Goal: Task Accomplishment & Management: Manage account settings

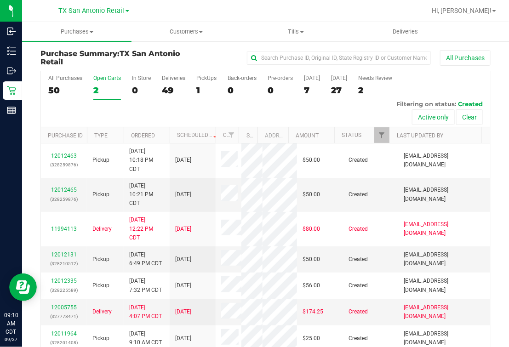
click at [113, 85] on div "2" at bounding box center [107, 90] width 28 height 11
click at [0, 0] on input "Open Carts 2" at bounding box center [0, 0] width 0 height 0
click at [201, 89] on div "1" at bounding box center [206, 90] width 20 height 11
click at [0, 0] on input "PickUps 1" at bounding box center [0, 0] width 0 height 0
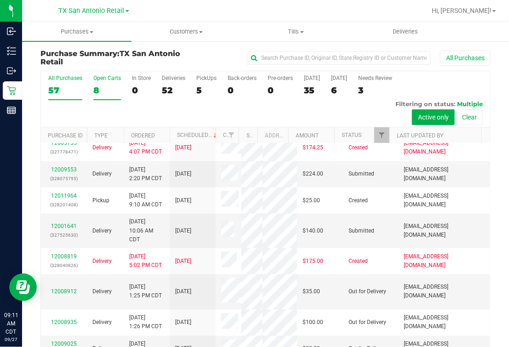
click at [106, 78] on div "Open Carts" at bounding box center [107, 78] width 28 height 6
click at [0, 0] on input "Open Carts 8" at bounding box center [0, 0] width 0 height 0
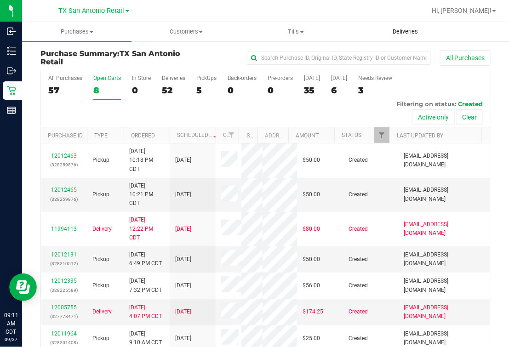
click at [408, 34] on span "Deliveries" at bounding box center [405, 32] width 50 height 8
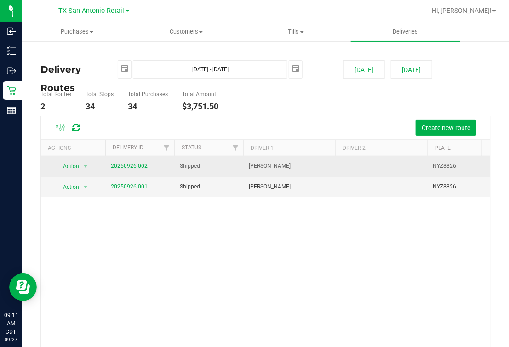
click at [133, 167] on link "20250926-002" at bounding box center [129, 166] width 37 height 6
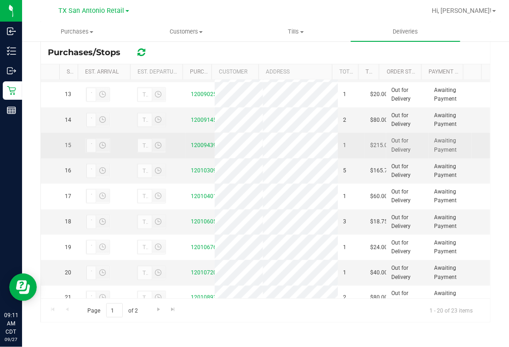
scroll to position [417, 0]
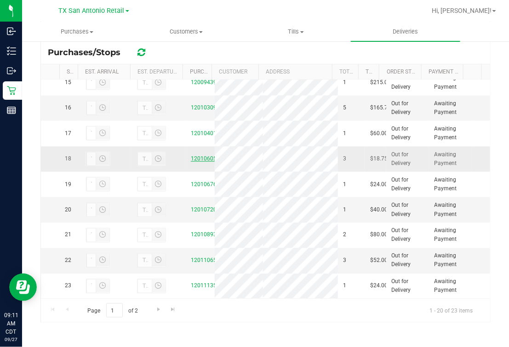
click at [192, 162] on link "12010605" at bounding box center [204, 158] width 26 height 6
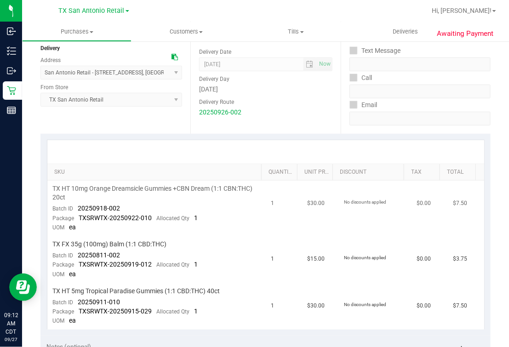
scroll to position [114, 0]
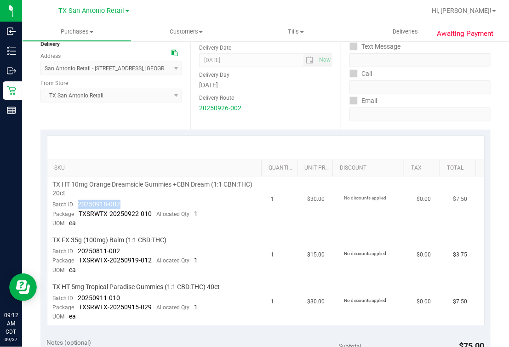
drag, startPoint x: 78, startPoint y: 204, endPoint x: 123, endPoint y: 204, distance: 45.5
click at [123, 204] on td "TX HT 10mg Orange Dreamsicle Gummies +CBN Dream (1:1 CBN:THC) 20ct Batch ID 202…" at bounding box center [156, 204] width 218 height 56
drag, startPoint x: 74, startPoint y: 253, endPoint x: 120, endPoint y: 249, distance: 46.6
click at [120, 249] on td "TX FX 35g (100mg) Balm (1:1 CBD:THC) Batch ID 20250811-002 Package TXSRWTX-2025…" at bounding box center [156, 255] width 218 height 47
drag, startPoint x: 91, startPoint y: 298, endPoint x: 122, endPoint y: 295, distance: 31.0
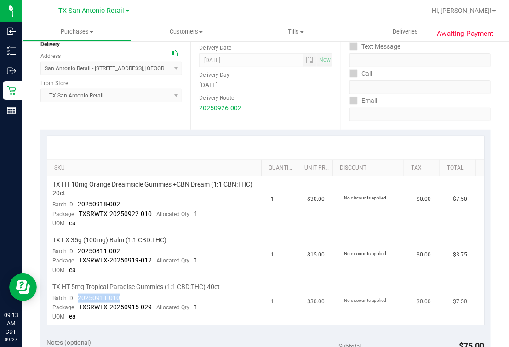
click at [121, 295] on td "TX HT 5mg Tropical Paradise Gummies (1:1 CBD:THC) 40ct Batch ID 20250911-010 Pa…" at bounding box center [156, 302] width 218 height 46
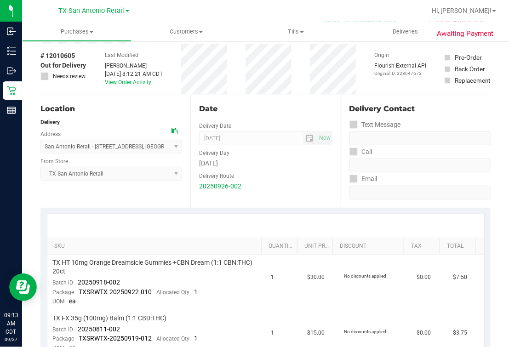
scroll to position [0, 0]
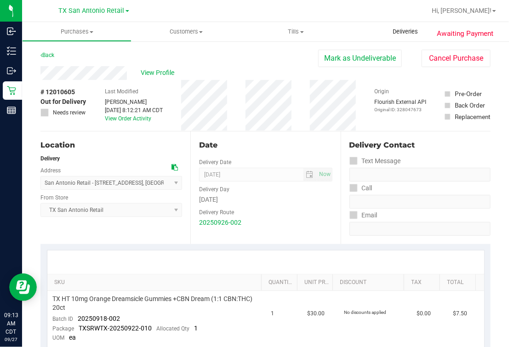
click at [406, 30] on span "Deliveries" at bounding box center [405, 32] width 50 height 8
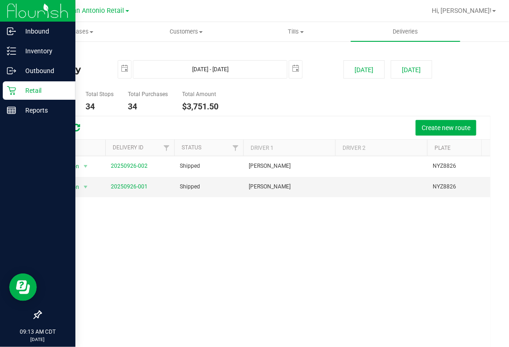
click at [12, 88] on icon at bounding box center [11, 90] width 9 height 9
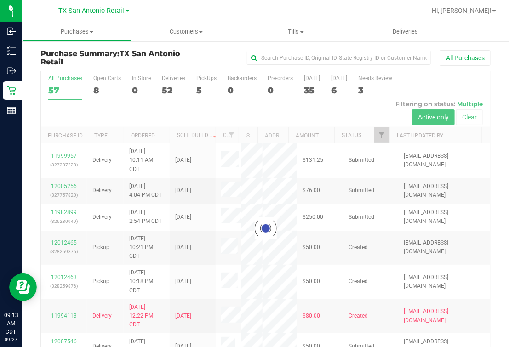
click at [200, 88] on div "5" at bounding box center [206, 90] width 20 height 11
click at [0, 0] on input "PickUps 5" at bounding box center [0, 0] width 0 height 0
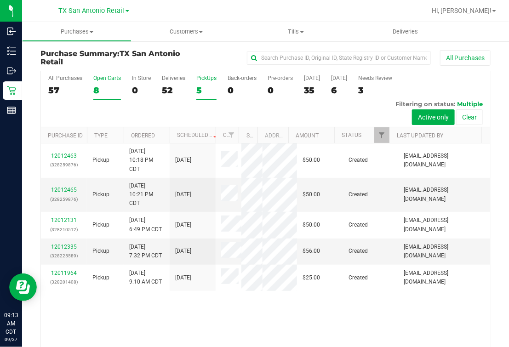
click at [98, 87] on div "8" at bounding box center [107, 90] width 28 height 11
click at [0, 0] on input "Open Carts 8" at bounding box center [0, 0] width 0 height 0
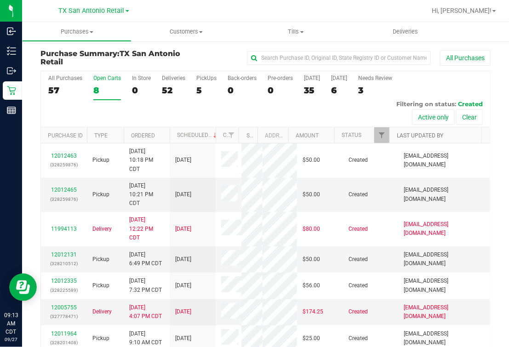
click at [416, 137] on link "Last Updated By" at bounding box center [420, 135] width 46 height 6
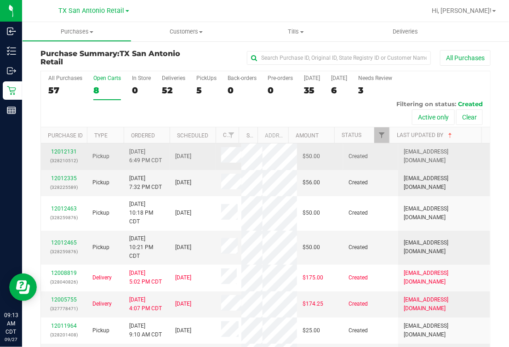
click at [61, 157] on p "(328210512)" at bounding box center [63, 160] width 35 height 9
click at [59, 150] on link "12012131" at bounding box center [64, 151] width 26 height 6
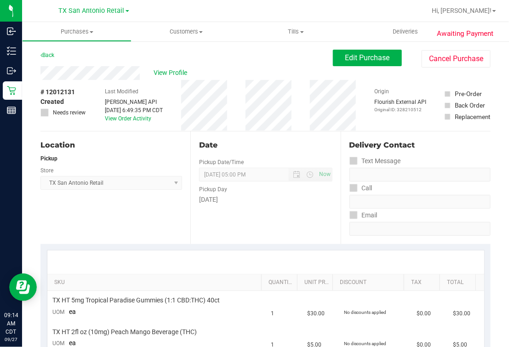
click at [247, 138] on div "Date Pickup Date/Time 09/28/2025 Now 09/28/2025 05:00 PM Now Pickup Day Sunday" at bounding box center [265, 187] width 150 height 113
click at [127, 147] on div "Location" at bounding box center [111, 145] width 142 height 11
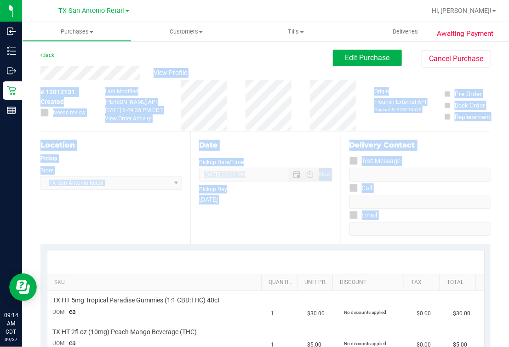
click at [508, 239] on html "Inbound Inventory Outbound Retail Reports 09:14 AM CDT 09/27/2025 09/27 TX San …" at bounding box center [254, 173] width 509 height 347
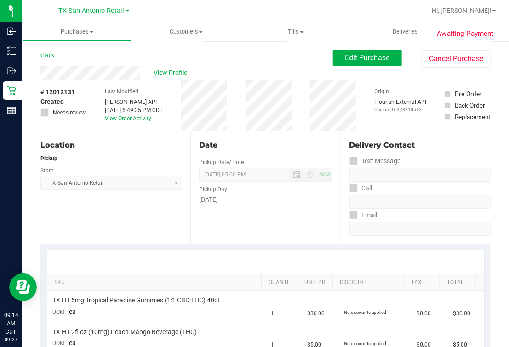
click at [108, 56] on div "Back Edit Purchase Cancel Purchase" at bounding box center [265, 58] width 450 height 17
drag, startPoint x: 107, startPoint y: 62, endPoint x: 103, endPoint y: 65, distance: 5.0
click at [91, 64] on div "Back Edit Purchase Cancel Purchase" at bounding box center [265, 58] width 450 height 17
drag, startPoint x: 103, startPoint y: 65, endPoint x: 107, endPoint y: 62, distance: 5.5
click at [101, 62] on div "Back Edit Purchase Cancel Purchase" at bounding box center [265, 58] width 450 height 17
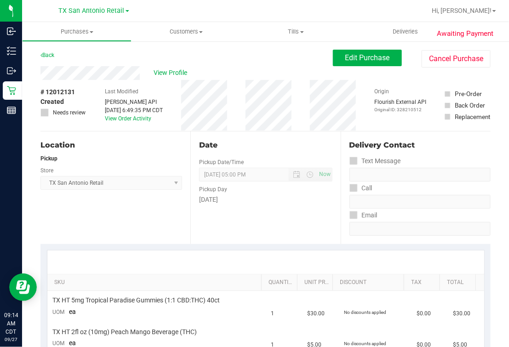
drag, startPoint x: 113, startPoint y: 64, endPoint x: 101, endPoint y: 61, distance: 12.5
click at [101, 61] on div "Back Edit Purchase Cancel Purchase" at bounding box center [265, 58] width 450 height 17
click at [169, 74] on span "View Profile" at bounding box center [171, 73] width 37 height 10
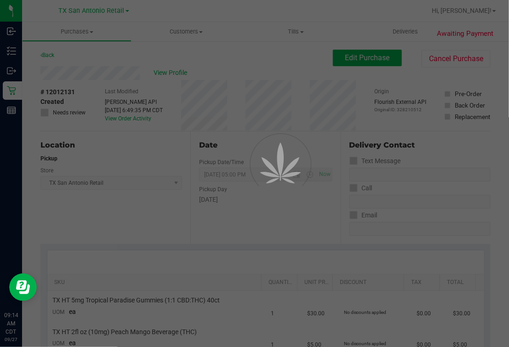
click at [245, 67] on div at bounding box center [254, 173] width 509 height 347
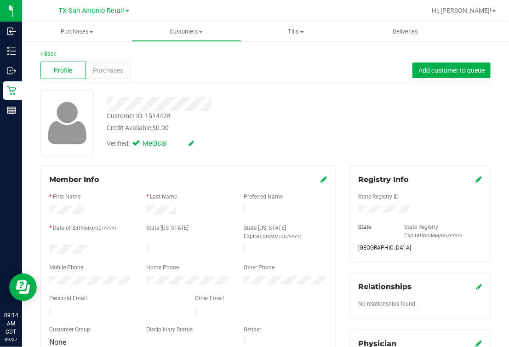
click at [272, 114] on div "Customer ID: 1514428 Credit Available: $0.00" at bounding box center [216, 122] width 232 height 22
click at [49, 53] on link "Back" at bounding box center [48, 54] width 16 height 6
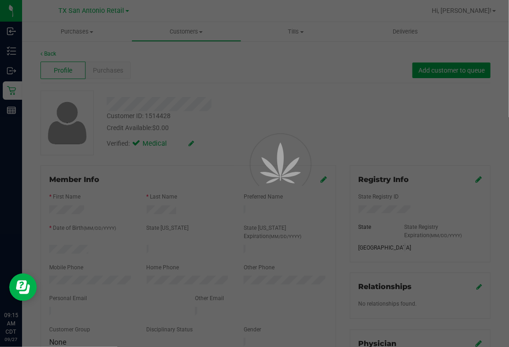
click at [277, 97] on div at bounding box center [254, 173] width 509 height 347
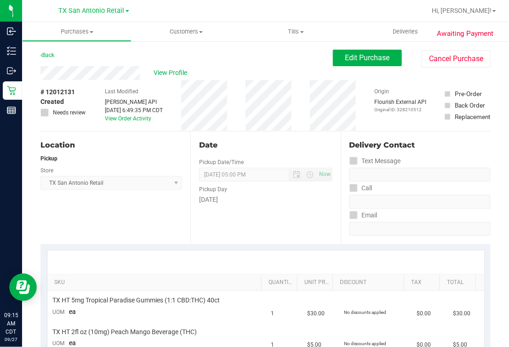
click at [372, 68] on div "View Profile # 12012131 Created Needs review Last Modified Jane API Sep 26, 202…" at bounding box center [265, 98] width 450 height 65
click at [348, 62] on button "Edit Purchase" at bounding box center [367, 58] width 69 height 17
click at [259, 63] on div "Back Edit Purchase Cancel Purchase" at bounding box center [265, 58] width 450 height 17
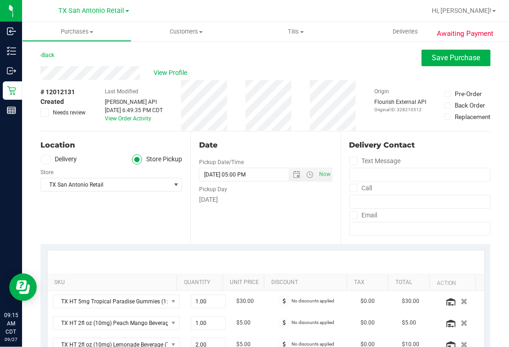
click at [44, 159] on icon at bounding box center [46, 159] width 6 height 0
click at [0, 0] on input "Delivery" at bounding box center [0, 0] width 0 height 0
click at [77, 201] on div "TX San Antonio Retail Select Store Bonita Springs WC Boynton Beach WC Bradenton…" at bounding box center [111, 205] width 142 height 27
click at [92, 168] on div "18720 Stone Oak pkwy Suite 107 , San Antonio , TX 78258 Select address 18720 St…" at bounding box center [111, 177] width 142 height 27
click at [249, 200] on div "[DATE]" at bounding box center [265, 200] width 133 height 10
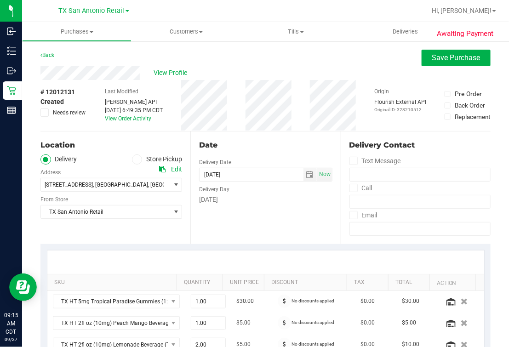
click at [236, 137] on div "Date Delivery Date [DATE] Now [DATE] 05:00 PM Now Delivery Day [DATE]" at bounding box center [265, 187] width 150 height 113
click at [242, 237] on div "Date Delivery Date [DATE] Now [DATE] 05:00 PM Now Delivery Day [DATE]" at bounding box center [265, 187] width 150 height 113
click at [238, 149] on div "Date" at bounding box center [265, 145] width 133 height 11
click at [121, 145] on div "Location" at bounding box center [111, 145] width 142 height 11
click at [216, 145] on div "Date" at bounding box center [265, 145] width 133 height 11
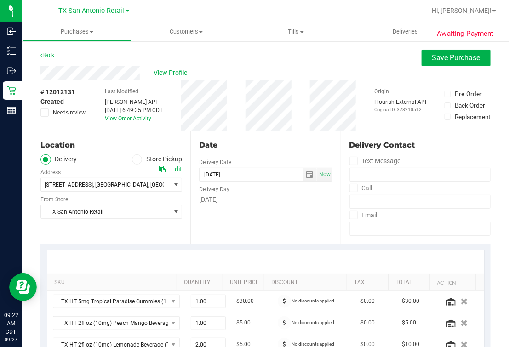
click at [174, 251] on div at bounding box center [265, 261] width 437 height 23
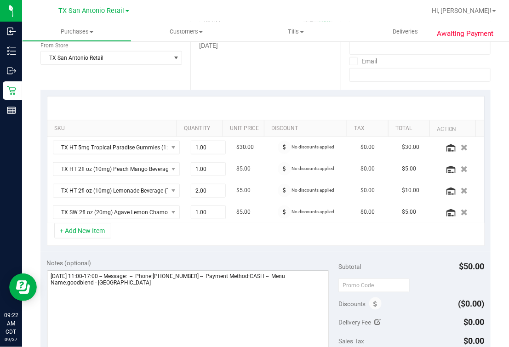
scroll to position [172, 0]
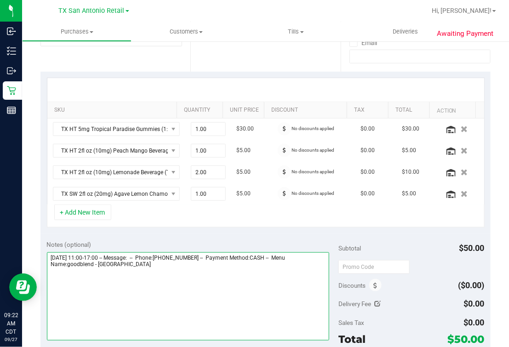
click at [191, 292] on textarea at bounding box center [188, 296] width 283 height 88
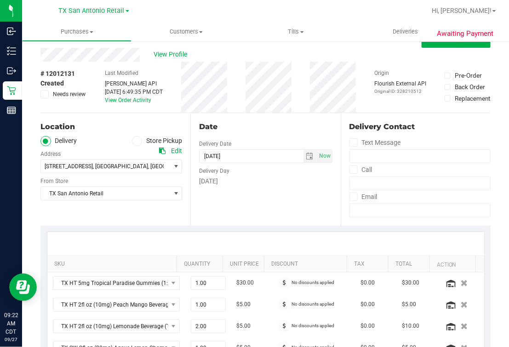
scroll to position [0, 0]
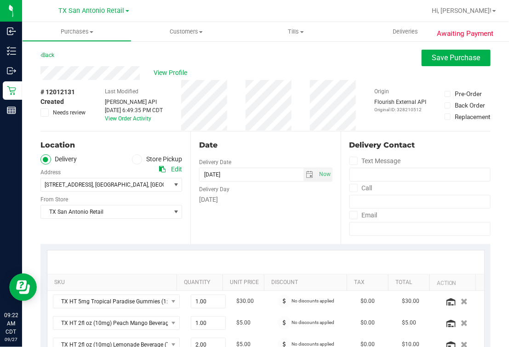
type textarea "[DATE] 11:00-17:00 -- Message: -- Phone:[PHONE_NUMBER] -- Payment Method:CASH -…"
click at [42, 113] on icon at bounding box center [45, 113] width 6 height 0
click at [0, 0] on input "Needs review" at bounding box center [0, 0] width 0 height 0
click at [445, 63] on button "Save Purchase" at bounding box center [455, 58] width 69 height 17
click at [391, 60] on div "Back Save Purchase" at bounding box center [265, 58] width 450 height 17
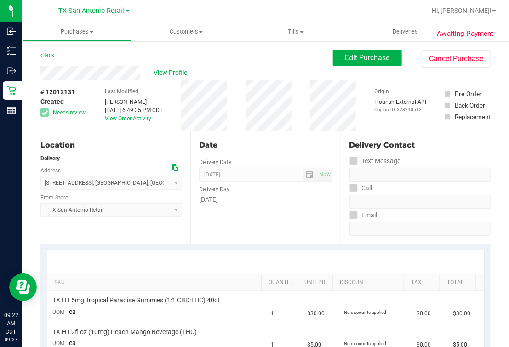
click at [207, 68] on div "View Profile" at bounding box center [186, 73] width 292 height 14
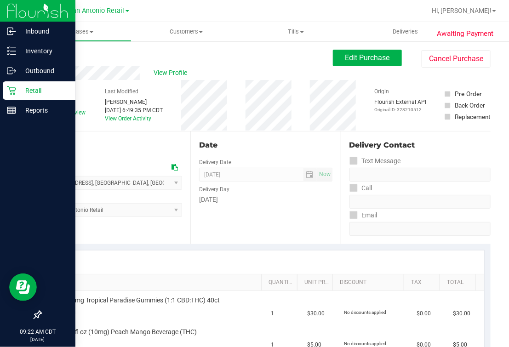
click at [22, 91] on div "Inbound Inventory Outbound Retail Reports 09:22 AM CDT 09/27/2025 09/27 TX San …" at bounding box center [254, 173] width 509 height 347
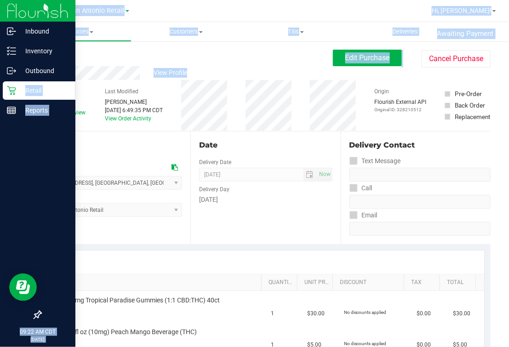
click at [19, 91] on div "Retail" at bounding box center [39, 90] width 73 height 18
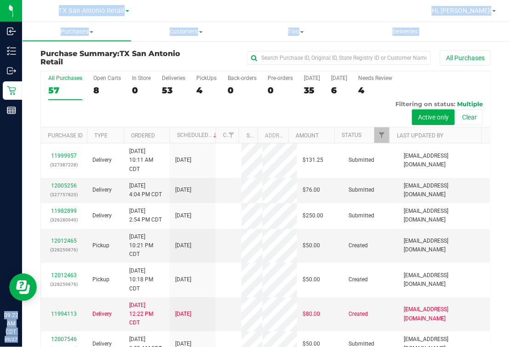
click at [199, 62] on div "All Purchases" at bounding box center [340, 58] width 300 height 16
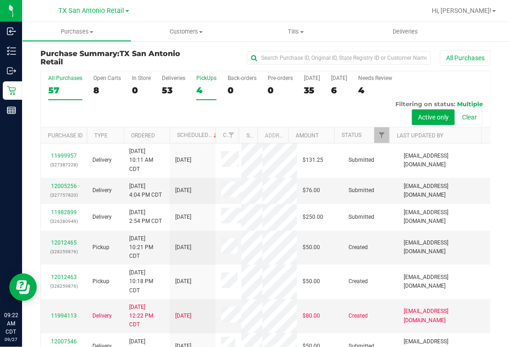
click at [198, 84] on label "PickUps 4" at bounding box center [206, 87] width 20 height 25
click at [0, 0] on input "PickUps 4" at bounding box center [0, 0] width 0 height 0
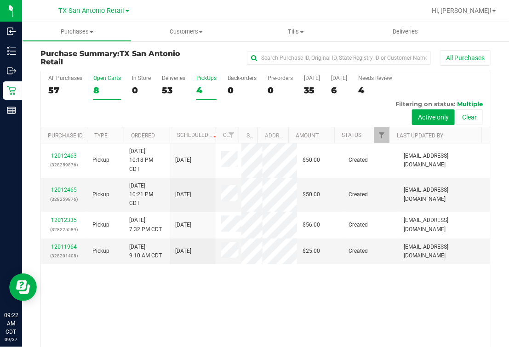
click at [100, 87] on div "8" at bounding box center [107, 90] width 28 height 11
click at [0, 0] on input "Open Carts 8" at bounding box center [0, 0] width 0 height 0
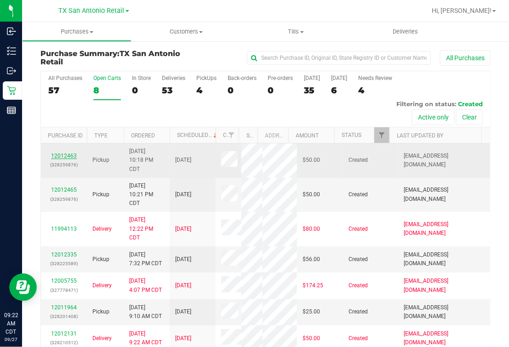
click at [67, 156] on link "12012463" at bounding box center [64, 156] width 26 height 6
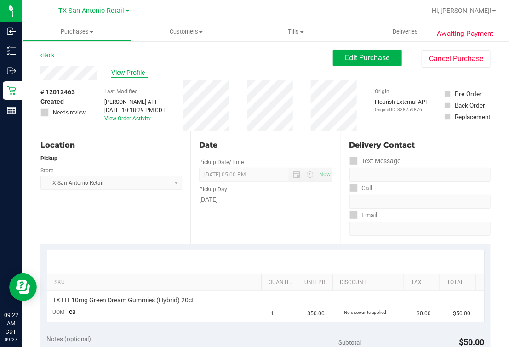
drag, startPoint x: 178, startPoint y: 72, endPoint x: 143, endPoint y: 74, distance: 34.5
click at [178, 73] on div "View Profile" at bounding box center [186, 73] width 292 height 14
click at [244, 155] on div "Date Pickup Date/Time 09/30/2025 Now 09/30/2025 05:00 PM Now Pickup Day Tuesday" at bounding box center [265, 187] width 150 height 113
click at [91, 80] on div "# 12012463 Created Needs review Last Modified Jane API Sep 26, 2025 10:18:29 PM…" at bounding box center [265, 105] width 450 height 51
click at [155, 65] on div "Back Edit Purchase Cancel Purchase" at bounding box center [265, 58] width 450 height 17
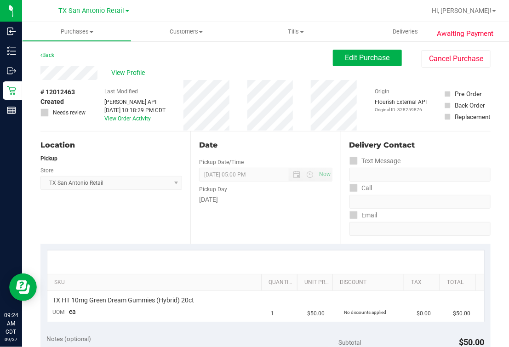
click at [208, 218] on div "Date Pickup Date/Time 09/30/2025 Now 09/30/2025 05:00 PM Now Pickup Day Tuesday" at bounding box center [265, 187] width 150 height 113
click at [407, 30] on span "Deliveries" at bounding box center [405, 32] width 50 height 8
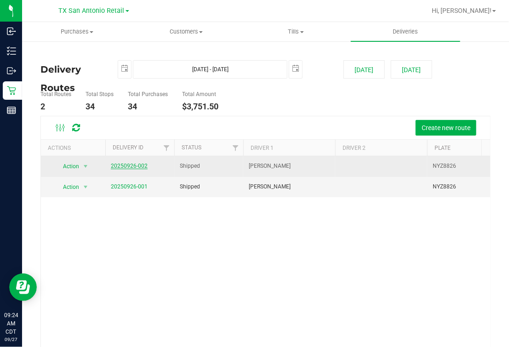
click at [124, 164] on link "20250926-002" at bounding box center [129, 166] width 37 height 6
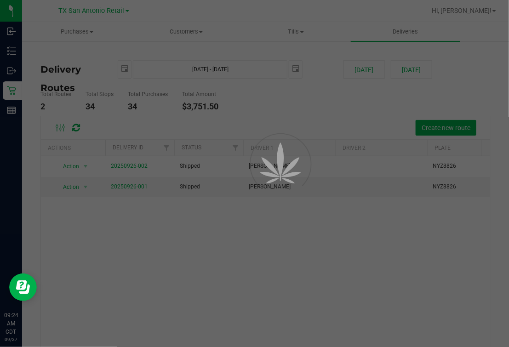
click at [306, 116] on div at bounding box center [254, 173] width 509 height 347
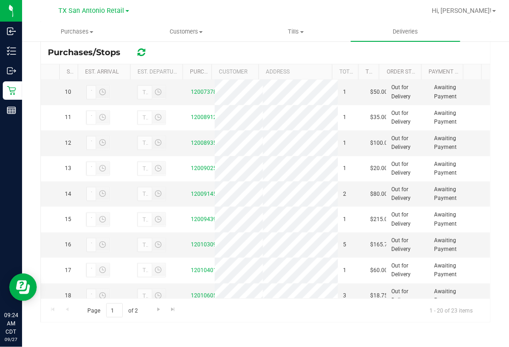
scroll to position [287, 0]
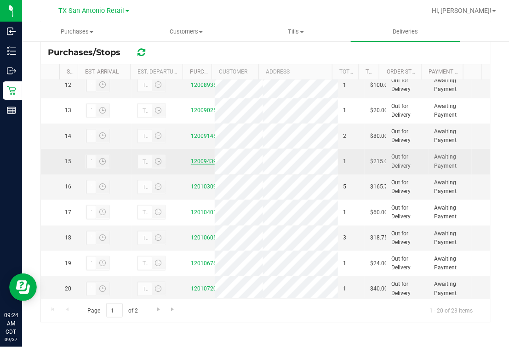
click at [191, 164] on link "12009439" at bounding box center [204, 161] width 26 height 6
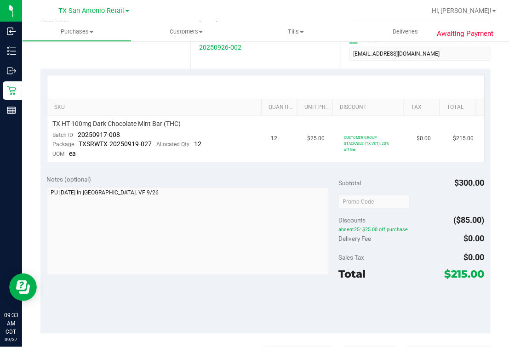
click at [234, 83] on div at bounding box center [265, 86] width 437 height 23
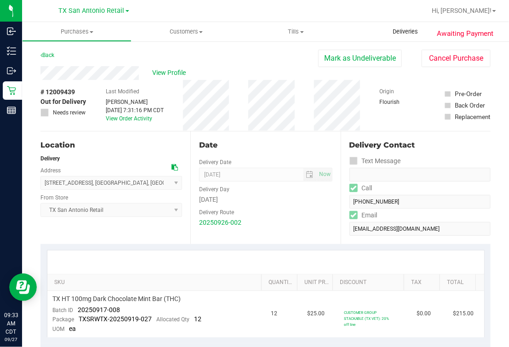
click at [406, 25] on uib-tab-heading "Deliveries" at bounding box center [405, 31] width 109 height 19
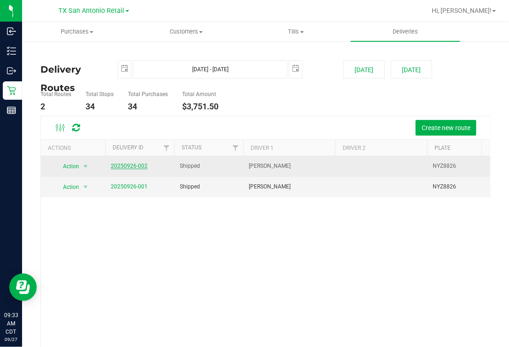
click at [128, 168] on link "20250926-002" at bounding box center [129, 166] width 37 height 6
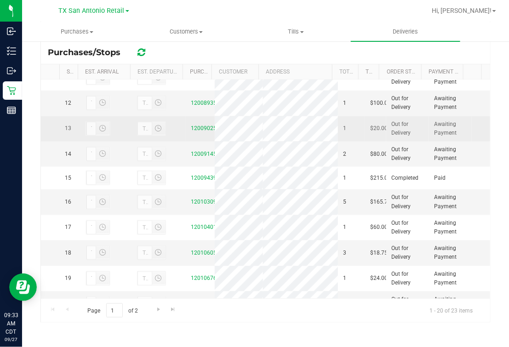
scroll to position [287, 0]
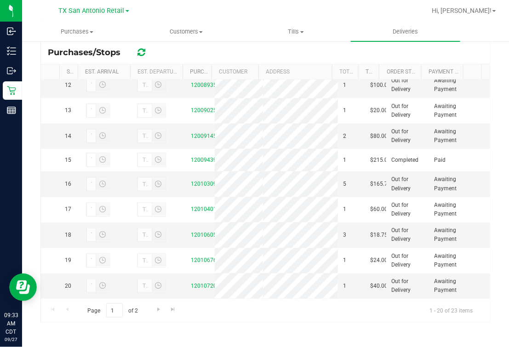
click at [194, 62] on link "12008912" at bounding box center [204, 59] width 26 height 6
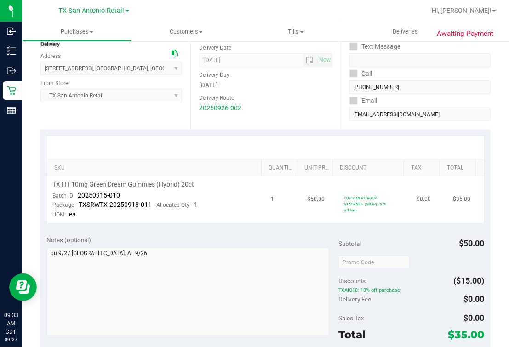
scroll to position [172, 0]
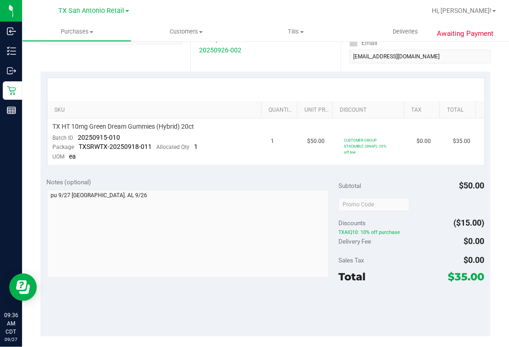
click at [162, 185] on div "Notes (optional)" at bounding box center [193, 181] width 292 height 9
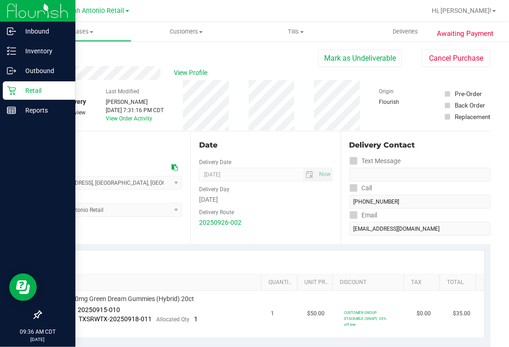
click at [17, 93] on p "Retail" at bounding box center [43, 90] width 55 height 11
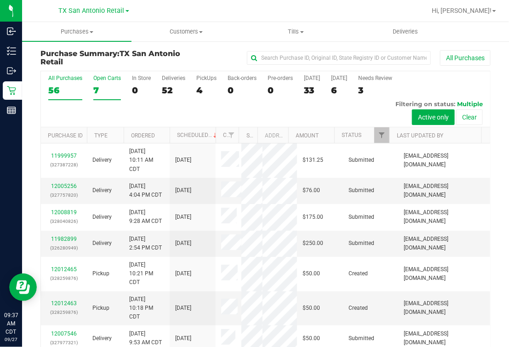
click at [101, 87] on div "7" at bounding box center [107, 90] width 28 height 11
click at [0, 0] on input "Open Carts 7" at bounding box center [0, 0] width 0 height 0
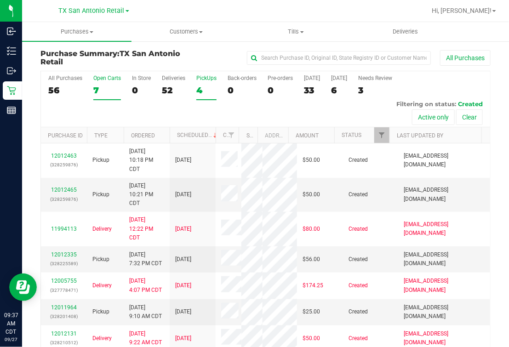
click at [198, 86] on div "4" at bounding box center [206, 90] width 20 height 11
click at [0, 0] on input "PickUps 4" at bounding box center [0, 0] width 0 height 0
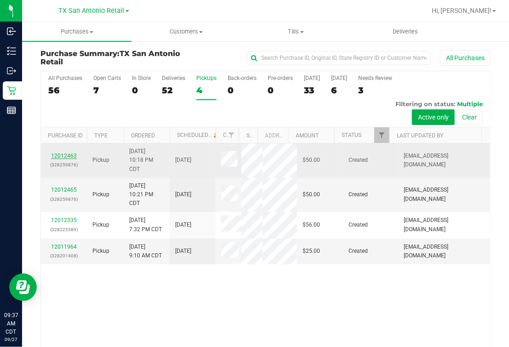
click at [70, 155] on link "12012463" at bounding box center [64, 156] width 26 height 6
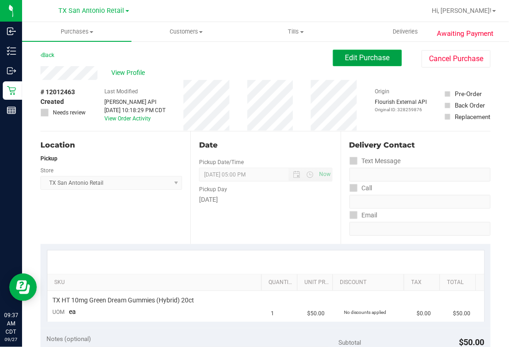
click at [343, 51] on button "Edit Purchase" at bounding box center [367, 58] width 69 height 17
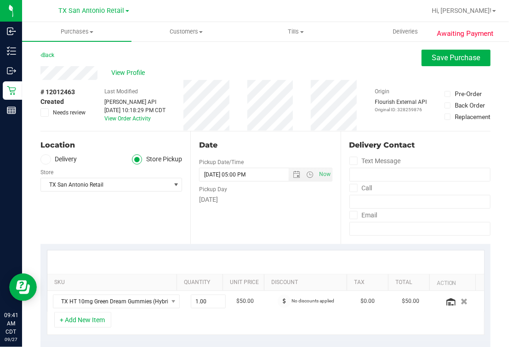
click at [49, 161] on span at bounding box center [45, 159] width 11 height 11
click at [0, 0] on input "Delivery" at bounding box center [0, 0] width 0 height 0
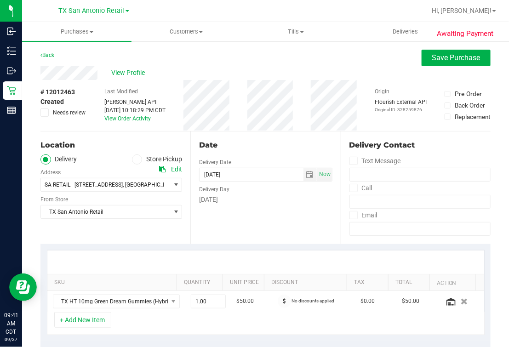
click at [93, 129] on div "# 12012463 Created Needs review Last Modified [PERSON_NAME] API [DATE] 10:18:29…" at bounding box center [265, 105] width 450 height 51
click at [250, 153] on div "Date Delivery Date 09/30/2025 Now 09/30/2025 05:00 PM Now Delivery Day Tuesday" at bounding box center [265, 187] width 150 height 113
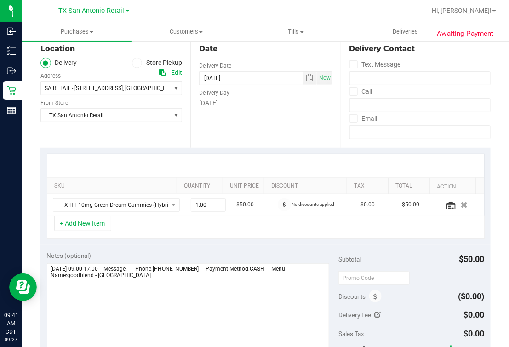
scroll to position [172, 0]
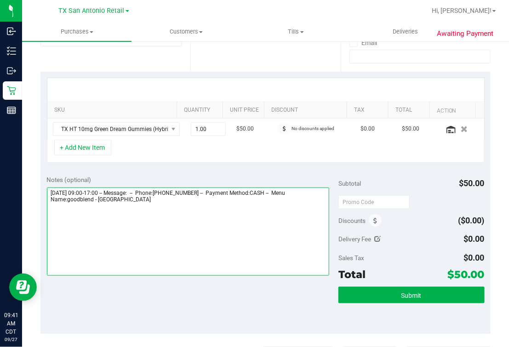
click at [130, 274] on textarea at bounding box center [188, 231] width 283 height 88
click at [180, 262] on textarea at bounding box center [188, 231] width 283 height 88
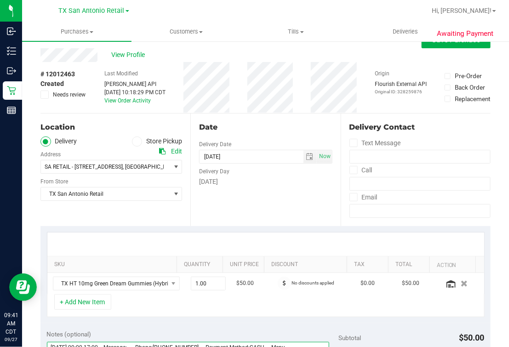
scroll to position [0, 0]
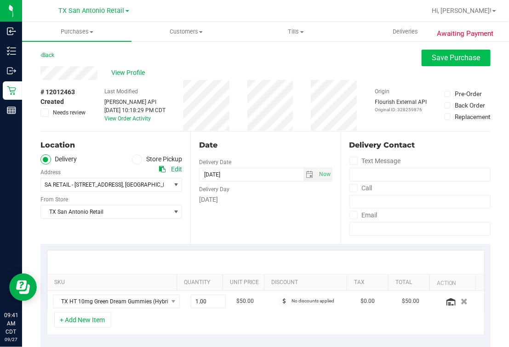
type textarea "Tuesday 09/30/2025 09:00-17:00 -- Message: -- Phone:2106309497 -- Payment Metho…"
click at [458, 63] on button "Save Purchase" at bounding box center [455, 58] width 69 height 17
click at [334, 71] on div "View Profile" at bounding box center [265, 73] width 450 height 14
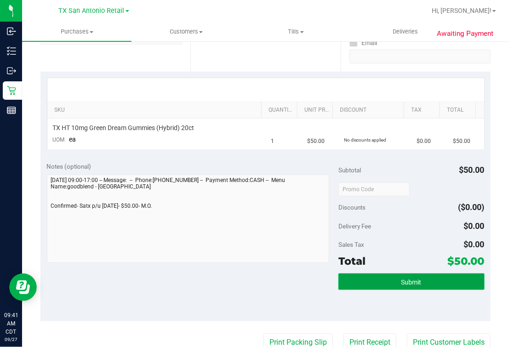
click at [394, 285] on button "Submit" at bounding box center [411, 281] width 146 height 17
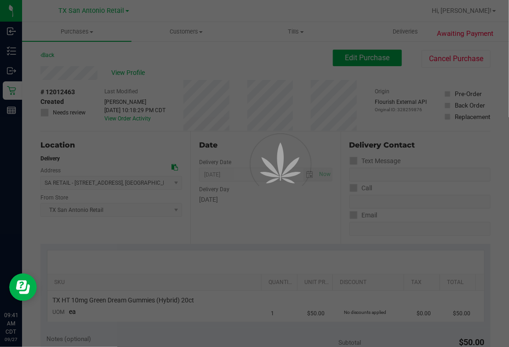
click at [135, 72] on div at bounding box center [254, 173] width 509 height 347
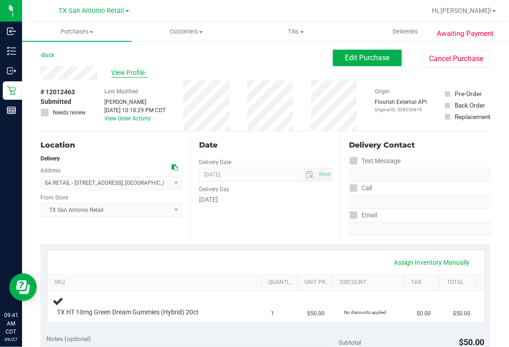
click at [124, 68] on span "View Profile" at bounding box center [129, 73] width 37 height 10
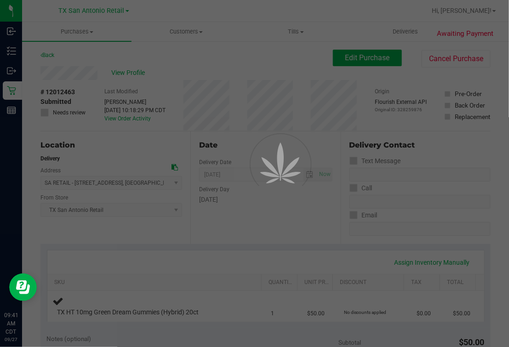
click at [170, 74] on div at bounding box center [254, 173] width 509 height 347
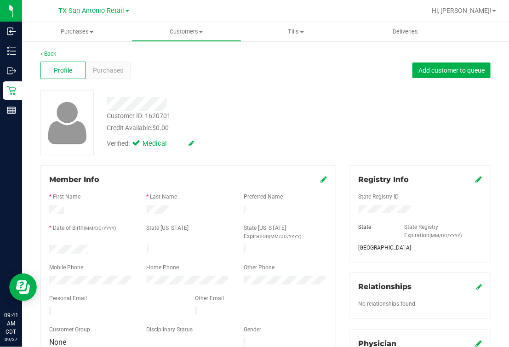
click at [300, 133] on div "Verified: Medical" at bounding box center [216, 143] width 232 height 20
click at [45, 57] on link "Back" at bounding box center [48, 54] width 16 height 6
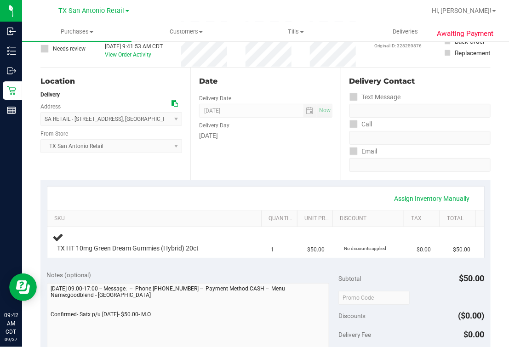
scroll to position [172, 0]
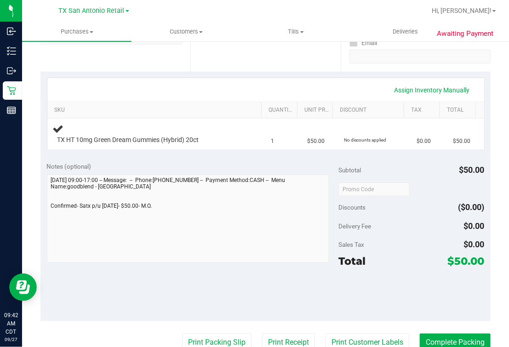
click at [28, 217] on div "Awaiting Payment Back Edit Purchase Cancel Purchase View Profile # 12012463 Sub…" at bounding box center [265, 214] width 487 height 692
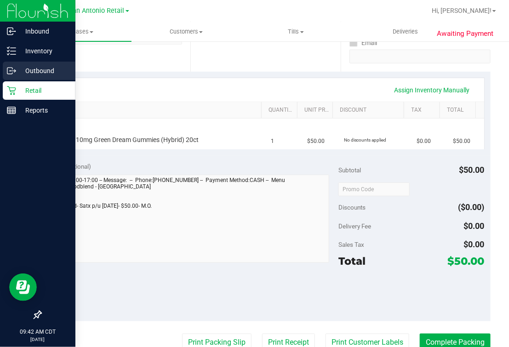
click at [12, 79] on div "Outbound" at bounding box center [39, 71] width 73 height 18
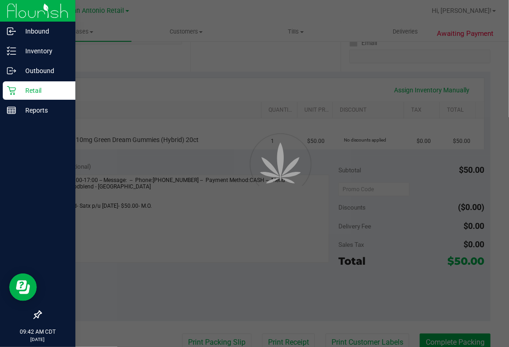
click at [13, 92] on icon at bounding box center [11, 90] width 9 height 9
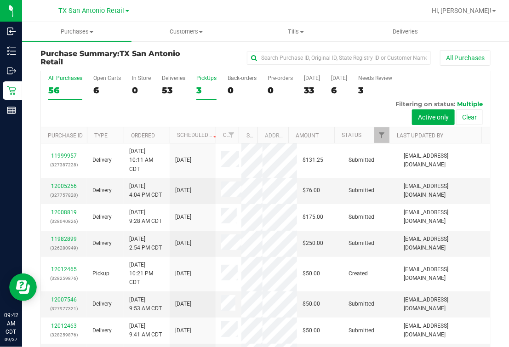
click at [204, 85] on div "3" at bounding box center [206, 90] width 20 height 11
click at [0, 0] on input "PickUps 3" at bounding box center [0, 0] width 0 height 0
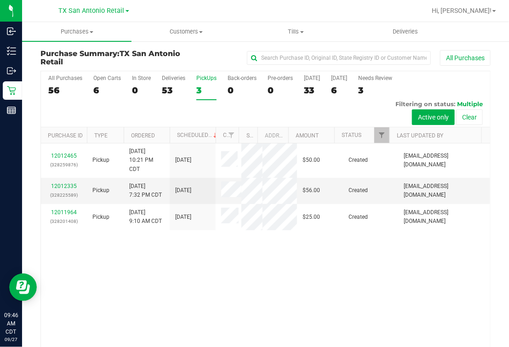
click at [190, 14] on div at bounding box center [294, 11] width 261 height 18
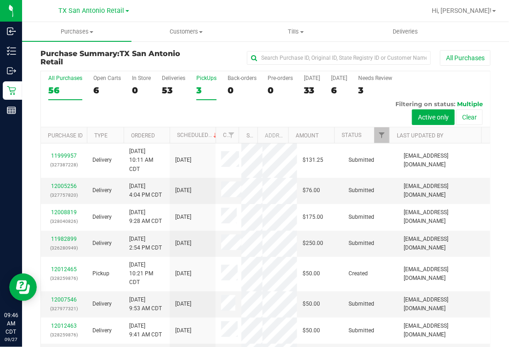
drag, startPoint x: 191, startPoint y: 90, endPoint x: 198, endPoint y: 90, distance: 6.4
click at [192, 90] on div "All Purchases 56 Open Carts 6 In Store 0 Deliveries 53 PickUps 3 Back-orders 0 …" at bounding box center [265, 99] width 449 height 56
click at [207, 89] on div "3" at bounding box center [206, 90] width 20 height 11
click at [0, 0] on input "PickUps 3" at bounding box center [0, 0] width 0 height 0
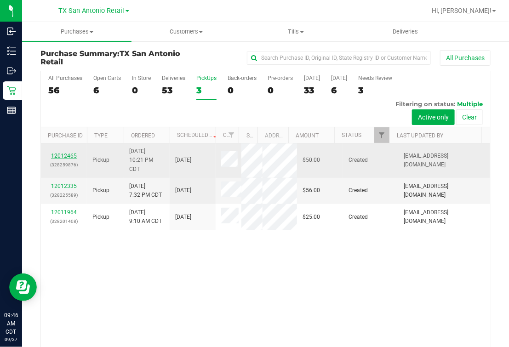
click at [68, 156] on link "12012465" at bounding box center [64, 156] width 26 height 6
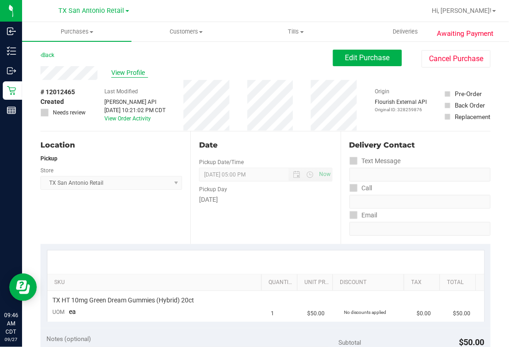
click at [132, 71] on span "View Profile" at bounding box center [129, 73] width 37 height 10
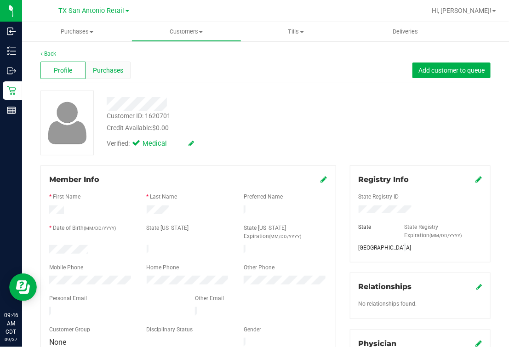
click at [109, 69] on span "Purchases" at bounding box center [108, 71] width 30 height 10
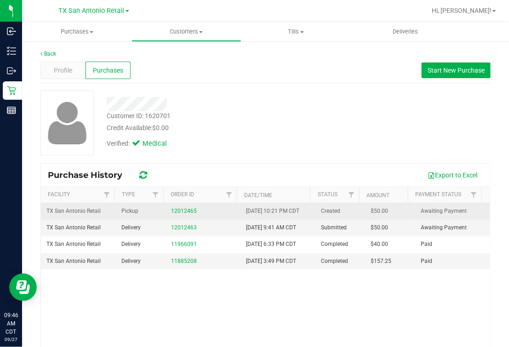
click at [176, 211] on div "12012465" at bounding box center [203, 211] width 64 height 9
click at [175, 214] on link "12012465" at bounding box center [184, 211] width 26 height 6
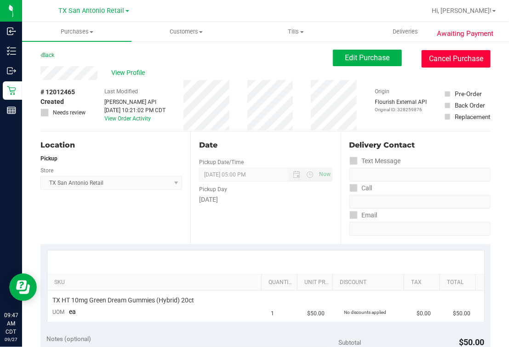
click at [469, 63] on button "Cancel Purchase" at bounding box center [455, 58] width 69 height 17
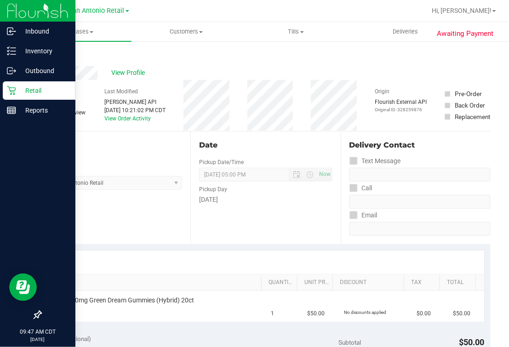
click at [12, 89] on icon at bounding box center [11, 90] width 9 height 9
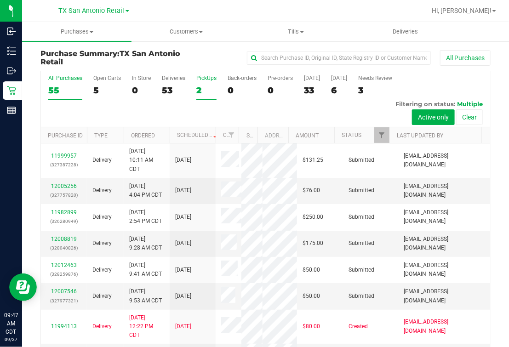
click at [202, 88] on div "2" at bounding box center [206, 90] width 20 height 11
click at [0, 0] on input "PickUps 2" at bounding box center [0, 0] width 0 height 0
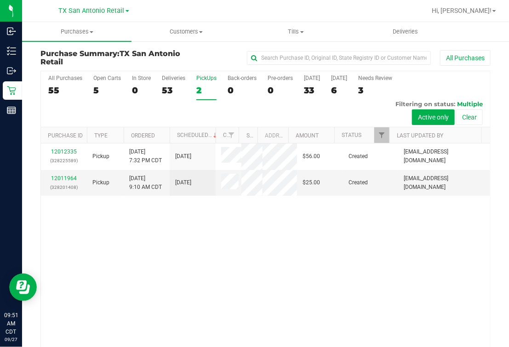
drag, startPoint x: 150, startPoint y: 272, endPoint x: 145, endPoint y: 270, distance: 5.1
click at [150, 273] on div "12012335 (328225589) Pickup [DATE] 7:32 PM CDT 9/28/2025 $56.00 Created [PERSON…" at bounding box center [265, 252] width 449 height 219
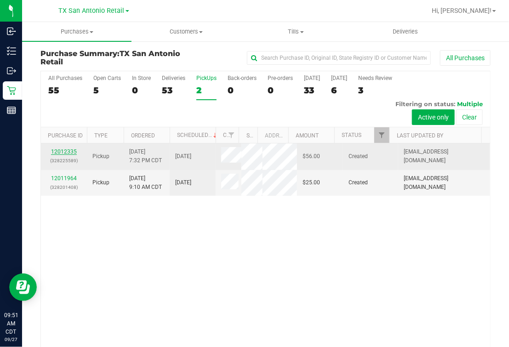
click at [59, 152] on link "12012335" at bounding box center [64, 151] width 26 height 6
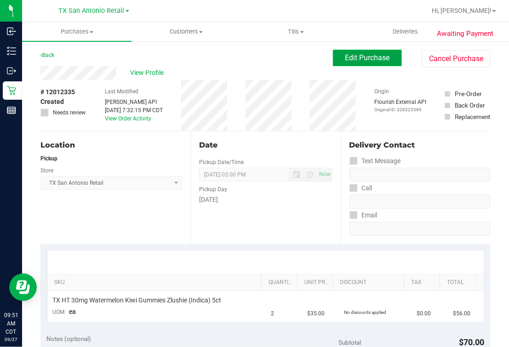
click at [351, 60] on span "Edit Purchase" at bounding box center [367, 57] width 45 height 9
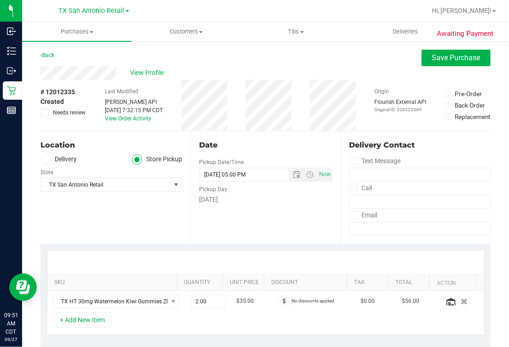
click at [235, 63] on div "Back Save Purchase" at bounding box center [265, 58] width 450 height 17
click at [92, 64] on div "Back Save Purchase" at bounding box center [265, 58] width 450 height 17
click at [260, 140] on div "Date" at bounding box center [265, 145] width 133 height 11
click at [55, 161] on label "Delivery" at bounding box center [58, 159] width 37 height 11
click at [0, 0] on input "Delivery" at bounding box center [0, 0] width 0 height 0
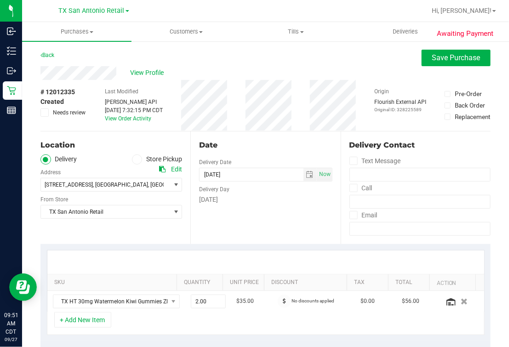
click at [45, 159] on icon at bounding box center [46, 159] width 6 height 0
click at [0, 0] on input "Delivery" at bounding box center [0, 0] width 0 height 0
drag, startPoint x: 97, startPoint y: 159, endPoint x: 118, endPoint y: 172, distance: 24.4
click at [97, 160] on ul "Delivery Store Pickup" at bounding box center [111, 159] width 142 height 11
drag, startPoint x: 254, startPoint y: 144, endPoint x: 258, endPoint y: 180, distance: 36.6
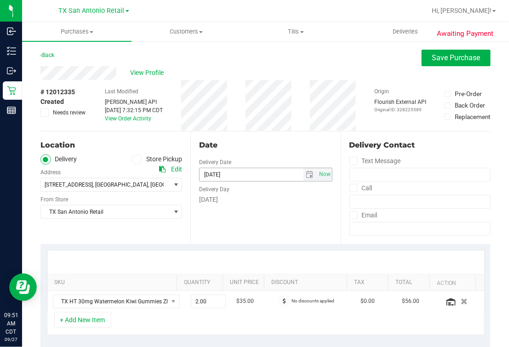
click at [254, 143] on div "Date" at bounding box center [265, 145] width 133 height 11
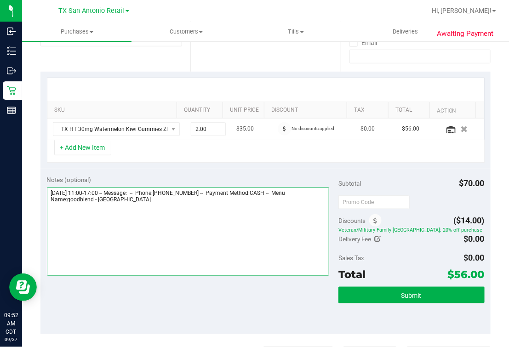
click at [203, 255] on textarea at bounding box center [188, 231] width 283 height 88
click at [205, 228] on textarea at bounding box center [188, 231] width 283 height 88
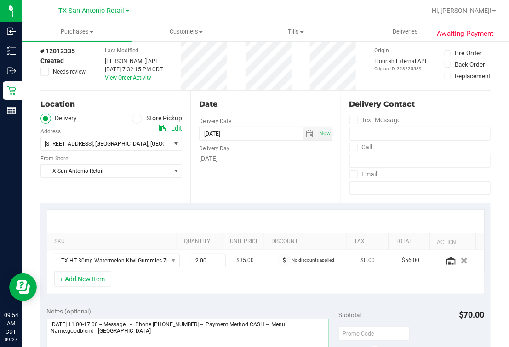
scroll to position [0, 0]
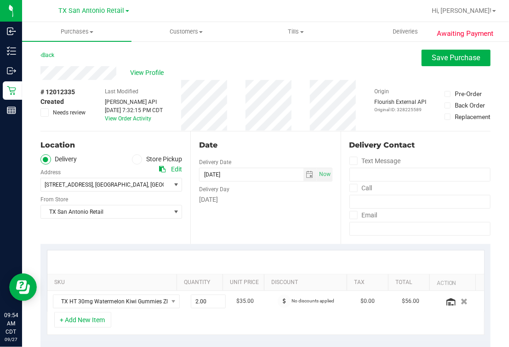
type textarea "[DATE] 11:00-17:00 -- Message: -- Phone:[PHONE_NUMBER] -- Payment Method:CASH -…"
click at [281, 50] on div "Back Save Purchase" at bounding box center [265, 58] width 450 height 17
click at [467, 55] on span "Save Purchase" at bounding box center [456, 57] width 48 height 9
click at [348, 60] on div "Back Save Purchase" at bounding box center [265, 58] width 450 height 17
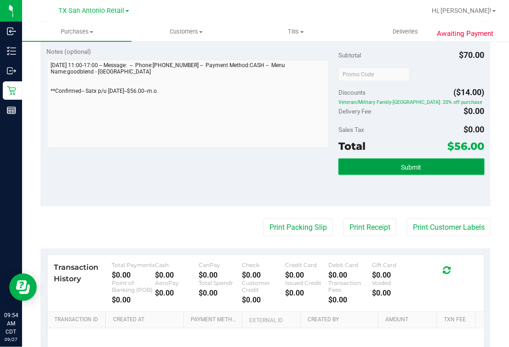
click at [391, 159] on button "Submit" at bounding box center [411, 167] width 146 height 17
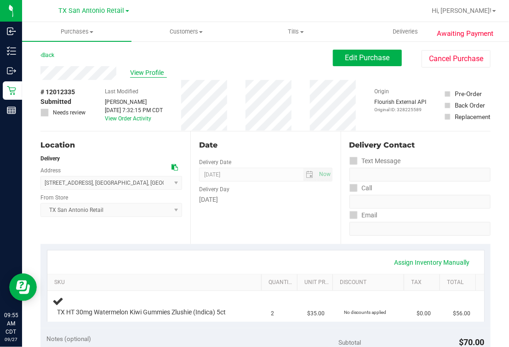
click at [135, 69] on span "View Profile" at bounding box center [148, 73] width 37 height 10
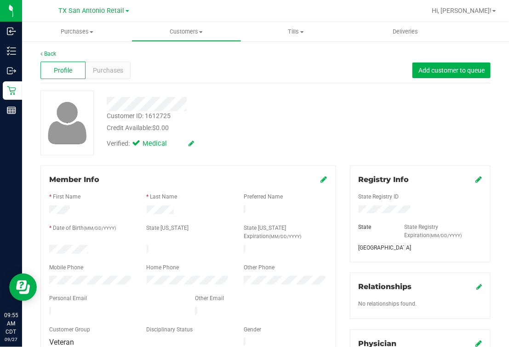
click at [45, 57] on div "Back" at bounding box center [265, 54] width 450 height 8
click at [50, 51] on link "Back" at bounding box center [48, 54] width 16 height 6
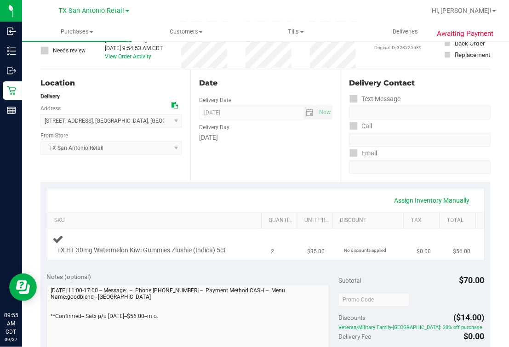
scroll to position [114, 0]
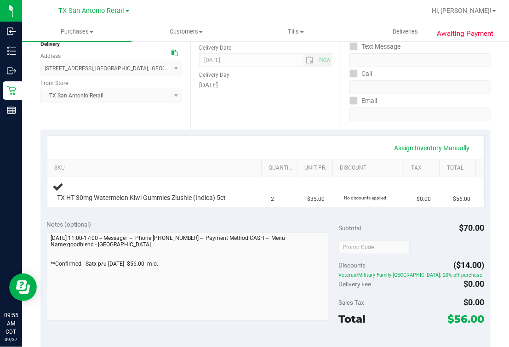
click at [38, 283] on div "Awaiting Payment Back Edit Purchase Cancel Purchase View Profile # 12012335 Sub…" at bounding box center [265, 272] width 487 height 692
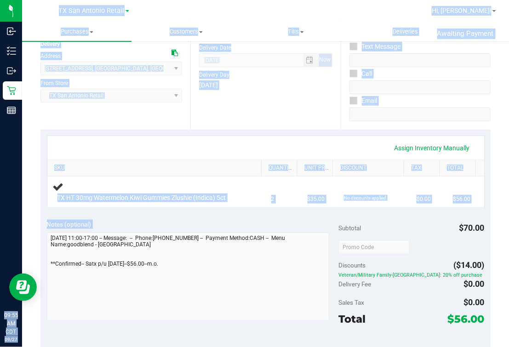
drag, startPoint x: 26, startPoint y: 190, endPoint x: -11, endPoint y: 129, distance: 72.2
click at [0, 129] on html "Inbound Inventory Outbound Retail Reports 09:55 AM CDT [DATE] 09/27 [GEOGRAPHIC…" at bounding box center [254, 173] width 509 height 347
click at [199, 144] on div "Assign Inventory Manually" at bounding box center [266, 148] width 420 height 16
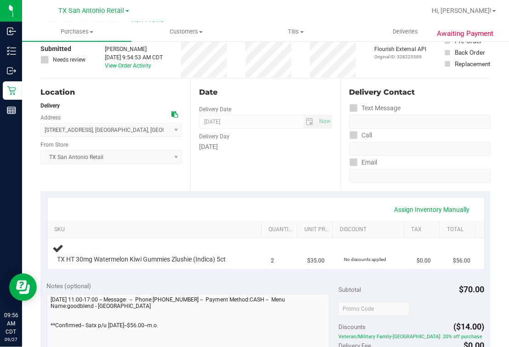
scroll to position [0, 0]
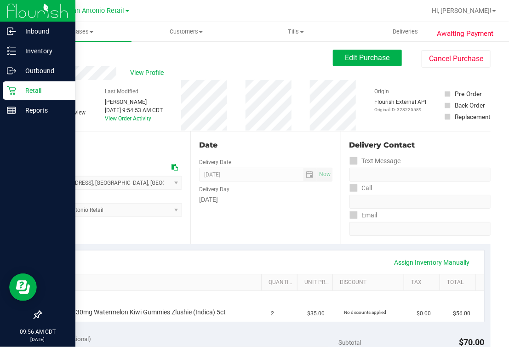
drag, startPoint x: 6, startPoint y: 88, endPoint x: 15, endPoint y: 91, distance: 8.7
click at [7, 89] on icon at bounding box center [11, 90] width 9 height 9
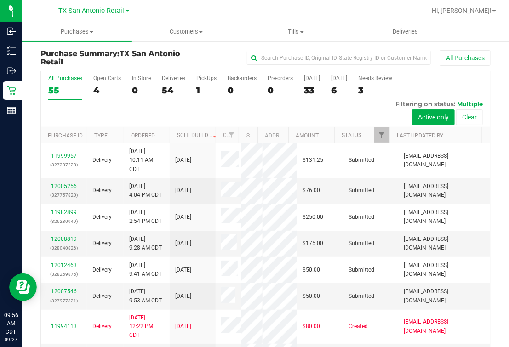
click at [496, 113] on div "Purchase Summary: TX [GEOGRAPHIC_DATA] Retail All Purchases All Purchases 55 Op…" at bounding box center [265, 217] width 487 height 355
click at [208, 84] on label "PickUps 1" at bounding box center [206, 87] width 20 height 25
click at [0, 0] on input "PickUps 1" at bounding box center [0, 0] width 0 height 0
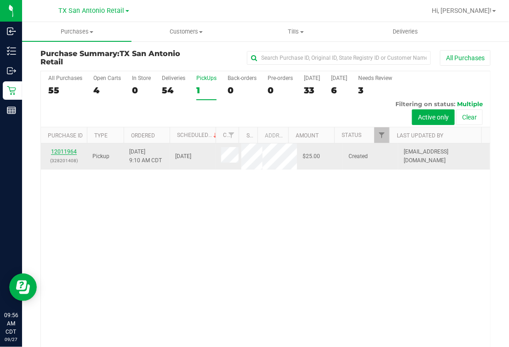
click at [64, 155] on link "12011964" at bounding box center [64, 151] width 26 height 6
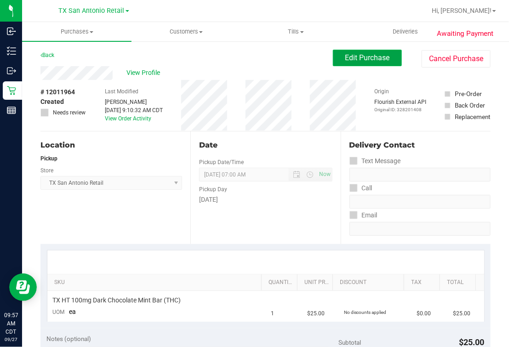
click at [382, 62] on button "Edit Purchase" at bounding box center [367, 58] width 69 height 17
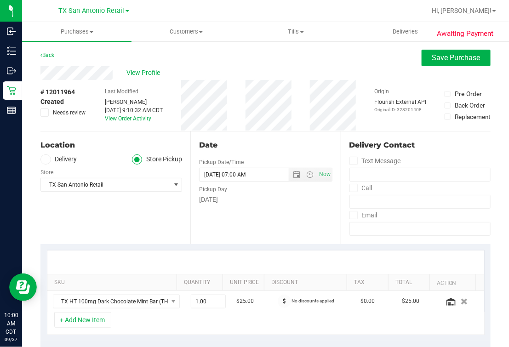
click at [102, 223] on div "Location Delivery Store Pickup Store [GEOGRAPHIC_DATA] [GEOGRAPHIC_DATA] Retail…" at bounding box center [115, 187] width 150 height 113
click at [42, 163] on span at bounding box center [45, 159] width 11 height 11
click at [0, 0] on input "Delivery" at bounding box center [0, 0] width 0 height 0
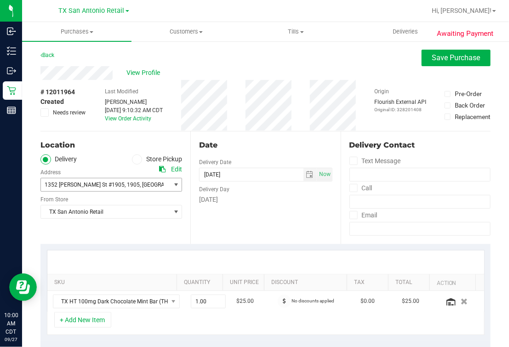
click at [170, 189] on span "select" at bounding box center [175, 184] width 11 height 13
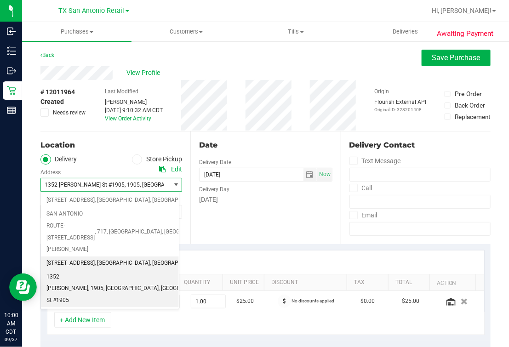
click at [95, 257] on span "[STREET_ADDRESS]" at bounding box center [70, 263] width 48 height 12
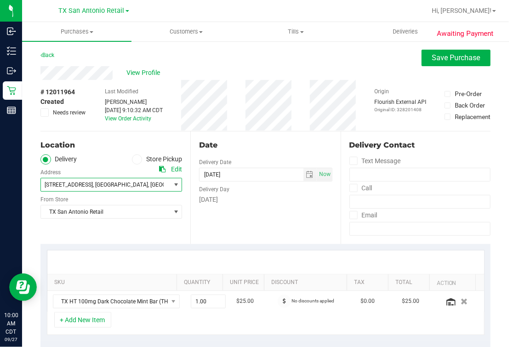
click at [267, 228] on div "Date Delivery Date [DATE] Now [DATE] 07:00 AM Now Delivery Day [DATE]" at bounding box center [265, 187] width 150 height 113
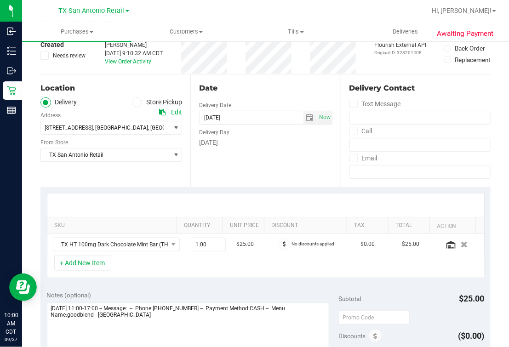
drag, startPoint x: 212, startPoint y: 170, endPoint x: 234, endPoint y: 175, distance: 22.7
click at [212, 170] on div "Date Delivery Date [DATE] Now [DATE] 07:00 AM Now Delivery Day [DATE]" at bounding box center [265, 130] width 150 height 113
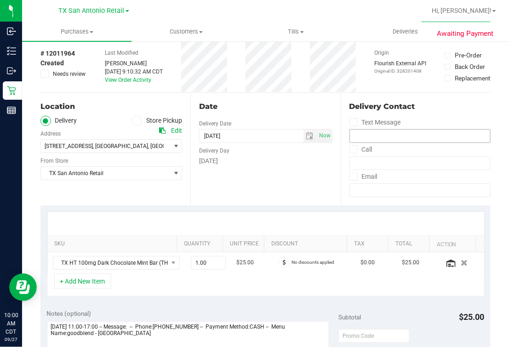
scroll to position [0, 0]
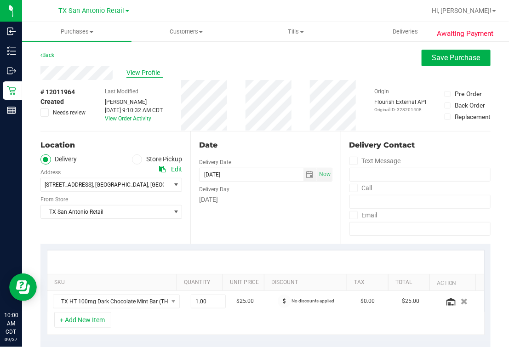
click at [140, 71] on span "View Profile" at bounding box center [144, 73] width 37 height 10
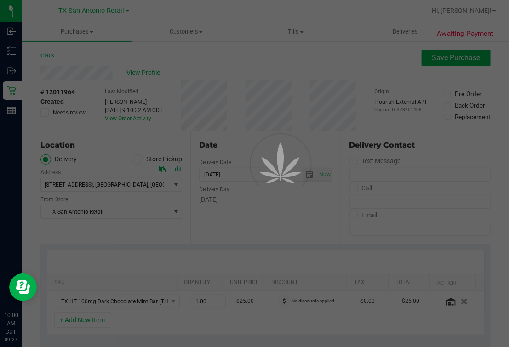
click at [222, 62] on div at bounding box center [254, 173] width 509 height 347
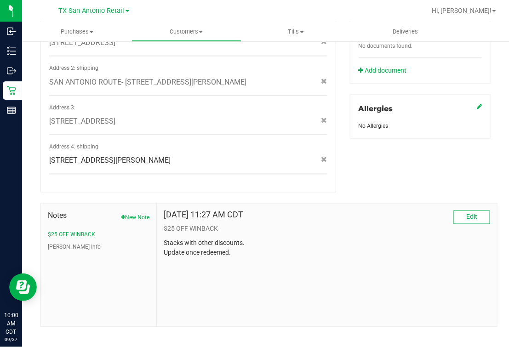
scroll to position [385, 0]
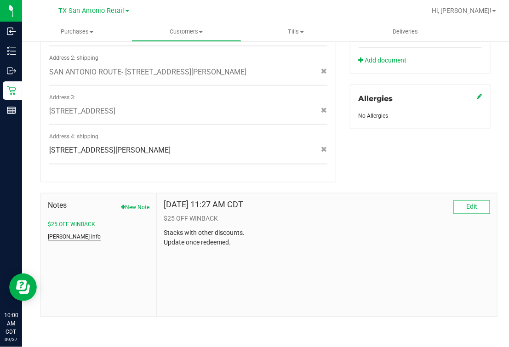
click at [64, 236] on button "[PERSON_NAME] Info" at bounding box center [74, 237] width 53 height 8
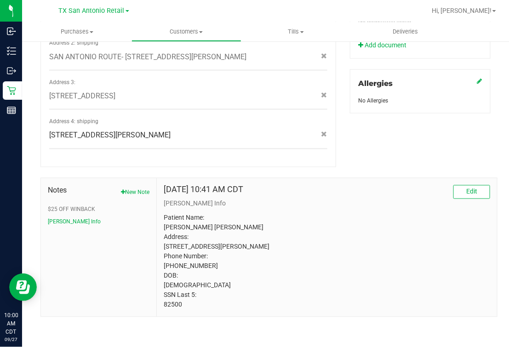
scroll to position [419, 0]
click at [170, 300] on p "Patient Name: [PERSON_NAME] [PERSON_NAME] Address: [STREET_ADDRESS][PERSON_NAME…" at bounding box center [327, 261] width 326 height 96
drag, startPoint x: 170, startPoint y: 300, endPoint x: 169, endPoint y: 308, distance: 8.3
click at [169, 308] on p "Patient Name: [PERSON_NAME] [PERSON_NAME] Address: [STREET_ADDRESS][PERSON_NAME…" at bounding box center [327, 261] width 326 height 96
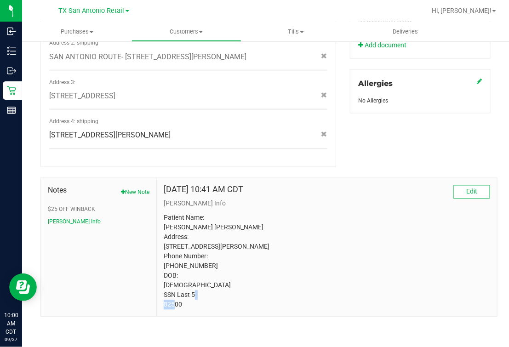
click at [169, 308] on p "Patient Name: [PERSON_NAME] [PERSON_NAME] Address: [STREET_ADDRESS][PERSON_NAME…" at bounding box center [327, 261] width 326 height 96
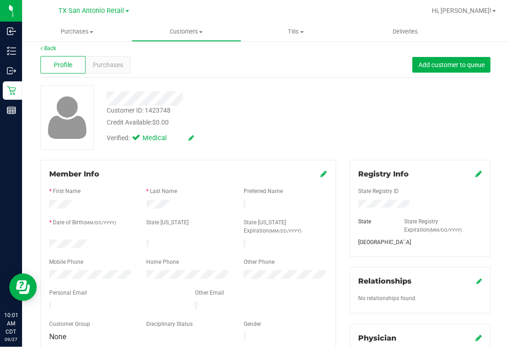
scroll to position [0, 0]
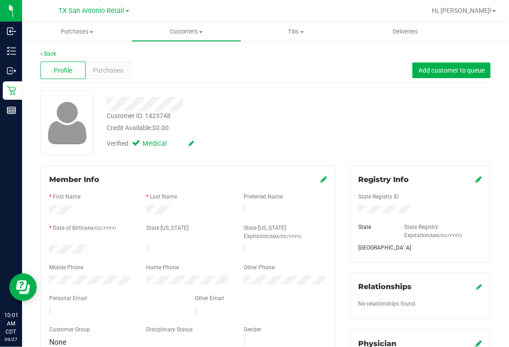
click at [225, 111] on div "Customer ID: 1423748 Credit Available: $0.00" at bounding box center [216, 122] width 232 height 22
click at [51, 54] on link "Back" at bounding box center [48, 54] width 16 height 6
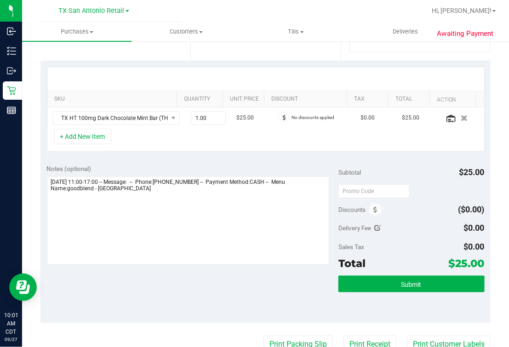
scroll to position [287, 0]
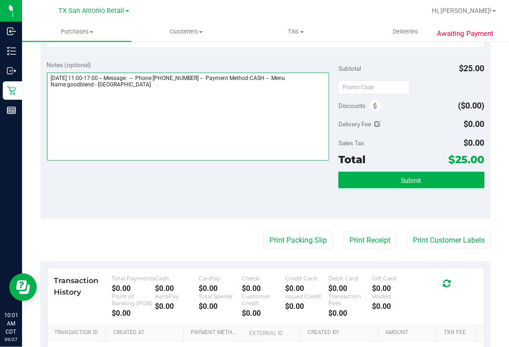
click at [281, 147] on textarea at bounding box center [188, 117] width 283 height 88
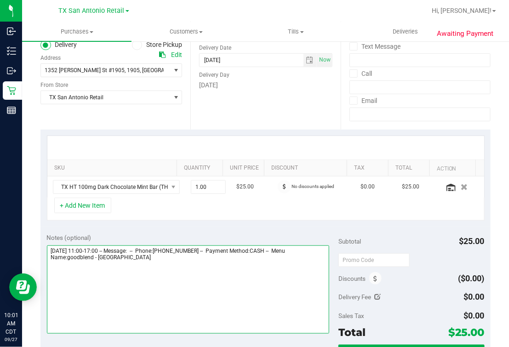
scroll to position [0, 0]
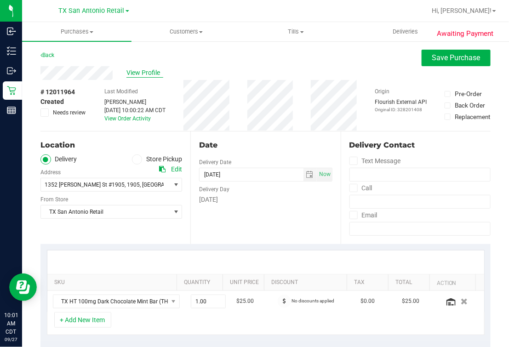
type textarea "[DATE] 11:00-17:00 -- Message: -- Phone:[PHONE_NUMBER] -- Payment Method:CASH -…"
click at [155, 74] on span "View Profile" at bounding box center [144, 73] width 37 height 10
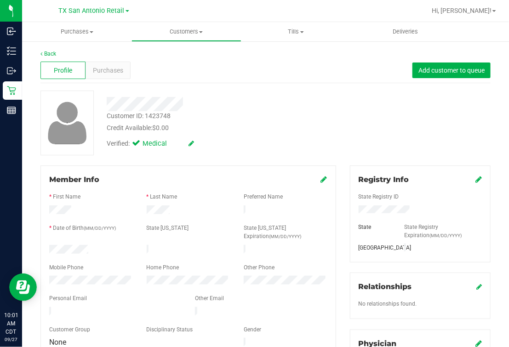
click at [95, 307] on div at bounding box center [115, 312] width 146 height 11
click at [267, 113] on div "Customer ID: 1423748 Credit Available: $0.00" at bounding box center [216, 122] width 232 height 22
click at [56, 53] on div "Back" at bounding box center [265, 54] width 450 height 8
click at [55, 53] on link "Back" at bounding box center [48, 54] width 16 height 6
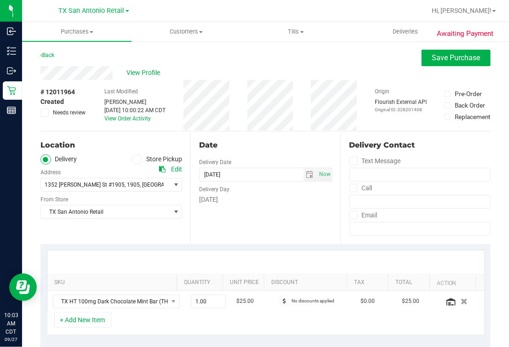
scroll to position [172, 0]
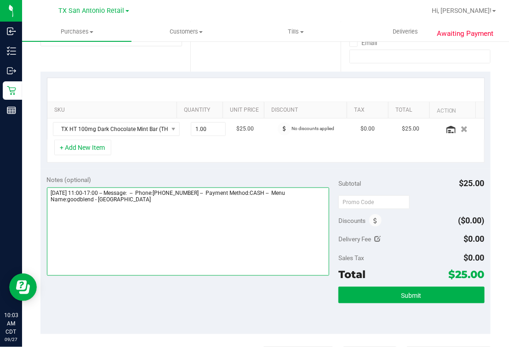
click at [199, 209] on textarea at bounding box center [188, 231] width 283 height 88
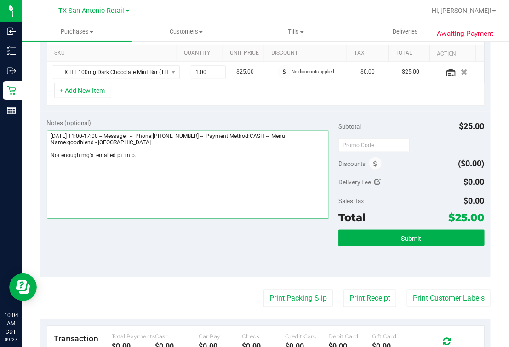
scroll to position [0, 0]
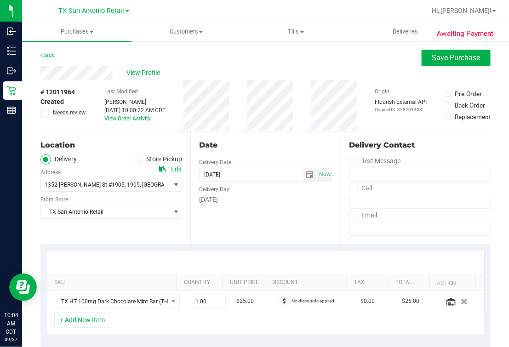
type textarea "[DATE] 11:00-17:00 -- Message: -- Phone:[PHONE_NUMBER] -- Payment Method:CASH -…"
click at [270, 143] on div "Date" at bounding box center [265, 145] width 133 height 11
click at [432, 55] on span "Save Purchase" at bounding box center [456, 57] width 48 height 9
click at [345, 62] on div "Back Save Purchase" at bounding box center [265, 58] width 450 height 17
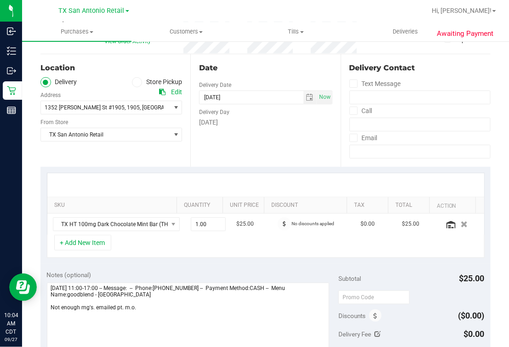
scroll to position [172, 0]
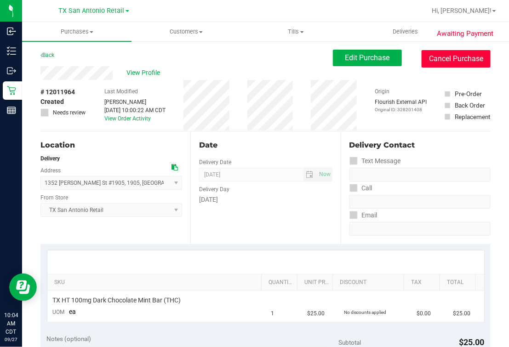
drag, startPoint x: 458, startPoint y: 61, endPoint x: 397, endPoint y: 70, distance: 62.2
click at [458, 61] on button "Cancel Purchase" at bounding box center [455, 58] width 69 height 17
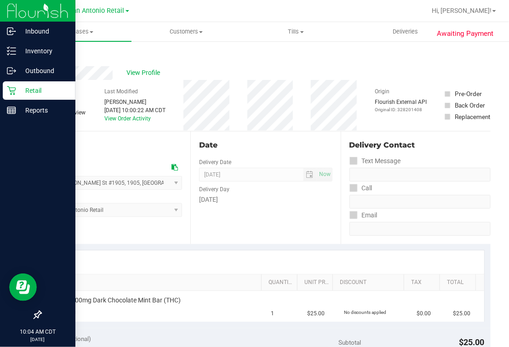
click at [19, 91] on p "Retail" at bounding box center [43, 90] width 55 height 11
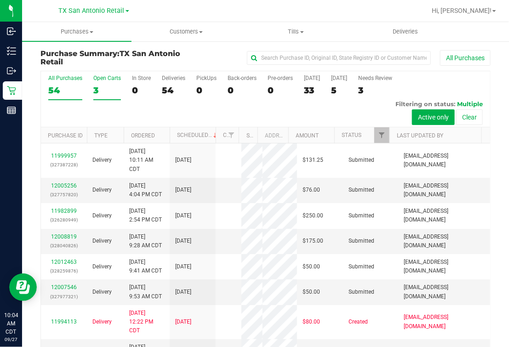
click at [102, 84] on label "Open Carts 3" at bounding box center [107, 87] width 28 height 25
click at [0, 0] on input "Open Carts 3" at bounding box center [0, 0] width 0 height 0
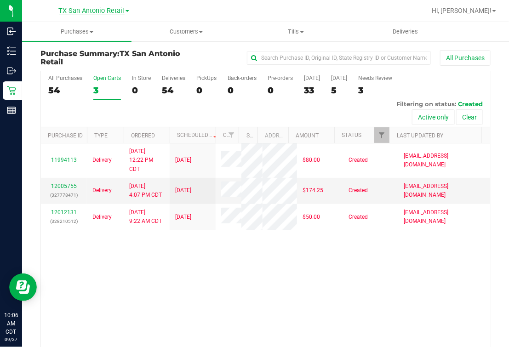
click at [83, 10] on span "TX San Antonio Retail" at bounding box center [92, 11] width 66 height 8
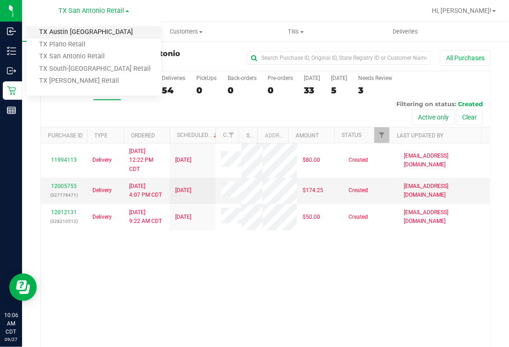
click at [56, 26] on link "TX Austin [GEOGRAPHIC_DATA]" at bounding box center [94, 32] width 134 height 12
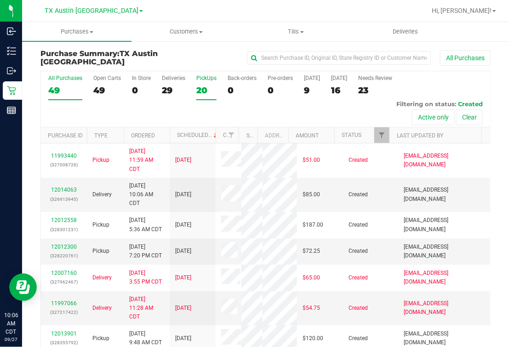
click at [205, 81] on label "PickUps 20" at bounding box center [206, 87] width 20 height 25
click at [0, 0] on input "PickUps 20" at bounding box center [0, 0] width 0 height 0
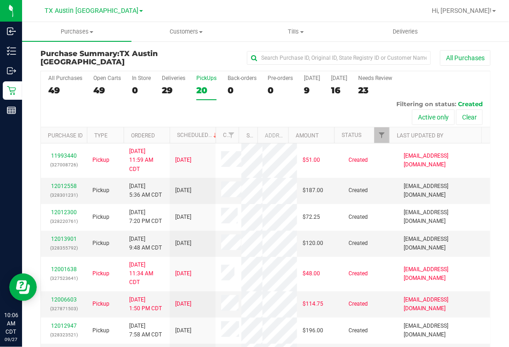
click at [405, 138] on th "Last Updated By" at bounding box center [435, 135] width 92 height 16
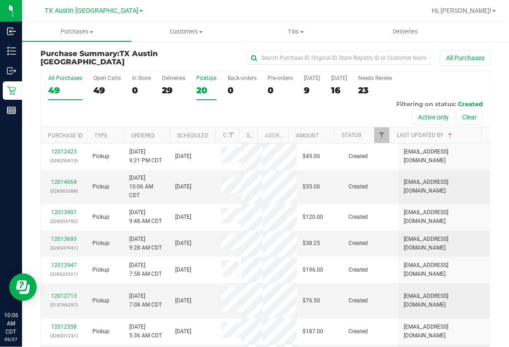
click at [68, 84] on label "All Purchases 49" at bounding box center [65, 87] width 34 height 25
click at [0, 0] on input "All Purchases 49" at bounding box center [0, 0] width 0 height 0
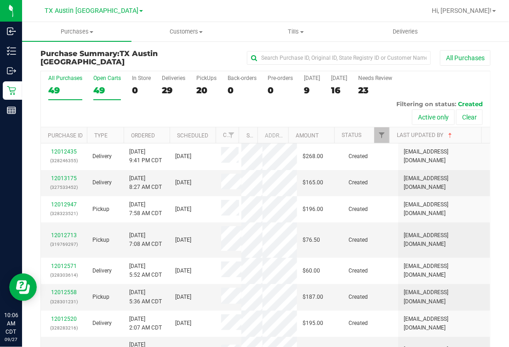
click at [108, 84] on label "Open Carts 49" at bounding box center [107, 87] width 28 height 25
click at [0, 0] on input "Open Carts 49" at bounding box center [0, 0] width 0 height 0
click at [142, 88] on div "0" at bounding box center [141, 90] width 19 height 11
click at [0, 0] on input "In Store 0" at bounding box center [0, 0] width 0 height 0
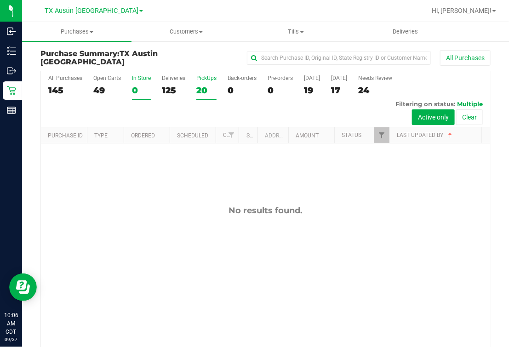
click at [198, 89] on div "20" at bounding box center [206, 90] width 20 height 11
click at [0, 0] on input "PickUps 20" at bounding box center [0, 0] width 0 height 0
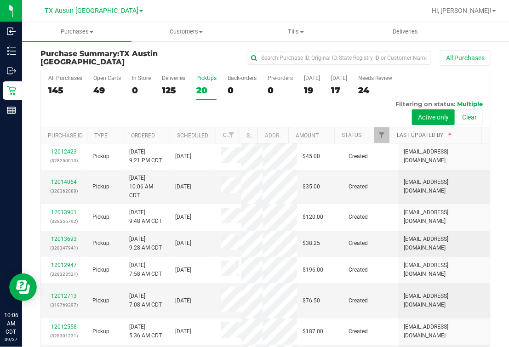
click at [418, 133] on link "Last Updated By" at bounding box center [425, 135] width 57 height 6
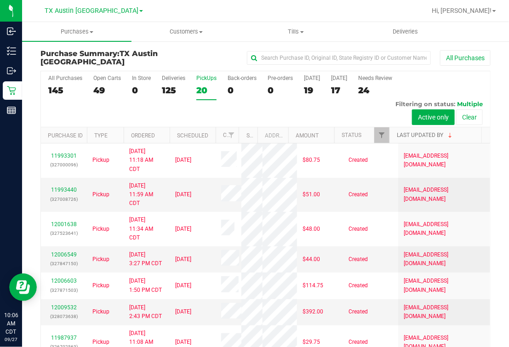
click at [399, 136] on link "Last Updated By" at bounding box center [425, 135] width 57 height 6
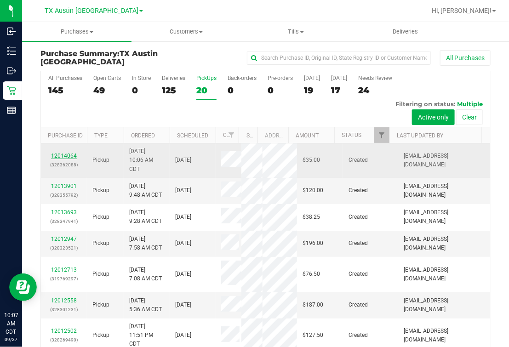
click at [65, 155] on link "12014064" at bounding box center [64, 156] width 26 height 6
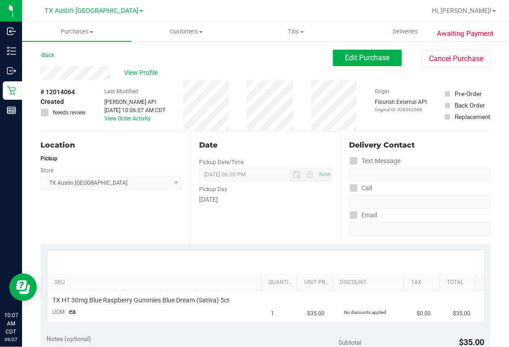
click at [262, 245] on div "SKU Quantity Unit Price Discount Tax Total TX HT 30mg Blue Raspberry Gummies Bl…" at bounding box center [265, 286] width 450 height 84
click at [380, 54] on span "Edit Purchase" at bounding box center [367, 57] width 45 height 9
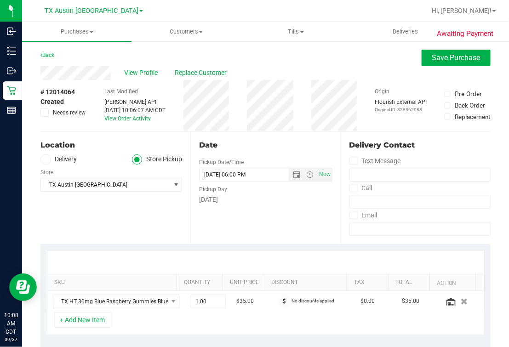
click at [43, 159] on icon at bounding box center [46, 159] width 6 height 0
click at [0, 0] on input "Delivery" at bounding box center [0, 0] width 0 height 0
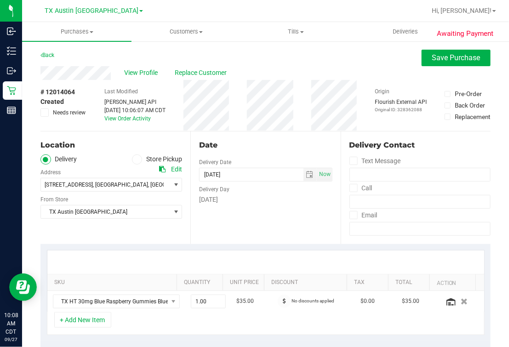
click at [98, 167] on div "[STREET_ADDRESS] , [GEOGRAPHIC_DATA] , [GEOGRAPHIC_DATA] 78741 Select address […" at bounding box center [111, 177] width 142 height 27
click at [252, 226] on div "Date Delivery Date [DATE] Now [DATE] 06:00 PM Now Delivery Day [DATE]" at bounding box center [265, 187] width 150 height 113
click at [125, 159] on ul "Delivery Store Pickup" at bounding box center [111, 159] width 142 height 11
click at [249, 223] on div "Date Delivery Date [DATE] Now [DATE] 06:00 PM Now Delivery Day [DATE]" at bounding box center [265, 187] width 150 height 113
click at [231, 204] on div "Date Delivery Date [DATE] Now [DATE] 06:00 PM Now Delivery Day [DATE]" at bounding box center [265, 187] width 150 height 113
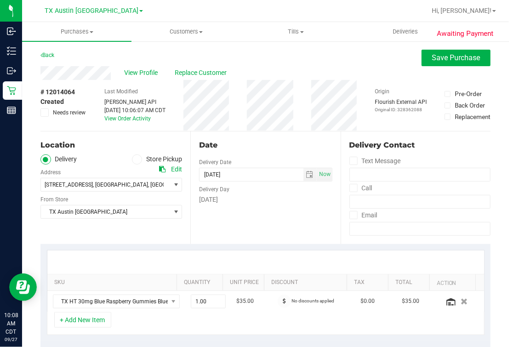
click at [224, 213] on div "Date Delivery Date [DATE] Now [DATE] 06:00 PM Now Delivery Day [DATE]" at bounding box center [265, 187] width 150 height 113
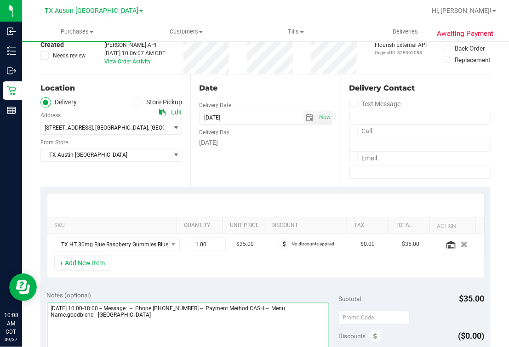
click at [235, 322] on textarea at bounding box center [188, 347] width 283 height 88
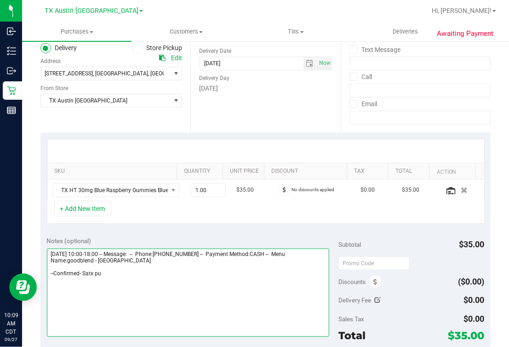
scroll to position [114, 0]
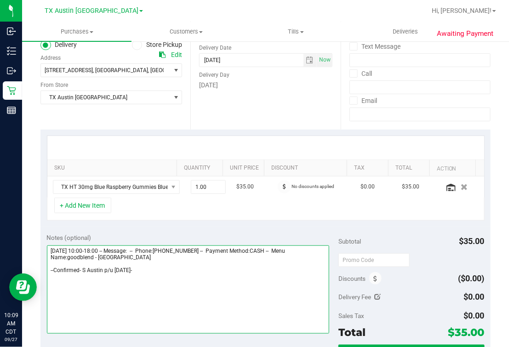
click at [304, 271] on textarea at bounding box center [188, 289] width 283 height 88
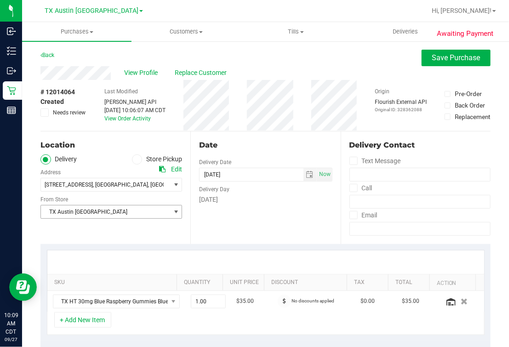
type textarea "[DATE] 10:00-18:00 -- Message: -- Phone:[PHONE_NUMBER] -- Payment Method:CASH -…"
click at [136, 212] on span "TX Austin [GEOGRAPHIC_DATA]" at bounding box center [105, 211] width 129 height 13
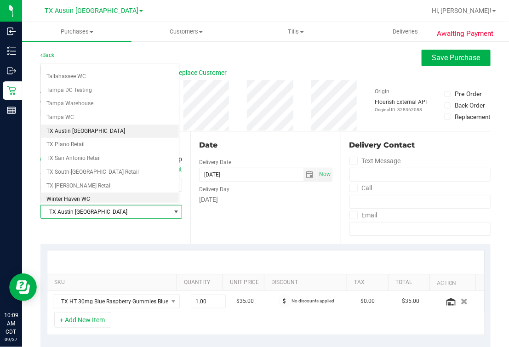
scroll to position [658, 0]
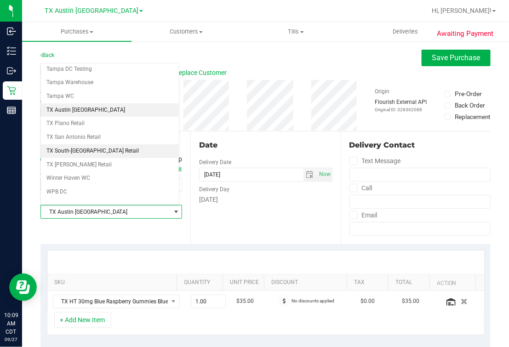
click at [85, 144] on li "TX South-[GEOGRAPHIC_DATA] Retail" at bounding box center [110, 151] width 138 height 14
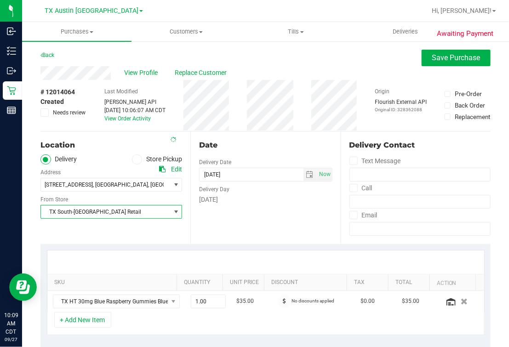
click at [271, 147] on div "Date" at bounding box center [265, 145] width 133 height 11
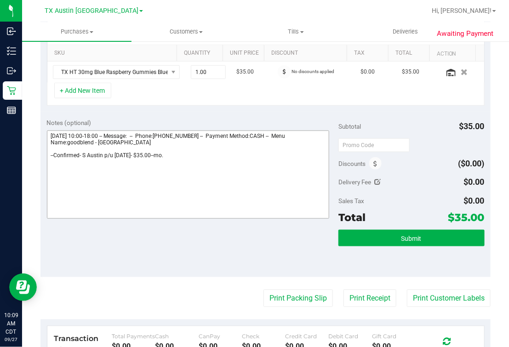
scroll to position [75, 0]
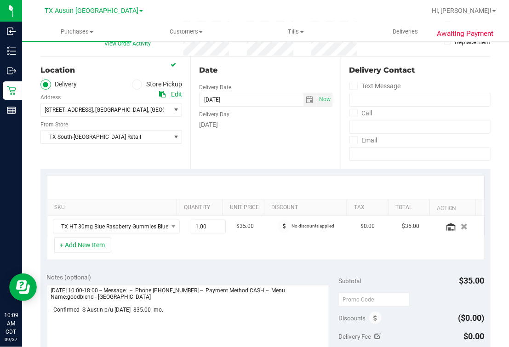
drag, startPoint x: 251, startPoint y: 237, endPoint x: 268, endPoint y: 230, distance: 18.9
click at [267, 231] on purchase-details "Back Save Purchase View Profile Replace Customer # 12014064 Created Needs revie…" at bounding box center [265, 314] width 450 height 678
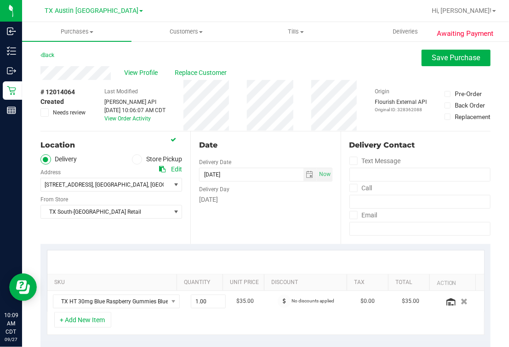
drag, startPoint x: 268, startPoint y: 230, endPoint x: 451, endPoint y: 67, distance: 245.1
click at [451, 67] on div "View Profile Replace Customer # 12014064 Created Needs review Last Modified [PE…" at bounding box center [265, 98] width 450 height 65
drag, startPoint x: 451, startPoint y: 67, endPoint x: 437, endPoint y: 57, distance: 17.3
click at [452, 58] on span "Save Purchase" at bounding box center [456, 57] width 48 height 9
click at [371, 57] on div "Back Save Purchase" at bounding box center [265, 58] width 450 height 17
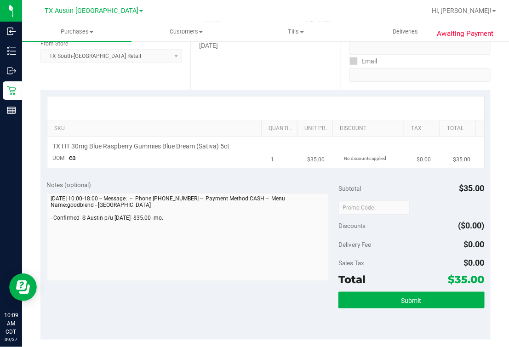
scroll to position [172, 0]
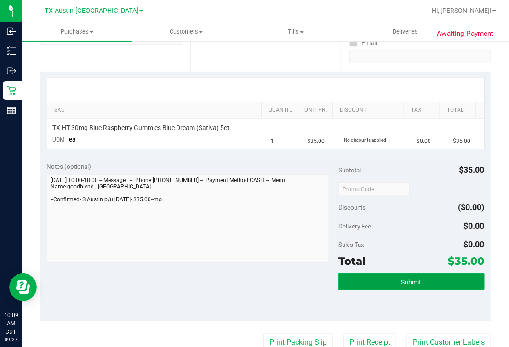
click at [427, 277] on button "Submit" at bounding box center [411, 281] width 146 height 17
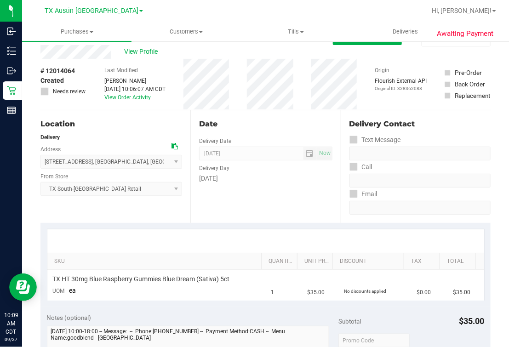
scroll to position [0, 0]
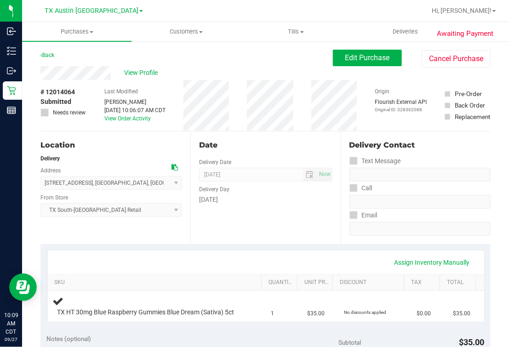
click at [142, 72] on span "View Profile" at bounding box center [143, 73] width 37 height 10
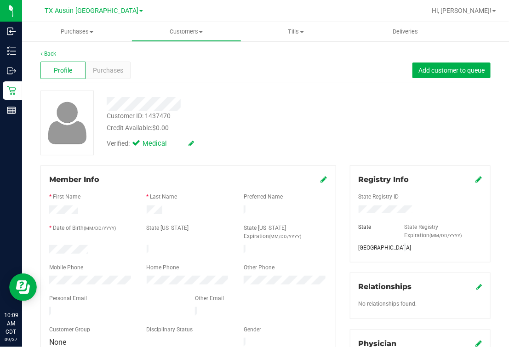
drag, startPoint x: 290, startPoint y: 123, endPoint x: 31, endPoint y: 59, distance: 267.4
click at [288, 122] on div "Customer ID: 1437470 Credit Available: $0.00" at bounding box center [216, 122] width 232 height 22
click at [48, 53] on link "Back" at bounding box center [48, 54] width 16 height 6
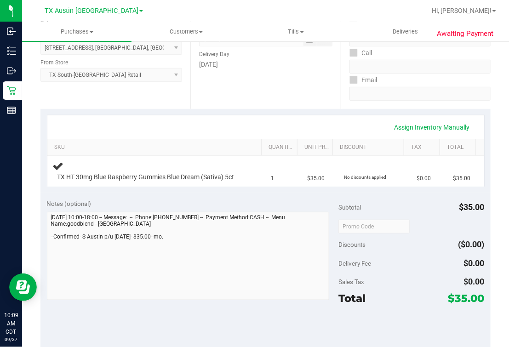
scroll to position [287, 0]
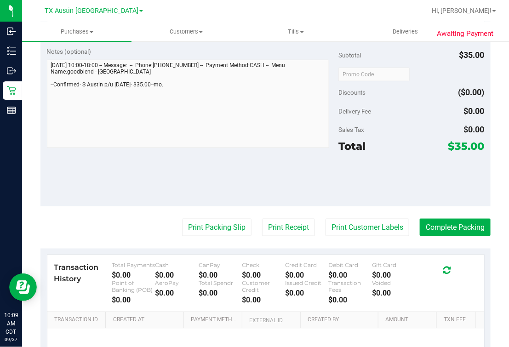
click at [35, 113] on div "Awaiting Payment Back Edit Purchase Cancel Purchase View Profile # 12014064 Sub…" at bounding box center [265, 99] width 487 height 692
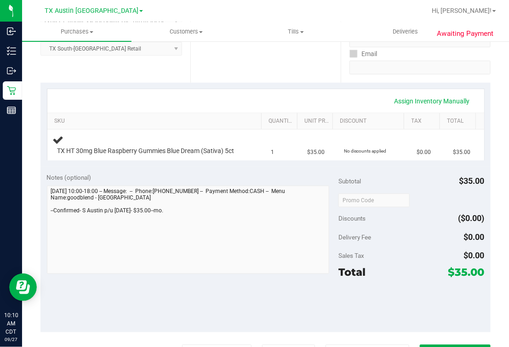
scroll to position [0, 0]
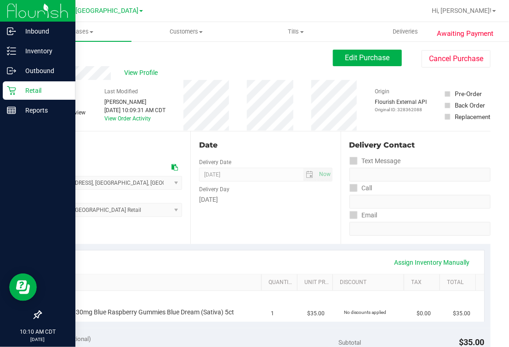
click at [12, 90] on icon at bounding box center [11, 90] width 9 height 9
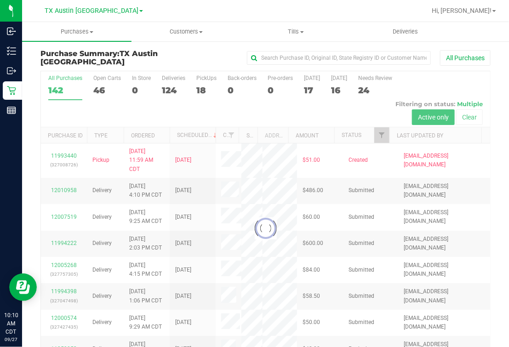
click at [204, 88] on div at bounding box center [265, 228] width 449 height 315
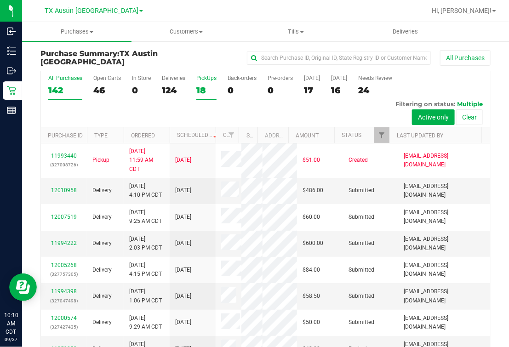
click at [208, 85] on div "18" at bounding box center [206, 90] width 20 height 11
click at [0, 0] on input "PickUps 18" at bounding box center [0, 0] width 0 height 0
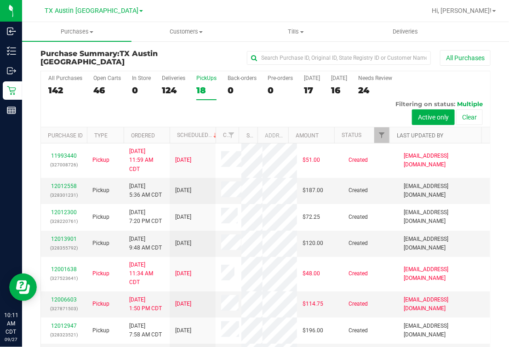
click at [416, 132] on link "Last Updated By" at bounding box center [420, 135] width 46 height 6
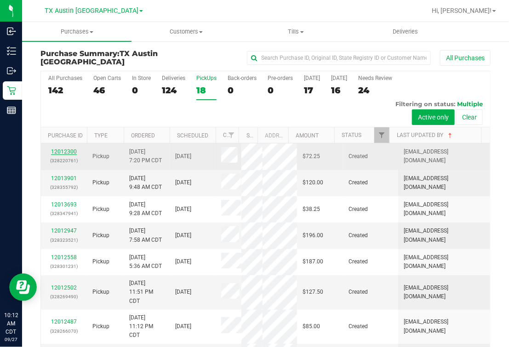
click at [62, 148] on link "12012300" at bounding box center [64, 151] width 26 height 6
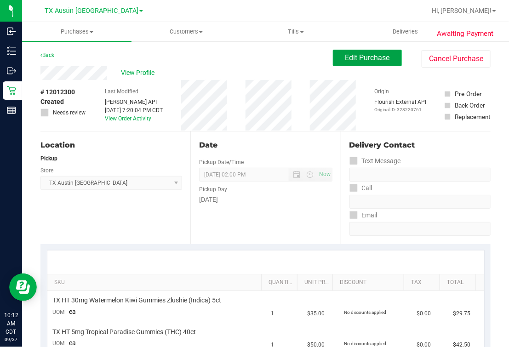
click at [355, 61] on span "Edit Purchase" at bounding box center [367, 57] width 45 height 9
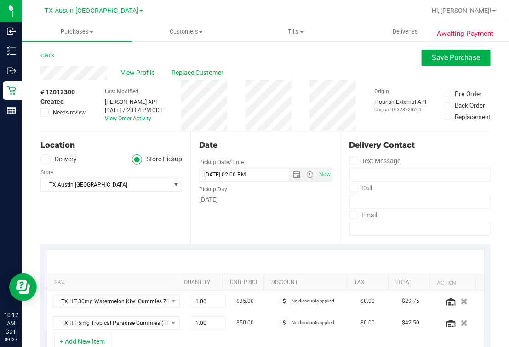
click at [100, 53] on div "Back Save Purchase" at bounding box center [265, 58] width 450 height 17
click at [134, 76] on span "View Profile" at bounding box center [139, 73] width 37 height 10
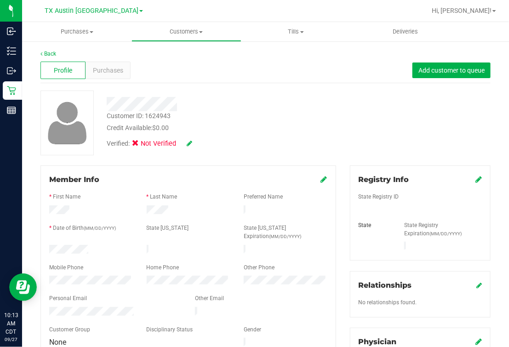
click at [284, 124] on div "Credit Available: $0.00" at bounding box center [216, 128] width 218 height 10
click at [234, 99] on div at bounding box center [216, 104] width 232 height 14
click at [50, 53] on link "Back" at bounding box center [48, 54] width 16 height 6
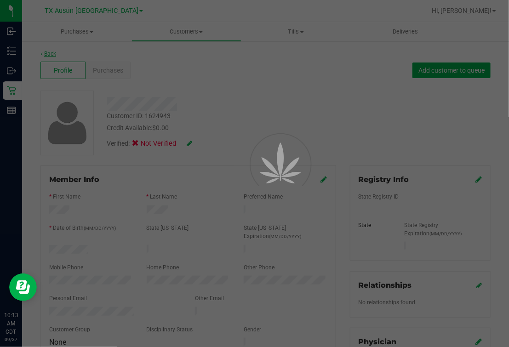
click at [194, 92] on div at bounding box center [254, 173] width 509 height 347
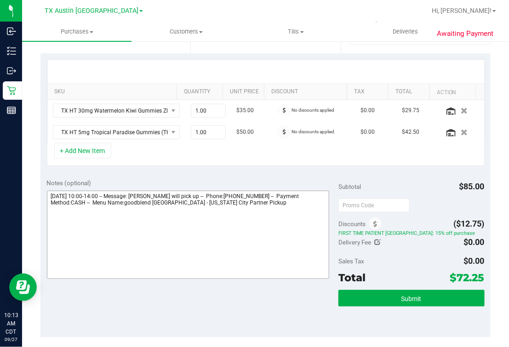
scroll to position [287, 0]
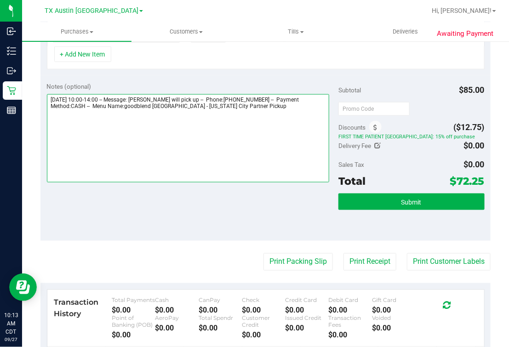
click at [285, 141] on textarea at bounding box center [188, 138] width 283 height 88
click at [279, 149] on textarea at bounding box center [188, 138] width 283 height 88
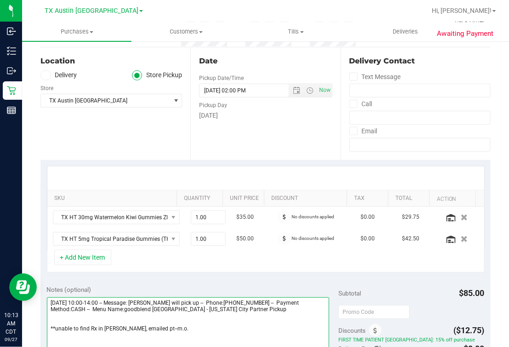
scroll to position [0, 0]
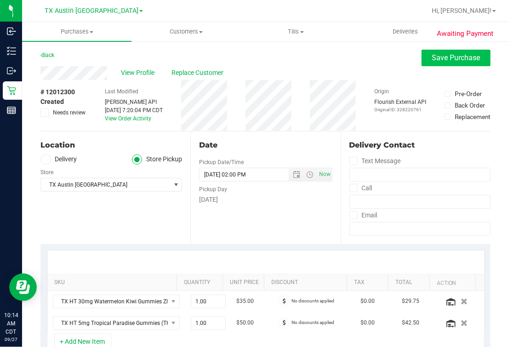
type textarea "[DATE] 10:00-14:00 -- Message: [PERSON_NAME] will pick up -- Phone:[PHONE_NUMBE…"
click at [424, 64] on button "Save Purchase" at bounding box center [455, 58] width 69 height 17
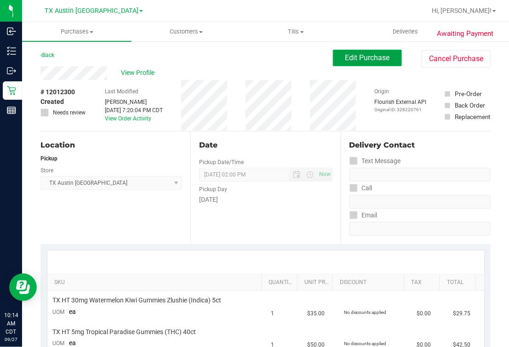
click at [351, 58] on span "Edit Purchase" at bounding box center [367, 57] width 45 height 9
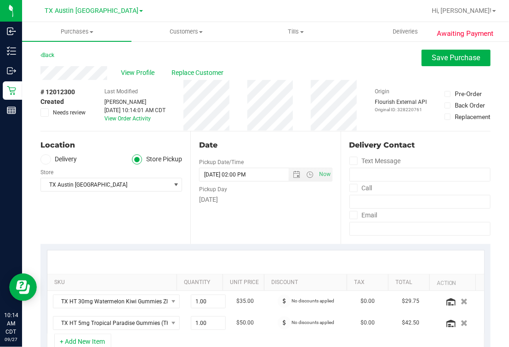
click at [40, 112] on span at bounding box center [44, 112] width 8 height 8
click at [0, 0] on input "Needs review" at bounding box center [0, 0] width 0 height 0
click at [452, 63] on button "Save Purchase" at bounding box center [455, 58] width 69 height 17
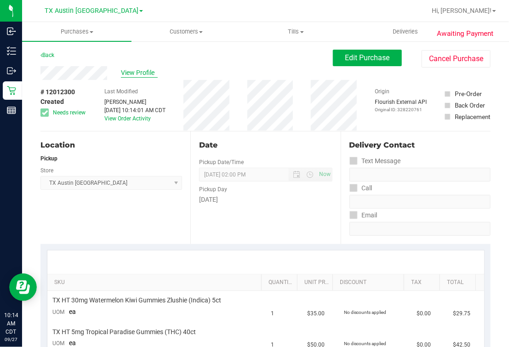
click at [131, 76] on span "View Profile" at bounding box center [139, 73] width 37 height 10
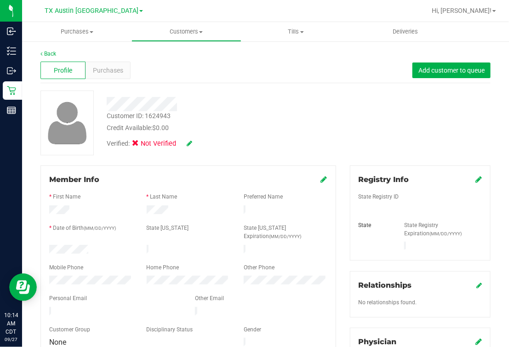
drag, startPoint x: 77, startPoint y: 285, endPoint x: 79, endPoint y: 290, distance: 5.8
click at [79, 294] on div "Personal Email" at bounding box center [115, 299] width 146 height 11
drag, startPoint x: 79, startPoint y: 290, endPoint x: 79, endPoint y: 304, distance: 13.3
click at [79, 318] on div at bounding box center [188, 321] width 278 height 7
click at [81, 307] on div at bounding box center [115, 312] width 146 height 11
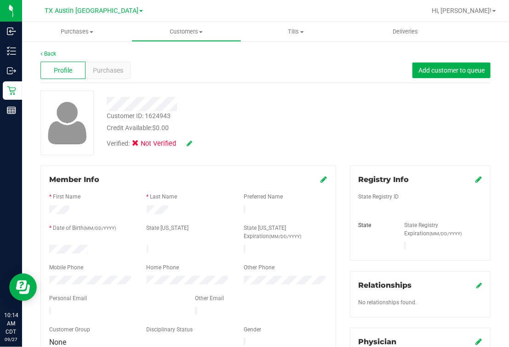
click at [85, 305] on div at bounding box center [188, 306] width 278 height 2
click at [260, 117] on div "Customer ID: 1624943 Credit Available: $0.00" at bounding box center [216, 122] width 232 height 22
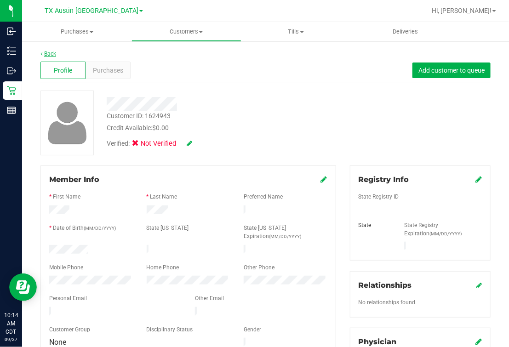
click at [47, 51] on link "Back" at bounding box center [48, 54] width 16 height 6
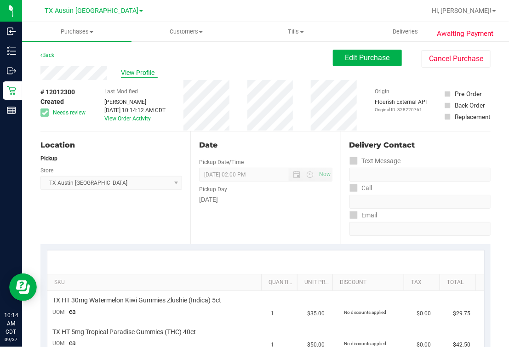
click at [128, 74] on span "View Profile" at bounding box center [139, 73] width 37 height 10
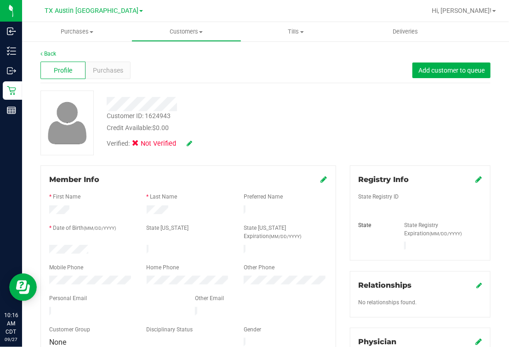
click at [300, 138] on div "Verified: Not Verified" at bounding box center [216, 143] width 232 height 20
click at [52, 53] on link "Back" at bounding box center [48, 54] width 16 height 6
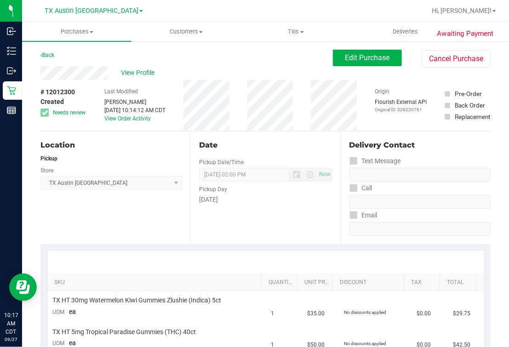
click at [261, 144] on div "Date" at bounding box center [265, 145] width 133 height 11
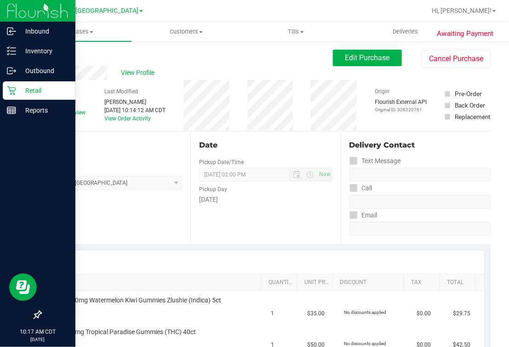
click at [8, 95] on icon at bounding box center [11, 90] width 9 height 9
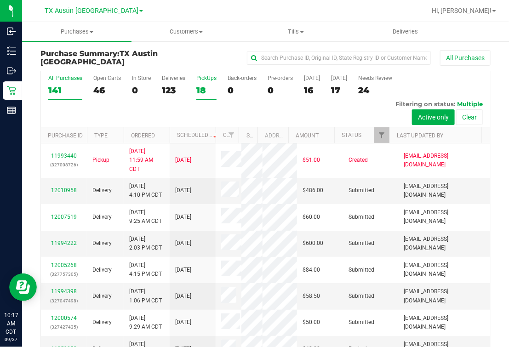
click at [210, 86] on div "18" at bounding box center [206, 90] width 20 height 11
click at [0, 0] on input "PickUps 18" at bounding box center [0, 0] width 0 height 0
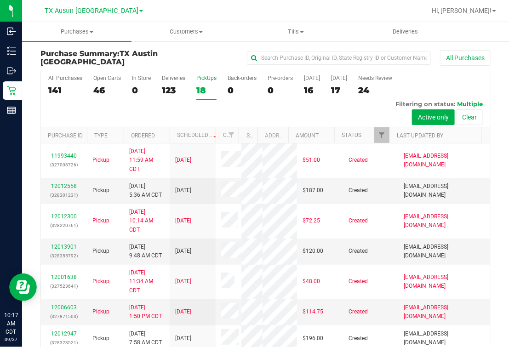
click at [399, 130] on th "Last Updated By" at bounding box center [435, 135] width 92 height 16
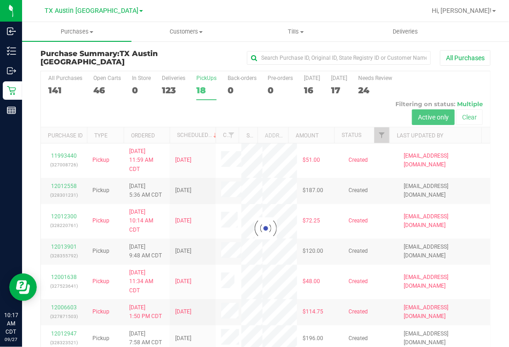
click at [397, 137] on div at bounding box center [265, 228] width 449 height 315
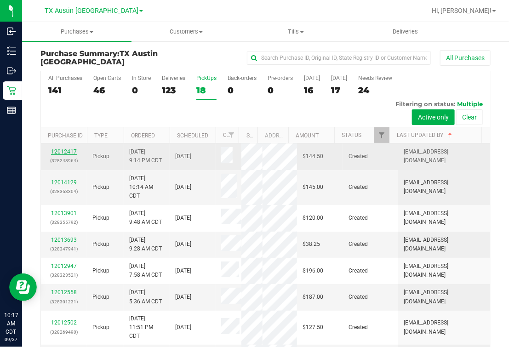
click at [64, 152] on link "12012417" at bounding box center [64, 151] width 26 height 6
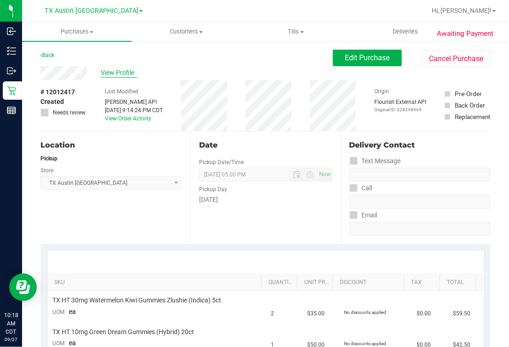
click at [104, 74] on span "View Profile" at bounding box center [119, 73] width 37 height 10
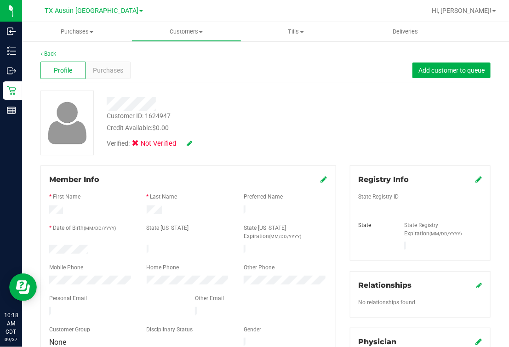
click at [260, 99] on div at bounding box center [216, 104] width 232 height 14
click at [254, 159] on div "Back Profile Purchases Add customer to queue Customer ID: 1624947 Credit Availa…" at bounding box center [265, 345] width 450 height 591
click at [336, 138] on div "Customer ID: 1624947 Credit Available: $0.00 Verified: Not Verified" at bounding box center [266, 123] width 464 height 65
click at [313, 99] on div at bounding box center [216, 104] width 232 height 14
click at [198, 116] on div "Customer ID: 1624947 Credit Available: $0.00" at bounding box center [216, 122] width 232 height 22
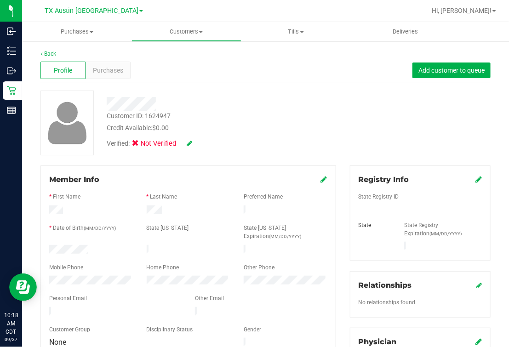
click at [137, 111] on div "Customer ID: 1624947" at bounding box center [139, 116] width 64 height 10
click at [219, 117] on div "Customer ID: 1624947 Credit Available: $0.00" at bounding box center [216, 122] width 232 height 22
click at [51, 55] on link "Back" at bounding box center [48, 54] width 16 height 6
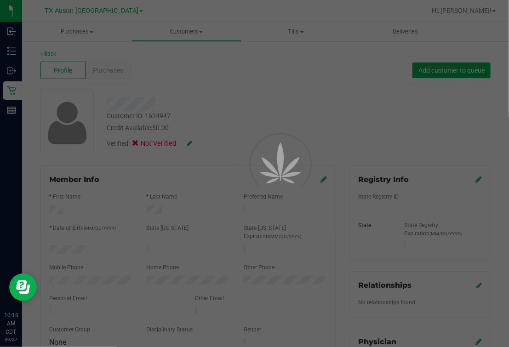
drag, startPoint x: 51, startPoint y: 55, endPoint x: 320, endPoint y: 131, distance: 279.4
click at [322, 129] on div at bounding box center [254, 173] width 509 height 347
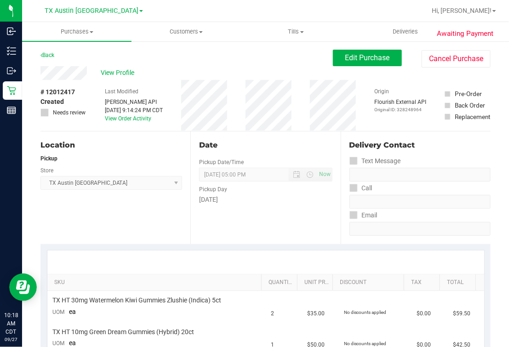
click at [102, 150] on div "Location Pickup Store [GEOGRAPHIC_DATA] [GEOGRAPHIC_DATA] [GEOGRAPHIC_DATA] Sel…" at bounding box center [115, 187] width 150 height 113
click at [345, 60] on span "Edit Purchase" at bounding box center [367, 57] width 45 height 9
click at [193, 62] on div "Back Edit Purchase Cancel Purchase" at bounding box center [265, 58] width 450 height 17
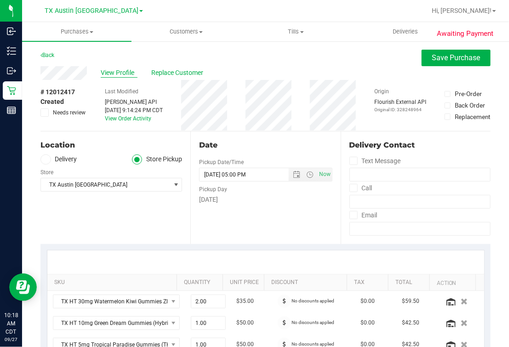
click at [101, 70] on span "View Profile" at bounding box center [119, 73] width 37 height 10
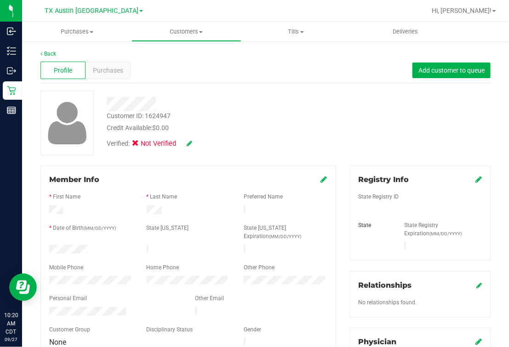
drag, startPoint x: 191, startPoint y: 64, endPoint x: 77, endPoint y: 50, distance: 114.4
click at [191, 64] on div "Profile Purchases Add customer to queue" at bounding box center [265, 70] width 450 height 25
click at [40, 55] on icon at bounding box center [41, 54] width 2 height 6
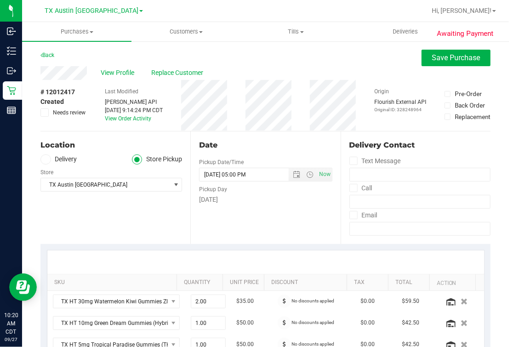
click at [49, 113] on label "Needs review" at bounding box center [63, 112] width 46 height 8
click at [0, 0] on input "Needs review" at bounding box center [0, 0] width 0 height 0
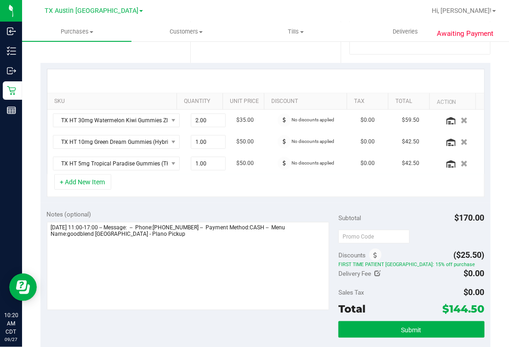
scroll to position [287, 0]
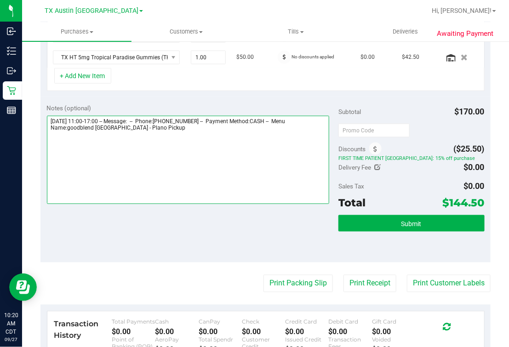
click at [173, 143] on textarea at bounding box center [188, 160] width 283 height 88
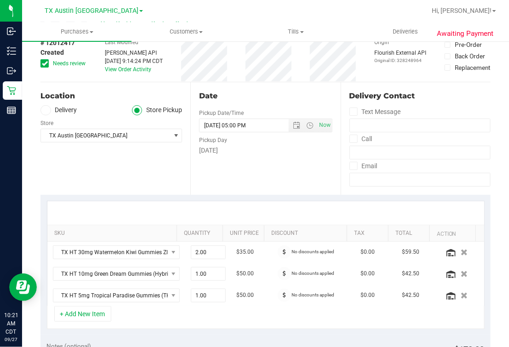
scroll to position [0, 0]
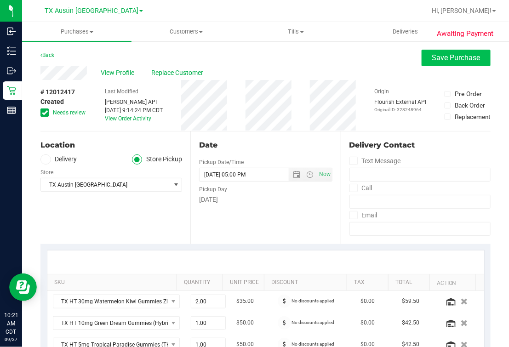
type textarea "[DATE] 11:00-17:00 -- Message: -- Phone:[PHONE_NUMBER] -- Payment Method:CASH -…"
click at [455, 55] on span "Save Purchase" at bounding box center [456, 57] width 48 height 9
click at [354, 62] on div "Back Save Purchase" at bounding box center [265, 58] width 450 height 17
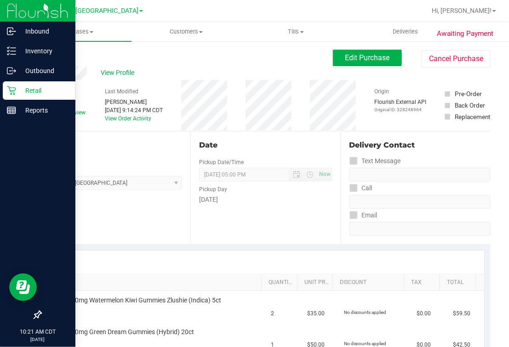
click at [15, 90] on icon at bounding box center [11, 90] width 9 height 9
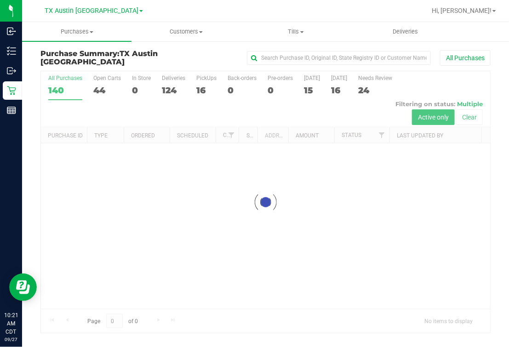
click at [202, 87] on div at bounding box center [265, 201] width 449 height 261
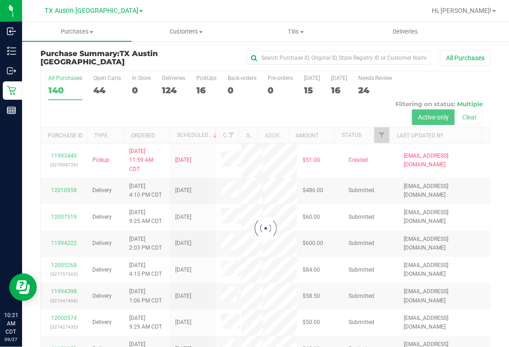
click at [202, 87] on div at bounding box center [265, 228] width 449 height 315
click at [199, 87] on div at bounding box center [265, 228] width 449 height 315
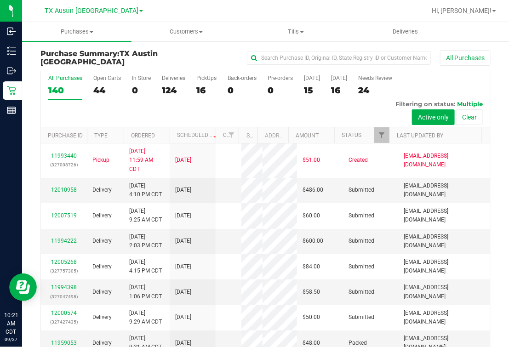
click at [199, 87] on div "16" at bounding box center [206, 90] width 20 height 11
click at [0, 0] on input "PickUps 16" at bounding box center [0, 0] width 0 height 0
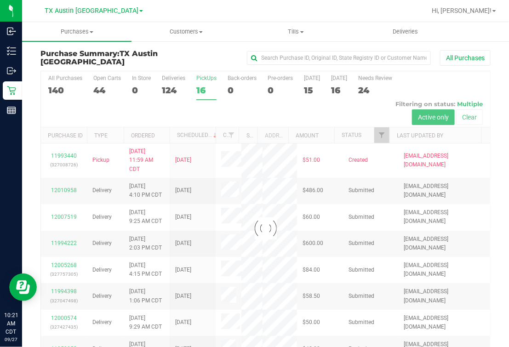
click at [199, 87] on div at bounding box center [265, 228] width 449 height 315
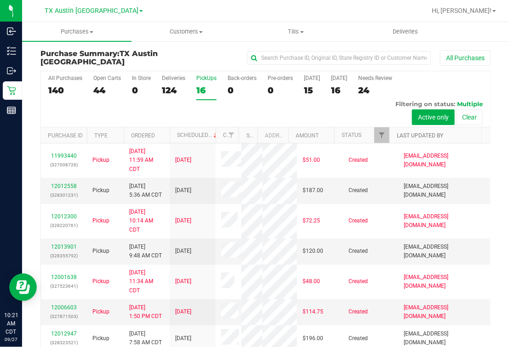
click at [420, 133] on link "Last Updated By" at bounding box center [420, 135] width 46 height 6
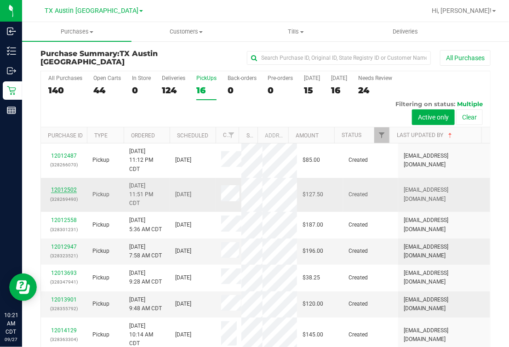
click at [68, 188] on link "12012502" at bounding box center [64, 190] width 26 height 6
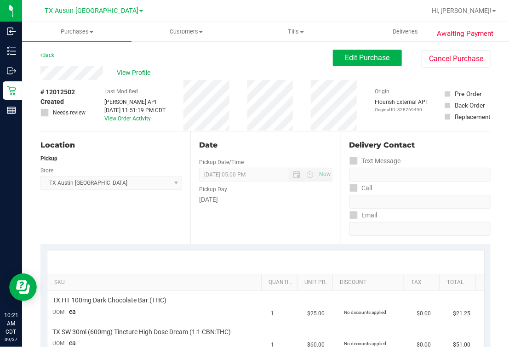
click at [88, 65] on div "Back Edit Purchase Cancel Purchase" at bounding box center [265, 58] width 450 height 17
click at [128, 70] on span "View Profile" at bounding box center [135, 73] width 37 height 10
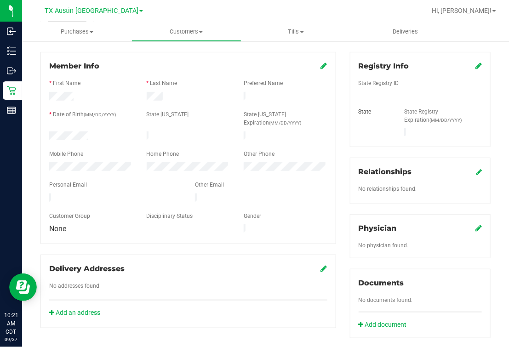
scroll to position [114, 0]
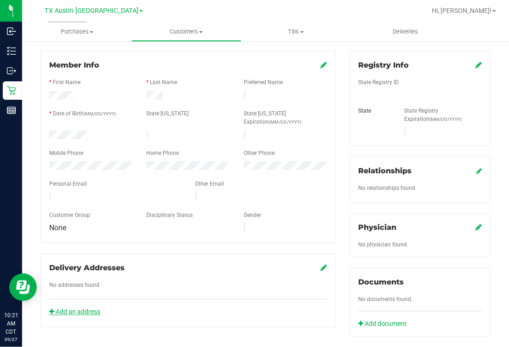
click at [94, 308] on link "Add an address" at bounding box center [74, 311] width 51 height 7
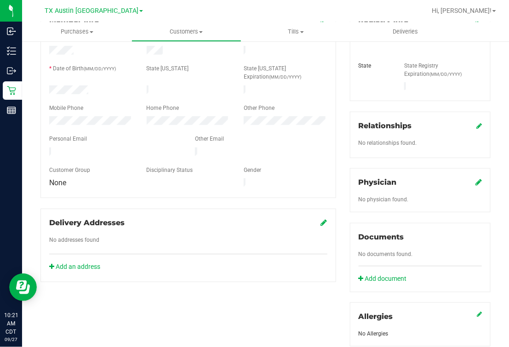
scroll to position [229, 0]
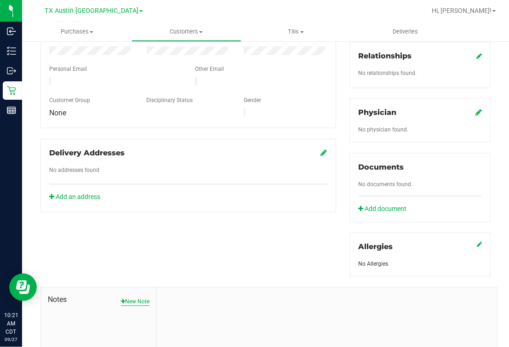
click at [137, 295] on div "Notes New Note" at bounding box center [99, 300] width 102 height 11
drag, startPoint x: 137, startPoint y: 289, endPoint x: 145, endPoint y: 287, distance: 7.9
click at [145, 295] on span "Notes" at bounding box center [99, 300] width 102 height 11
click at [143, 298] on button "New Note" at bounding box center [135, 302] width 28 height 8
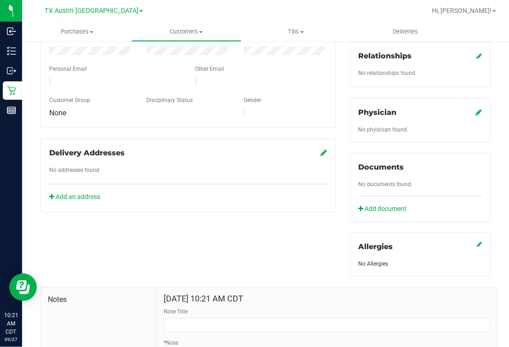
scroll to position [233, 0]
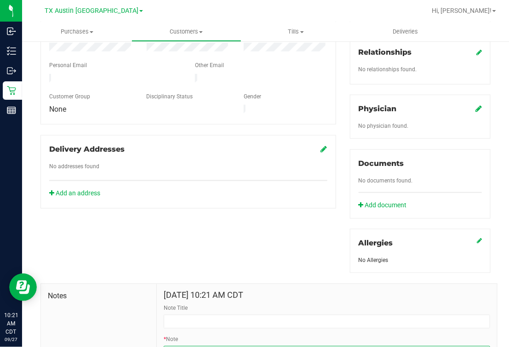
paste textarea "Patient Name: [PERSON_NAME] Address: [STREET_ADDRESS] Phone Number: [PHONE_NUMB…"
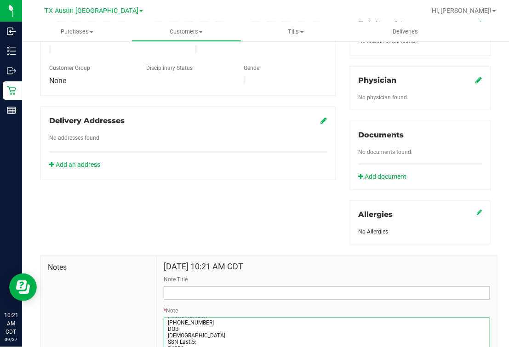
type textarea "Patient Name: [PERSON_NAME] Address: [STREET_ADDRESS] Phone Number: [PHONE_NUMB…"
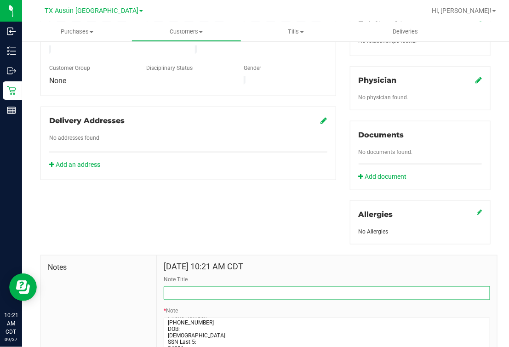
click at [193, 286] on input "Note Title" at bounding box center [327, 293] width 326 height 14
type input "[PERSON_NAME] INFO"
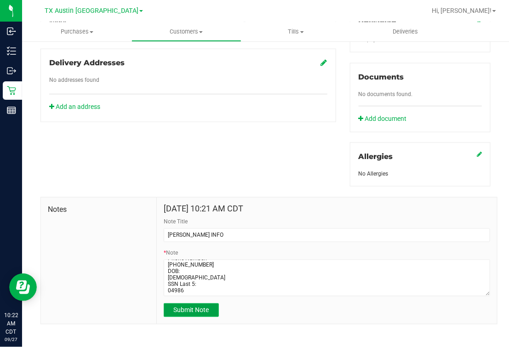
click at [178, 306] on span "Submit Note" at bounding box center [191, 309] width 35 height 7
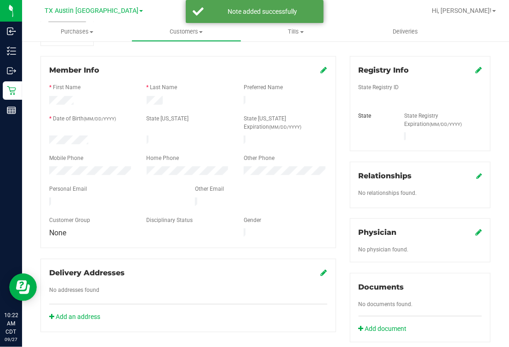
scroll to position [32, 0]
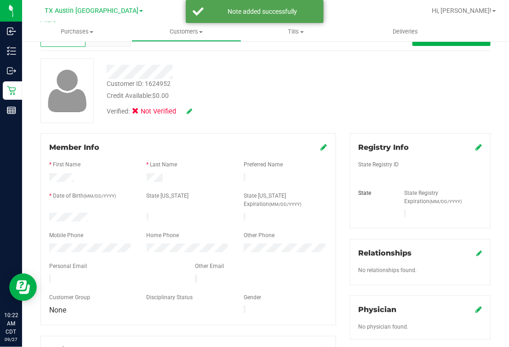
click at [475, 306] on icon at bounding box center [478, 309] width 6 height 7
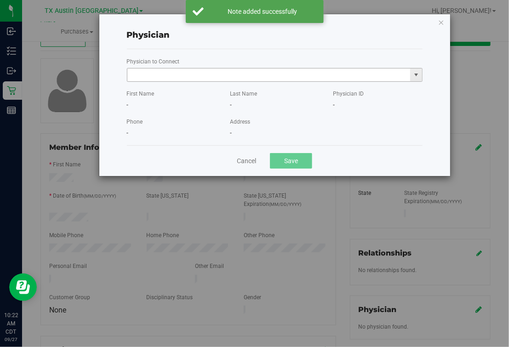
click at [226, 78] on input "text" at bounding box center [268, 74] width 283 height 13
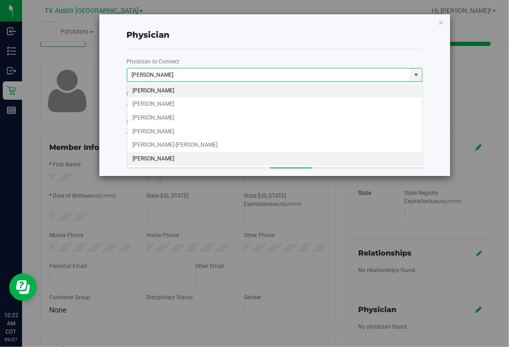
drag, startPoint x: 174, startPoint y: 161, endPoint x: 178, endPoint y: 159, distance: 4.9
click at [174, 160] on li "[PERSON_NAME]" at bounding box center [274, 159] width 295 height 14
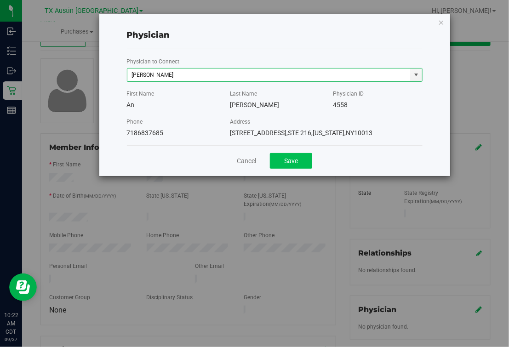
type input "[PERSON_NAME]"
click at [295, 165] on button "Save" at bounding box center [291, 161] width 42 height 16
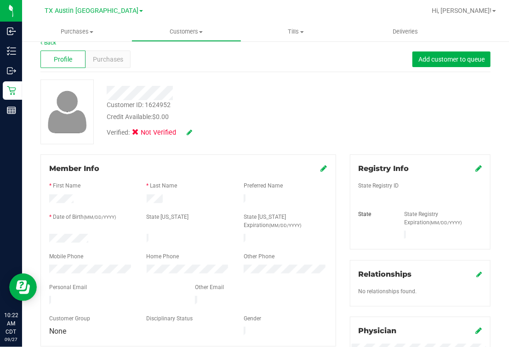
scroll to position [0, 0]
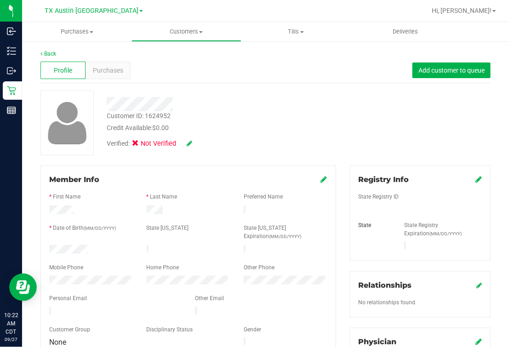
click at [232, 113] on div "Customer ID: 1624952 Credit Available: $0.00" at bounding box center [216, 122] width 232 height 22
click at [475, 177] on icon at bounding box center [478, 179] width 6 height 7
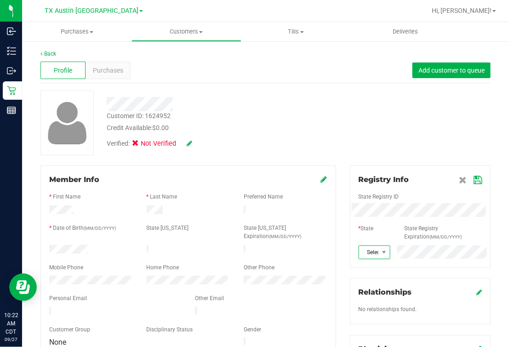
click at [368, 247] on span "Select state" at bounding box center [368, 252] width 19 height 13
click at [369, 193] on li "[GEOGRAPHIC_DATA]" at bounding box center [368, 201] width 30 height 16
drag, startPoint x: 462, startPoint y: 166, endPoint x: 471, endPoint y: 168, distance: 8.9
click at [463, 166] on div "Registry Info State Registry ID * State State Registry Expiration (MM/DD/YYYY) …" at bounding box center [420, 216] width 141 height 102
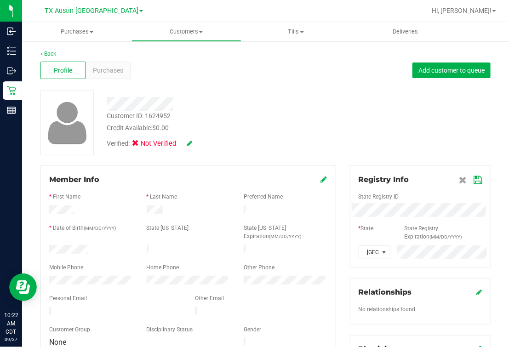
click at [473, 181] on div "Registry Info State Registry ID * State State Registry Expiration (MM/DD/YYYY) …" at bounding box center [420, 216] width 141 height 102
click at [473, 181] on icon at bounding box center [477, 179] width 8 height 7
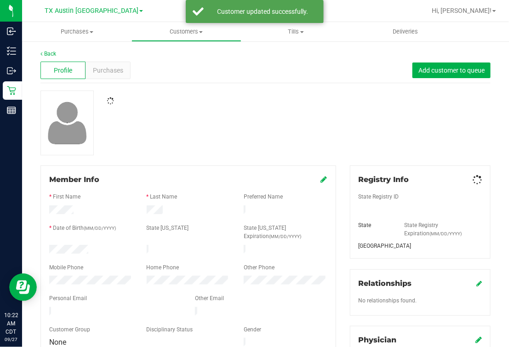
click at [428, 147] on div at bounding box center [266, 123] width 464 height 65
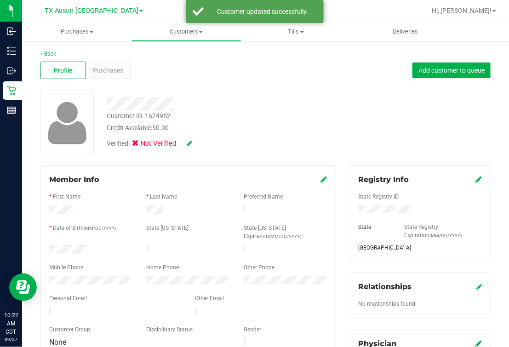
click at [187, 142] on icon at bounding box center [190, 143] width 6 height 6
click at [136, 145] on icon at bounding box center [138, 145] width 6 height 0
click at [0, 0] on input "Medical" at bounding box center [0, 0] width 0 height 0
click at [205, 142] on icon at bounding box center [201, 144] width 7 height 6
click at [290, 136] on div at bounding box center [266, 123] width 464 height 65
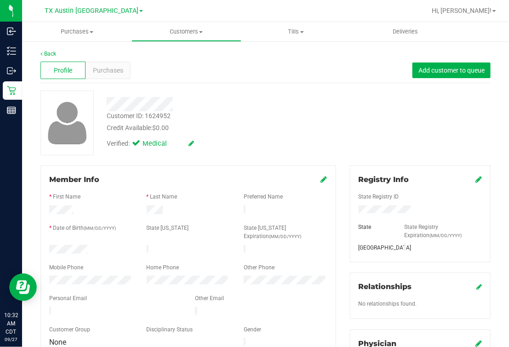
click at [347, 124] on div "Customer ID: 1624952 Credit Available: $0.00 Verified: Medical" at bounding box center [266, 123] width 464 height 65
click at [288, 119] on div "Customer ID: 1624952 Credit Available: $0.00" at bounding box center [216, 122] width 232 height 22
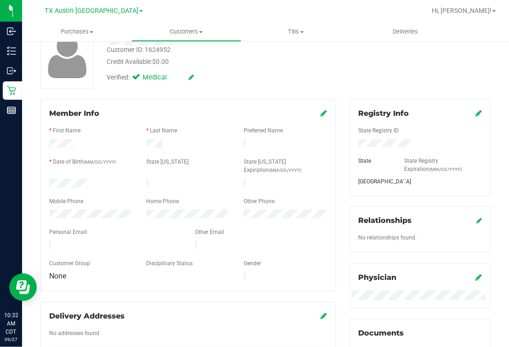
scroll to position [0, 0]
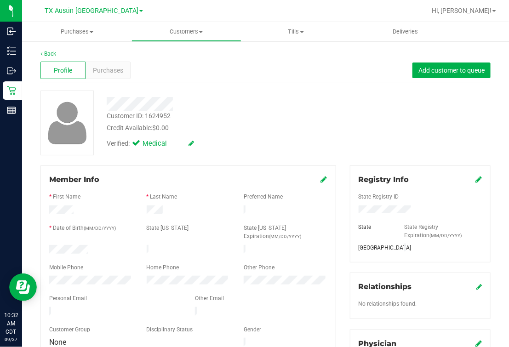
click at [336, 131] on div "Customer ID: 1624952 Credit Available: $0.00 Verified: Medical" at bounding box center [266, 123] width 464 height 65
click at [202, 103] on div at bounding box center [216, 104] width 232 height 14
drag, startPoint x: 223, startPoint y: 80, endPoint x: 215, endPoint y: 60, distance: 22.3
click at [223, 81] on div "Profile Purchases Add customer to queue" at bounding box center [265, 70] width 450 height 25
click at [281, 153] on div "Customer ID: 1624952 Credit Available: $0.00 Verified: Medical" at bounding box center [266, 123] width 464 height 65
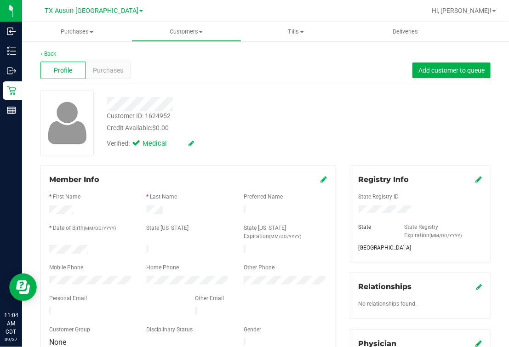
drag, startPoint x: 224, startPoint y: 117, endPoint x: 504, endPoint y: 186, distance: 288.1
click at [224, 118] on div "Customer ID: 1624952 Credit Available: $0.00" at bounding box center [216, 122] width 232 height 22
click at [406, 133] on div "Customer ID: 1624952 Credit Available: $0.00 Verified: Medical" at bounding box center [266, 123] width 464 height 65
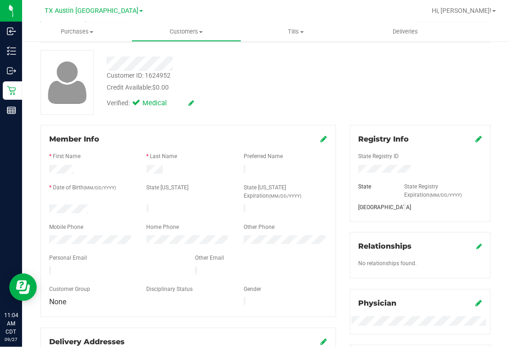
scroll to position [57, 0]
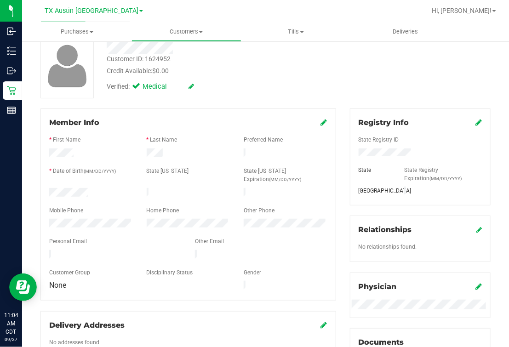
click at [270, 92] on div "Verified: Medical" at bounding box center [216, 86] width 232 height 20
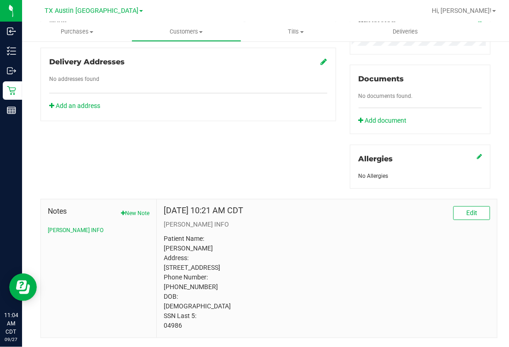
scroll to position [345, 0]
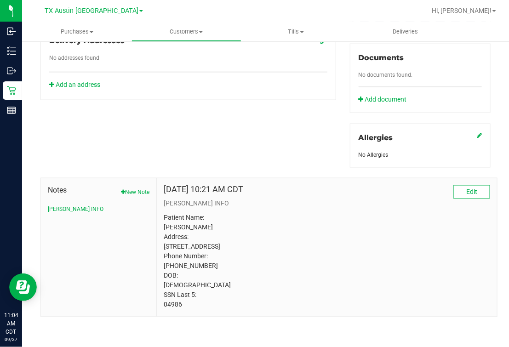
drag, startPoint x: 266, startPoint y: 165, endPoint x: 255, endPoint y: 162, distance: 10.6
click at [263, 168] on div "Notes New Note [PERSON_NAME] INFO [DATE] 10:21 AM CDT Edit [PERSON_NAME] INFO P…" at bounding box center [266, 243] width 464 height 150
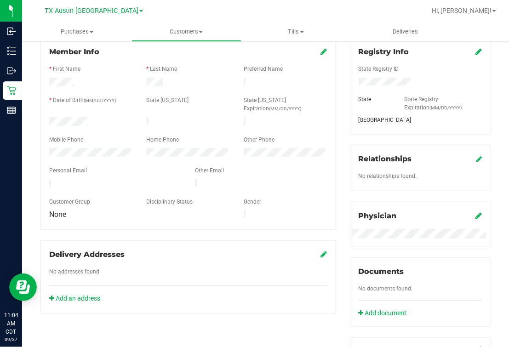
scroll to position [0, 0]
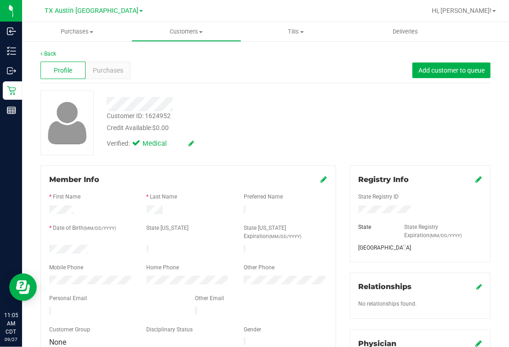
drag, startPoint x: 290, startPoint y: 113, endPoint x: 324, endPoint y: 124, distance: 35.6
click at [295, 115] on div "Customer ID: 1624952 Credit Available: $0.00" at bounding box center [216, 122] width 232 height 22
click at [234, 118] on div "Customer ID: 1624952 Credit Available: $0.00" at bounding box center [216, 122] width 232 height 22
click at [51, 51] on link "Back" at bounding box center [48, 54] width 16 height 6
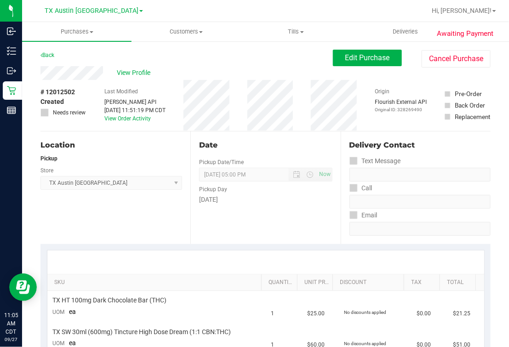
drag, startPoint x: 122, startPoint y: 214, endPoint x: 129, endPoint y: 210, distance: 8.2
click at [125, 214] on div "Location Pickup Store [GEOGRAPHIC_DATA] [GEOGRAPHIC_DATA] [GEOGRAPHIC_DATA] Sel…" at bounding box center [115, 187] width 150 height 113
click at [378, 60] on span "Edit Purchase" at bounding box center [367, 57] width 45 height 9
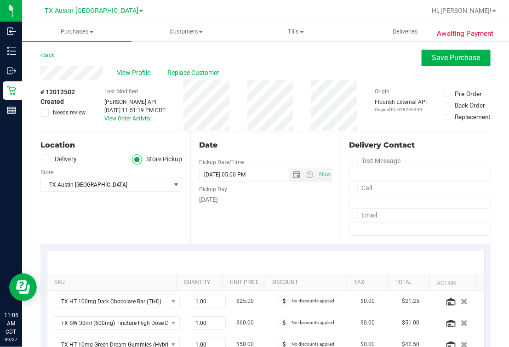
click at [51, 160] on label "Delivery" at bounding box center [58, 159] width 37 height 11
click at [0, 0] on input "Delivery" at bounding box center [0, 0] width 0 height 0
drag, startPoint x: 76, startPoint y: 185, endPoint x: 81, endPoint y: 186, distance: 5.6
click at [76, 186] on span "Select address" at bounding box center [102, 184] width 123 height 13
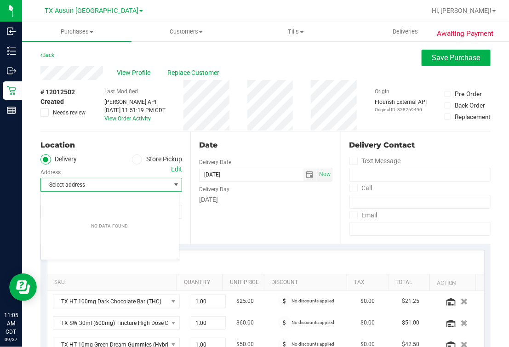
click at [270, 246] on div "SKU Quantity Unit Price Discount Tax Total Action TX HT 100mg Dark Chocolate Ba…" at bounding box center [265, 325] width 450 height 162
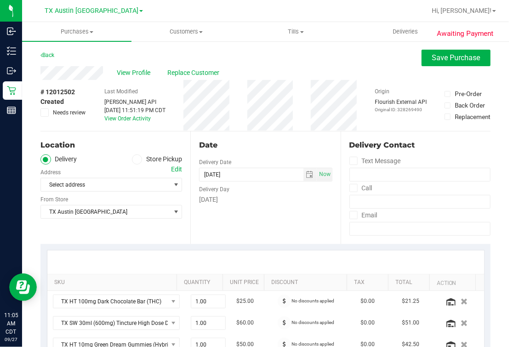
click at [85, 161] on ul "Delivery Store Pickup" at bounding box center [111, 159] width 142 height 11
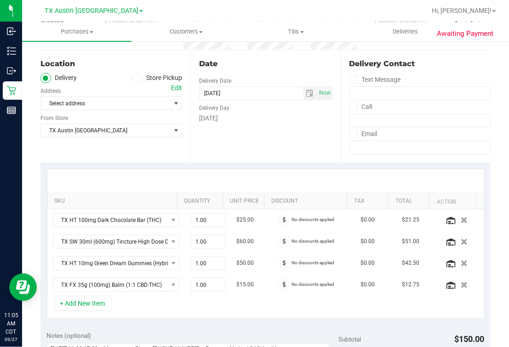
scroll to position [114, 0]
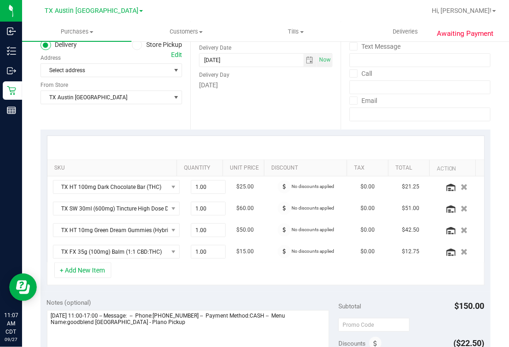
click at [244, 147] on div at bounding box center [266, 147] width 420 height 0
click at [150, 102] on span "TX Austin [GEOGRAPHIC_DATA]" at bounding box center [105, 97] width 129 height 13
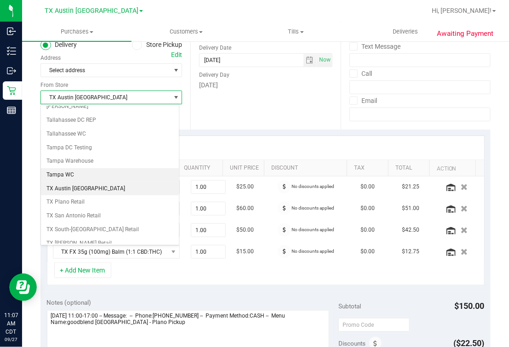
scroll to position [658, 0]
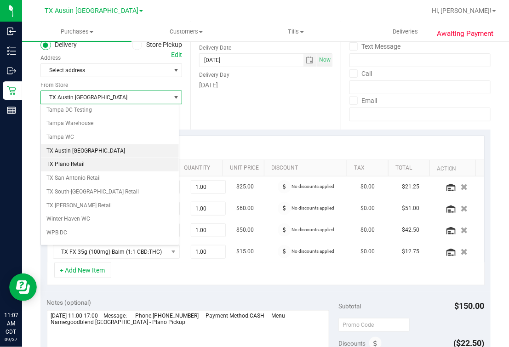
click at [81, 158] on li "TX Plano Retail" at bounding box center [110, 165] width 138 height 14
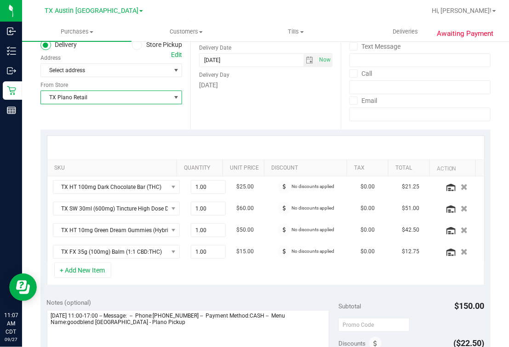
click at [260, 119] on div "Date Delivery Date [DATE] Now [DATE] 05:00 PM Now Delivery Day [DATE]" at bounding box center [265, 73] width 150 height 113
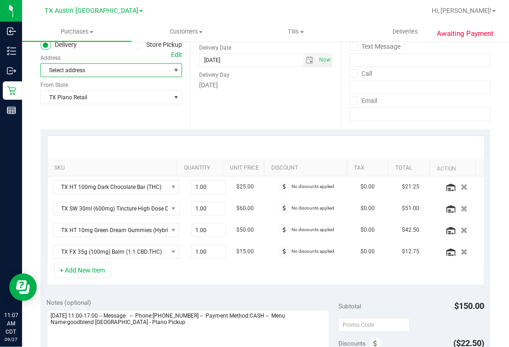
click at [139, 73] on span "Select address" at bounding box center [102, 70] width 123 height 13
click at [256, 119] on div "Date Delivery Date [DATE] Now [DATE] 05:00 PM Now Delivery Day [DATE]" at bounding box center [265, 73] width 150 height 113
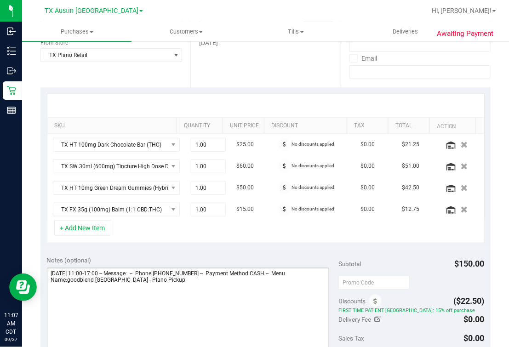
scroll to position [172, 0]
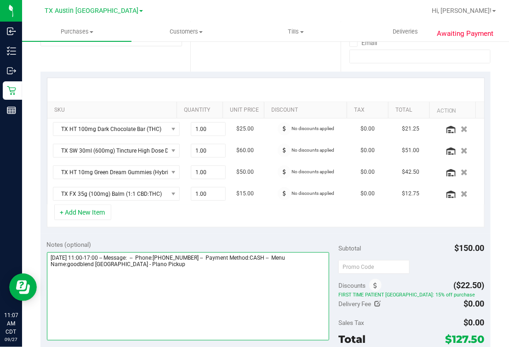
click at [169, 276] on textarea at bounding box center [188, 296] width 283 height 88
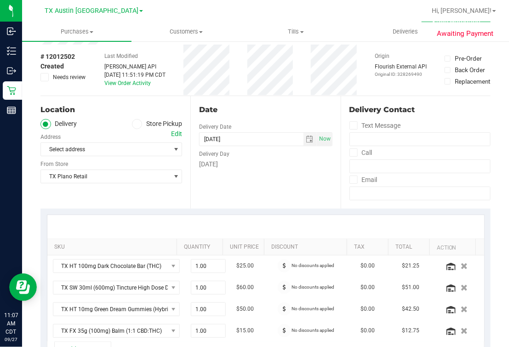
scroll to position [0, 0]
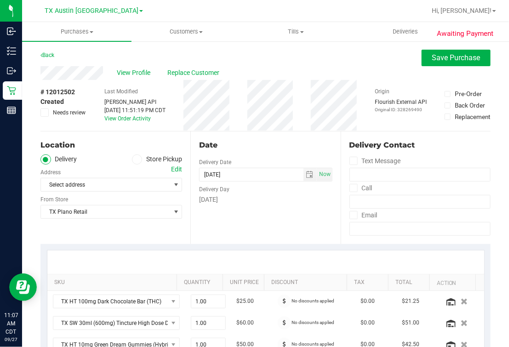
type textarea "[DATE] 11:00-17:00 -- Message: -- Phone:[PHONE_NUMBER] -- Payment Method:CASH -…"
click at [284, 151] on div "Date Delivery Date [DATE] Now [DATE] 05:00 PM Now Delivery Day [DATE]" at bounding box center [265, 187] width 150 height 113
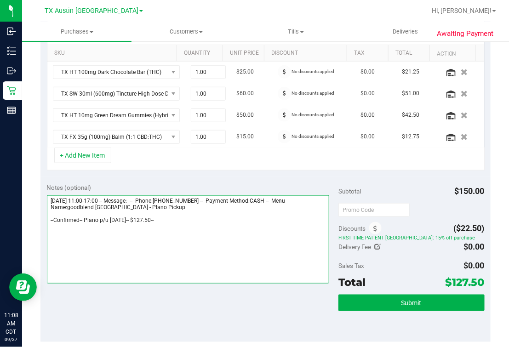
click at [215, 238] on textarea at bounding box center [188, 239] width 283 height 88
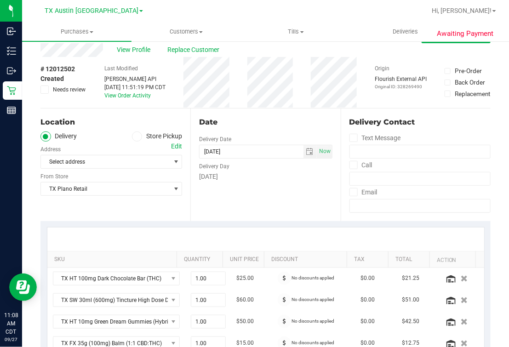
scroll to position [0, 0]
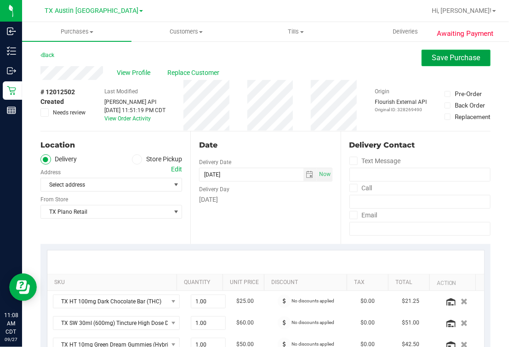
click at [432, 59] on span "Save Purchase" at bounding box center [456, 57] width 48 height 9
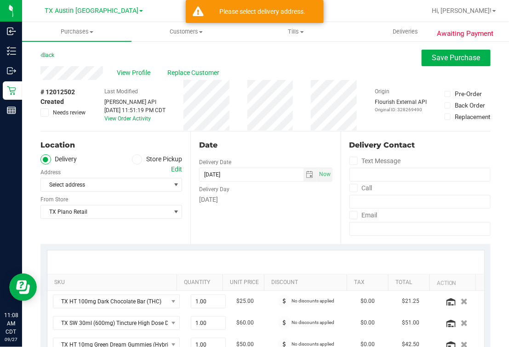
click at [171, 168] on div "Edit" at bounding box center [176, 169] width 11 height 10
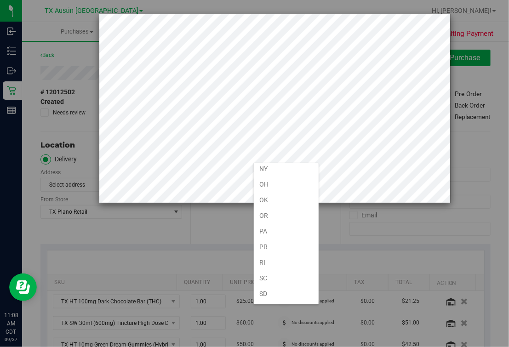
scroll to position [666, 0]
click at [268, 186] on li "[GEOGRAPHIC_DATA]" at bounding box center [286, 194] width 65 height 16
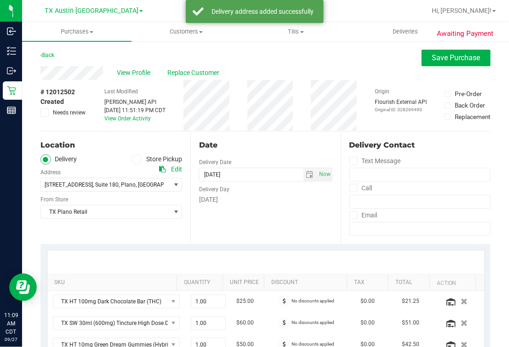
click at [276, 152] on div "Date Delivery Date [DATE] Now [DATE] 05:00 PM Now Delivery Day [DATE]" at bounding box center [265, 187] width 150 height 113
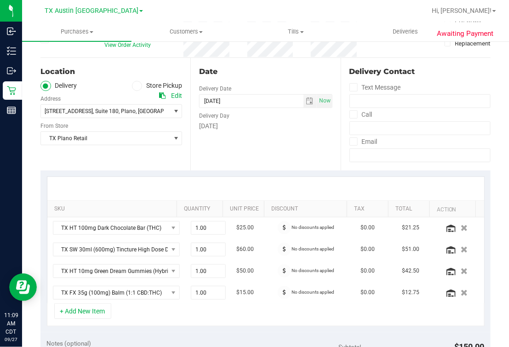
scroll to position [0, 0]
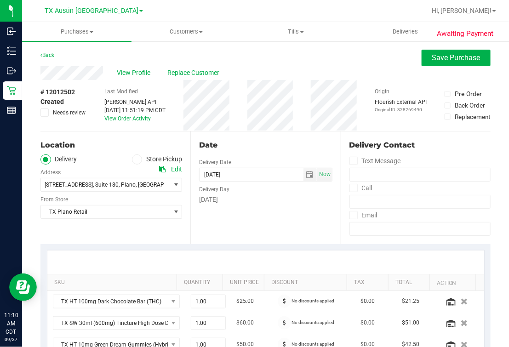
drag, startPoint x: 269, startPoint y: 153, endPoint x: 274, endPoint y: 150, distance: 5.6
click at [269, 153] on div "Date Delivery Date [DATE] Now [DATE] 05:00 PM Now Delivery Day [DATE]" at bounding box center [265, 187] width 150 height 113
drag, startPoint x: 445, startPoint y: 58, endPoint x: 292, endPoint y: 79, distance: 154.9
click at [445, 57] on span "Save Purchase" at bounding box center [456, 57] width 48 height 9
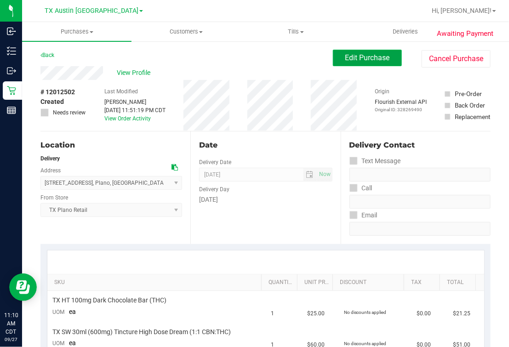
click at [376, 62] on button "Edit Purchase" at bounding box center [367, 58] width 69 height 17
click at [246, 62] on div "Back Edit Purchase Cancel Purchase" at bounding box center [265, 58] width 450 height 17
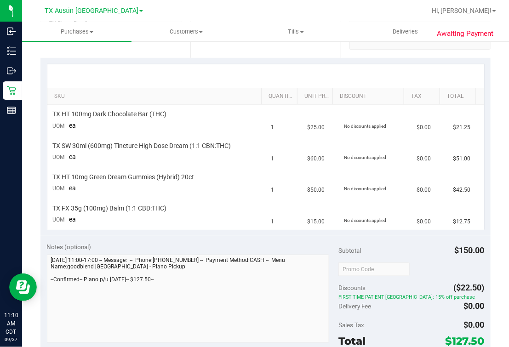
scroll to position [287, 0]
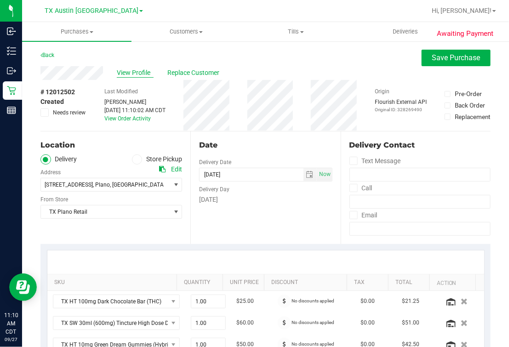
click at [142, 71] on span "View Profile" at bounding box center [135, 73] width 37 height 10
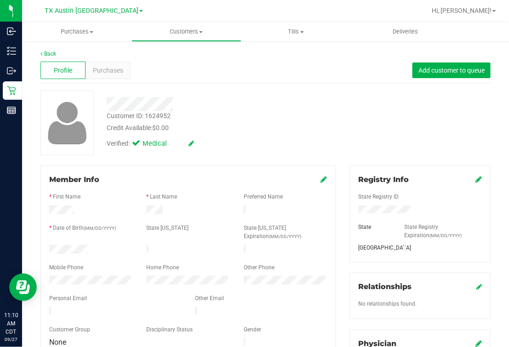
click at [200, 102] on div at bounding box center [216, 104] width 232 height 14
click at [45, 51] on link "Back" at bounding box center [48, 54] width 16 height 6
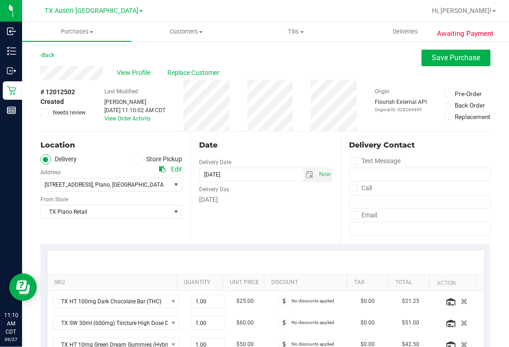
click at [265, 232] on div "Date Delivery Date [DATE] Now [DATE] 07:00 AM Now Delivery Day [DATE]" at bounding box center [265, 187] width 150 height 113
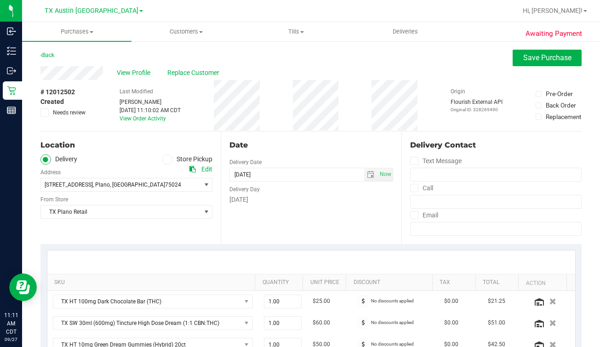
click at [310, 142] on div "Date" at bounding box center [310, 145] width 163 height 11
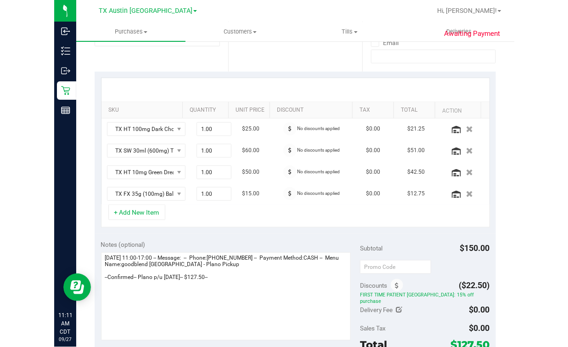
scroll to position [188, 0]
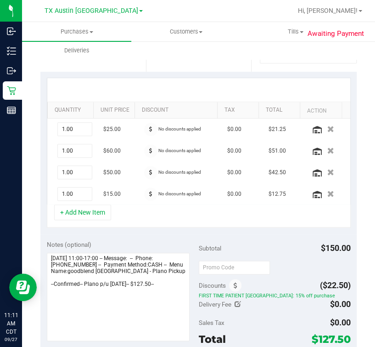
drag, startPoint x: 192, startPoint y: 60, endPoint x: 217, endPoint y: 77, distance: 30.7
click at [192, 61] on div "Date Delivery Date [DATE] Now [DATE] 07:00 AM Now Delivery Day [DATE]" at bounding box center [199, 15] width 106 height 113
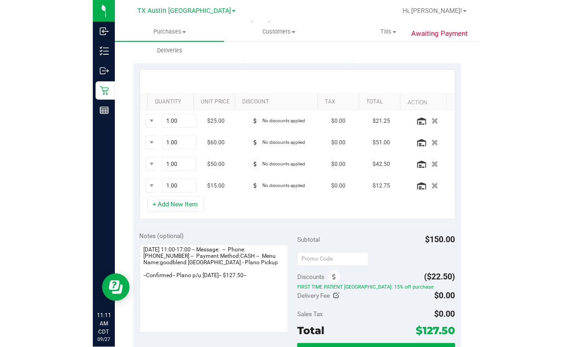
scroll to position [172, 0]
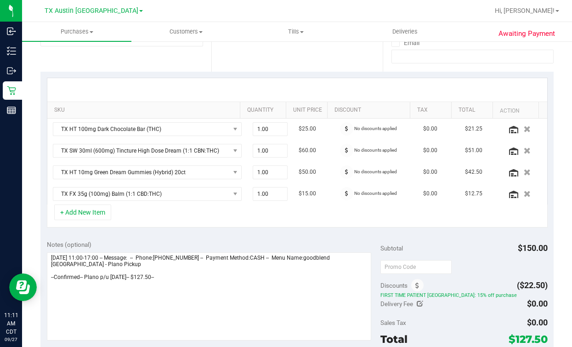
click at [184, 79] on div at bounding box center [297, 89] width 500 height 23
click at [270, 91] on div at bounding box center [297, 89] width 500 height 23
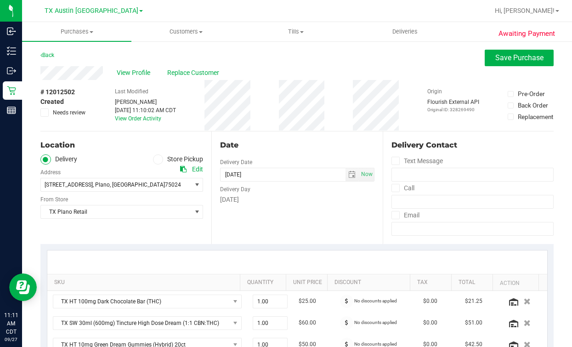
click at [286, 67] on div "View Profile Replace Customer" at bounding box center [296, 73] width 513 height 14
click at [113, 150] on div "Location Delivery Store Pickup Address Edit [STREET_ADDRESS] , [GEOGRAPHIC_DATA…" at bounding box center [125, 187] width 171 height 113
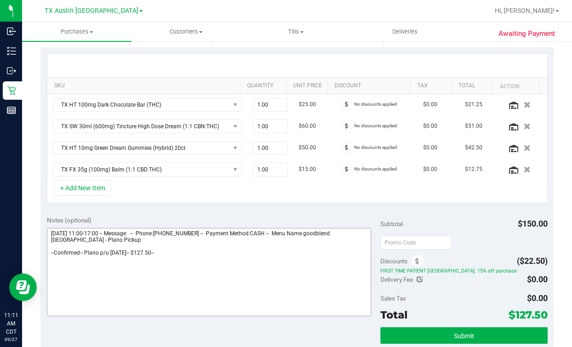
scroll to position [229, 0]
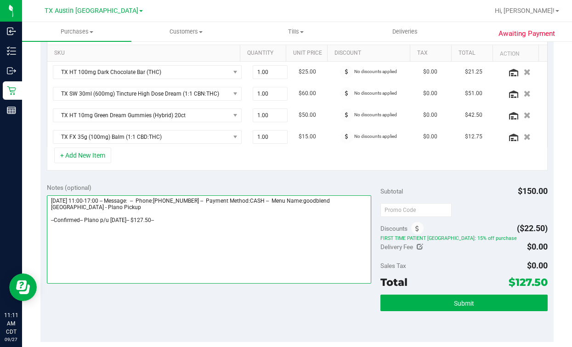
click at [223, 216] on textarea at bounding box center [209, 239] width 325 height 88
type textarea "[DATE] 11:00-17:00 -- Message: -- Phone:[PHONE_NUMBER] -- Payment Method:CASH -…"
click at [232, 234] on textarea at bounding box center [209, 239] width 325 height 88
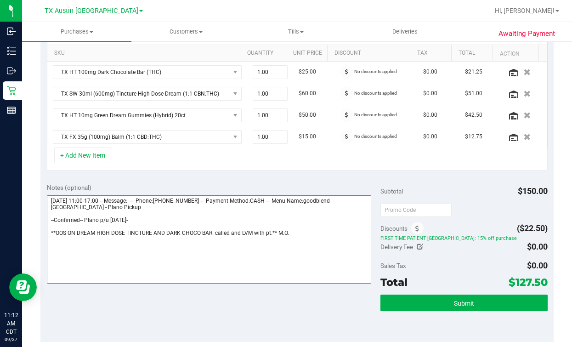
click at [57, 230] on textarea at bounding box center [209, 239] width 325 height 88
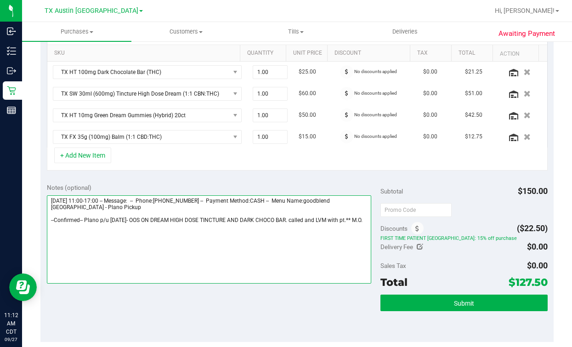
click at [161, 251] on textarea at bounding box center [209, 239] width 325 height 88
click at [80, 220] on textarea at bounding box center [209, 239] width 325 height 88
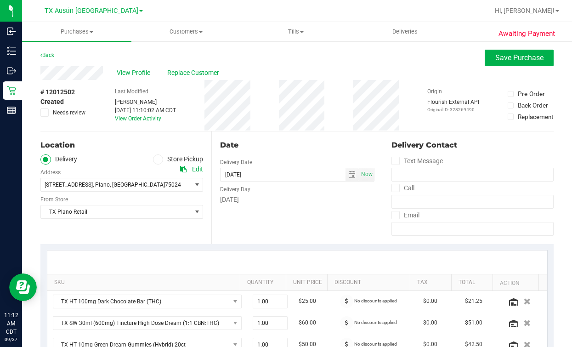
click at [301, 143] on div "Date" at bounding box center [297, 145] width 154 height 11
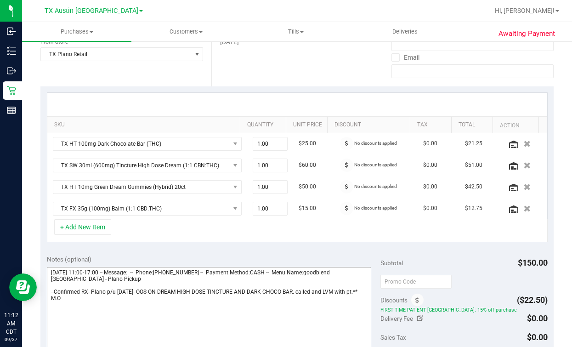
scroll to position [172, 0]
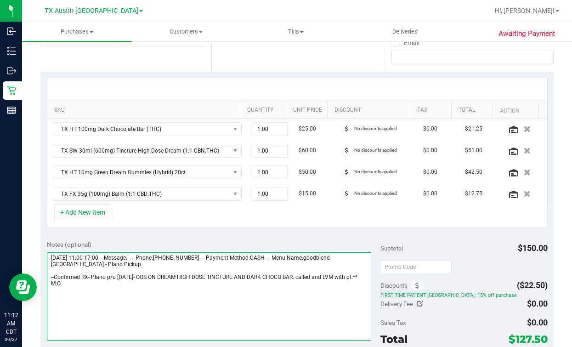
click at [134, 278] on textarea at bounding box center [209, 296] width 325 height 88
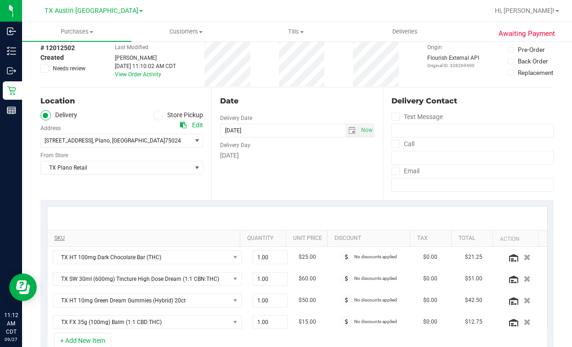
scroll to position [0, 0]
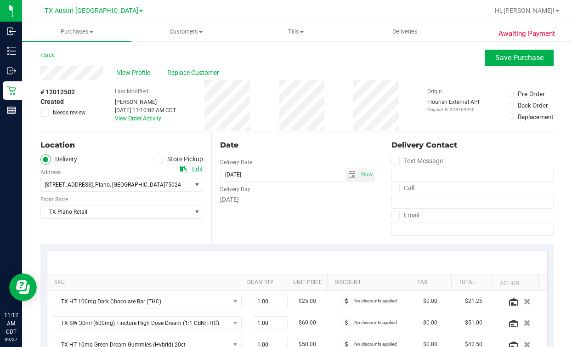
type textarea "[DATE] 11:00-17:00 -- Message: -- Phone:[PHONE_NUMBER] -- Payment Method:CASH -…"
click at [281, 193] on div "Delivery Day" at bounding box center [297, 188] width 154 height 13
click at [53, 116] on span "Needs review" at bounding box center [69, 112] width 33 height 8
click at [0, 0] on input "Needs review" at bounding box center [0, 0] width 0 height 0
click at [508, 64] on button "Save Purchase" at bounding box center [519, 58] width 69 height 17
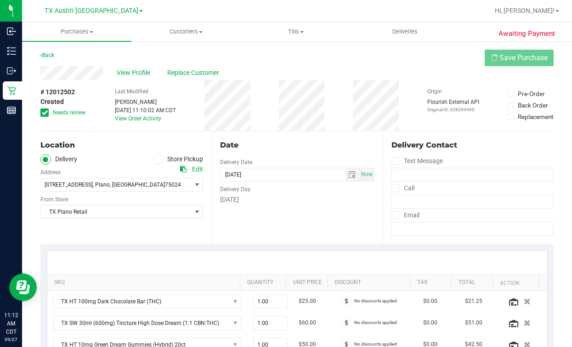
click at [404, 61] on div "Back Save Purchase" at bounding box center [296, 58] width 513 height 17
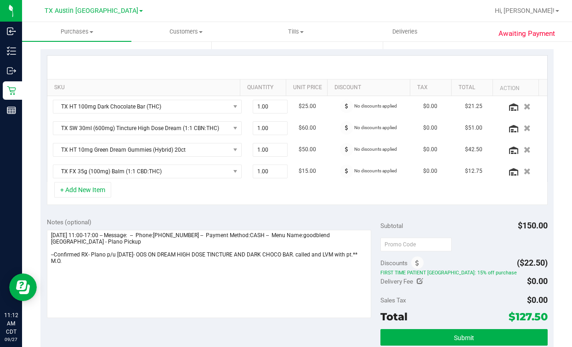
scroll to position [345, 0]
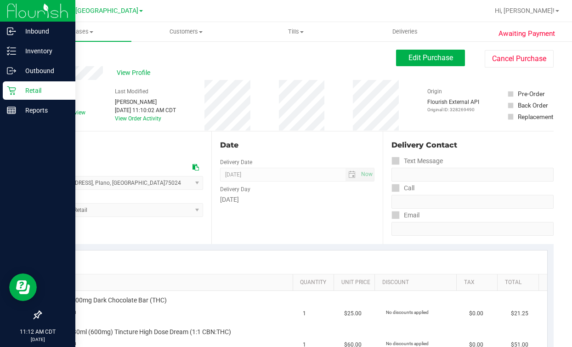
click at [8, 92] on icon at bounding box center [11, 90] width 9 height 9
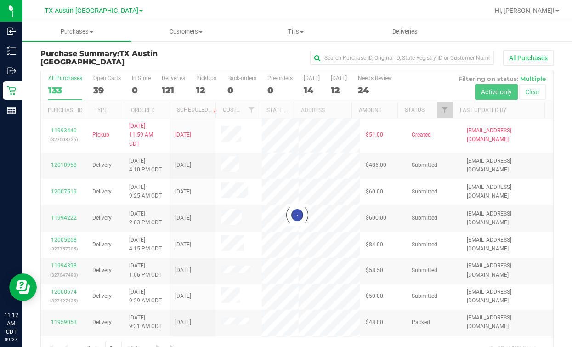
click at [206, 88] on div at bounding box center [297, 215] width 512 height 288
click at [193, 90] on div at bounding box center [297, 215] width 512 height 288
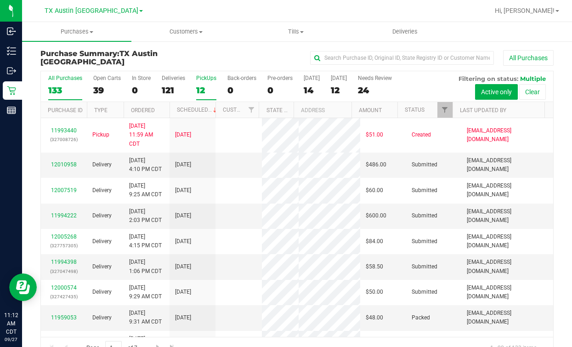
click at [208, 91] on div "12" at bounding box center [206, 90] width 20 height 11
click at [0, 0] on input "PickUps 12" at bounding box center [0, 0] width 0 height 0
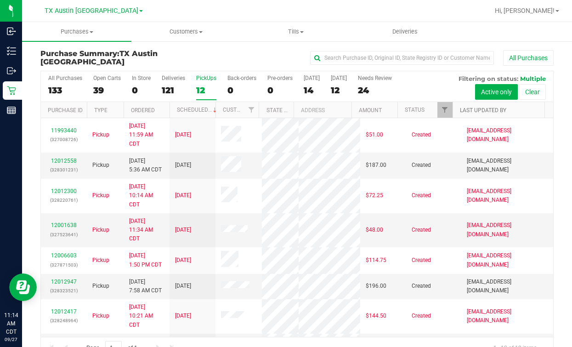
click at [479, 110] on link "Last Updated By" at bounding box center [483, 110] width 46 height 6
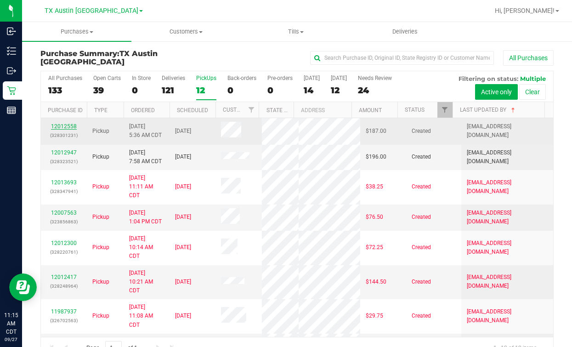
click at [65, 125] on link "12012558" at bounding box center [64, 126] width 26 height 6
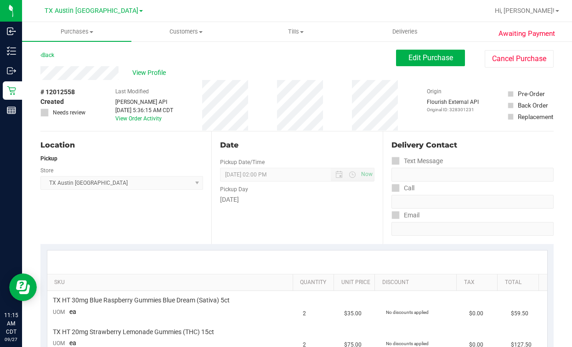
click at [108, 62] on div "Back Edit Purchase Cancel Purchase" at bounding box center [296, 58] width 513 height 17
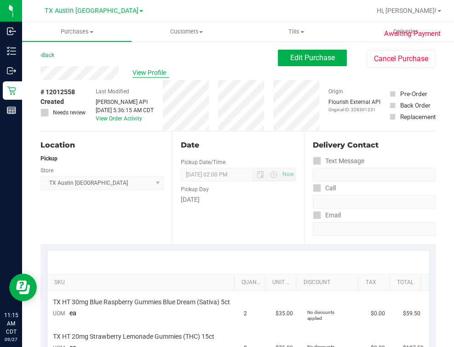
click at [146, 69] on span "View Profile" at bounding box center [150, 73] width 37 height 10
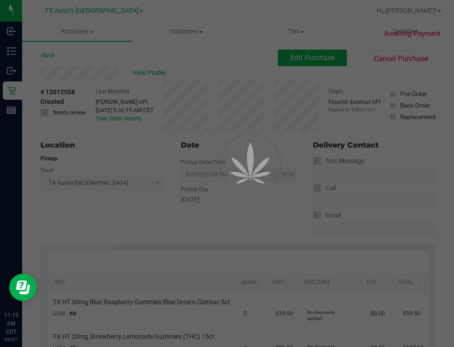
click at [191, 74] on div at bounding box center [227, 173] width 454 height 347
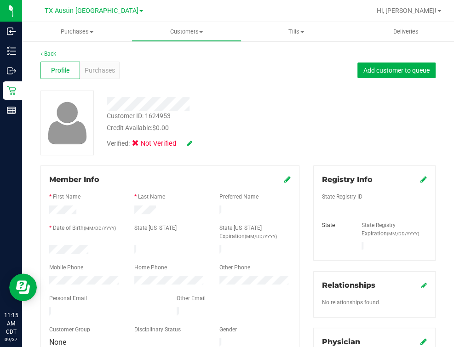
click at [312, 131] on div "Customer ID: 1624953 Credit Available: $0.00 Verified: Not Verified" at bounding box center [238, 123] width 408 height 65
drag, startPoint x: 54, startPoint y: 51, endPoint x: 92, endPoint y: 301, distance: 252.8
click at [92, 301] on form "Member Info * First Name * Last Name Preferred Name * Date of Birth (MM/DD/YYYY…" at bounding box center [169, 261] width 241 height 175
click at [91, 305] on div at bounding box center [169, 306] width 241 height 2
click at [180, 24] on uib-tab-heading "Customers All customers Add a new customer All physicians" at bounding box center [186, 32] width 108 height 18
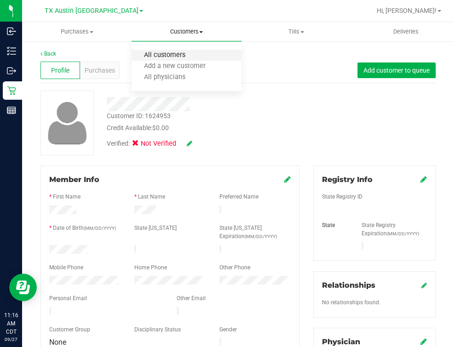
click at [175, 53] on span "All customers" at bounding box center [164, 55] width 66 height 8
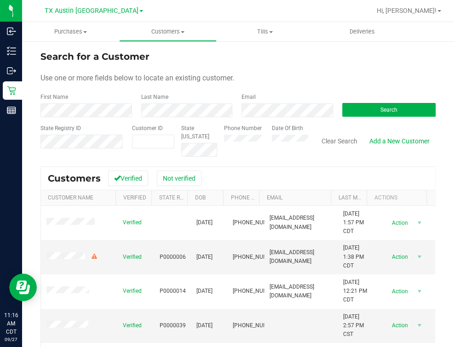
click at [74, 117] on form "Search for a Customer Use one or more fields below to locate an existing custom…" at bounding box center [237, 103] width 395 height 107
click at [403, 112] on button "Search" at bounding box center [389, 110] width 94 height 14
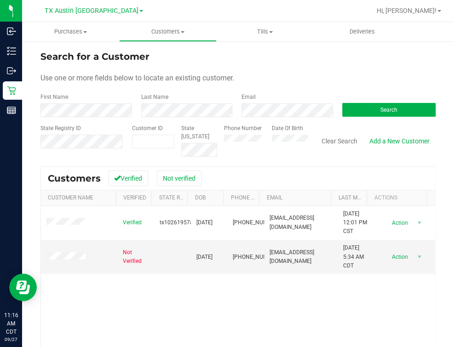
click at [152, 308] on div "Verified tx10261957ansi [DATE] (281) 728-0474 [EMAIL_ADDRESS][DOMAIN_NAME] [DAT…" at bounding box center [238, 315] width 394 height 219
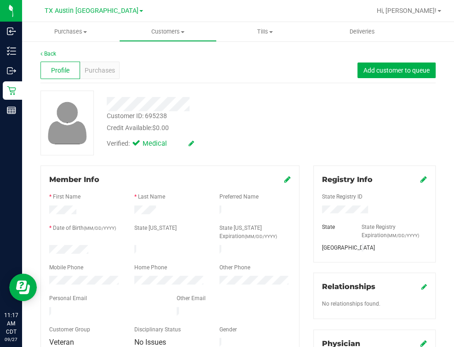
click at [291, 113] on div "Customer ID: 695238 Credit Available: $0.00" at bounding box center [202, 122] width 204 height 22
click at [278, 95] on div at bounding box center [202, 101] width 204 height 21
click at [107, 74] on span "Purchases" at bounding box center [100, 71] width 30 height 10
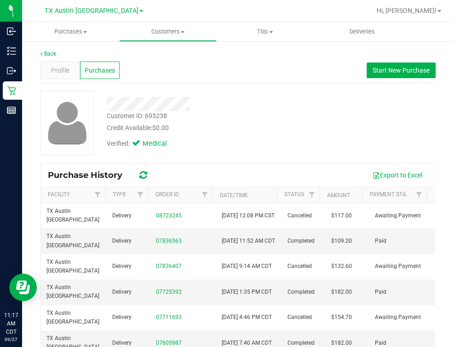
click at [276, 119] on div "Customer ID: 695238 Credit Available: $0.00" at bounding box center [202, 122] width 204 height 22
click at [352, 28] on span "Deliveries" at bounding box center [362, 32] width 50 height 8
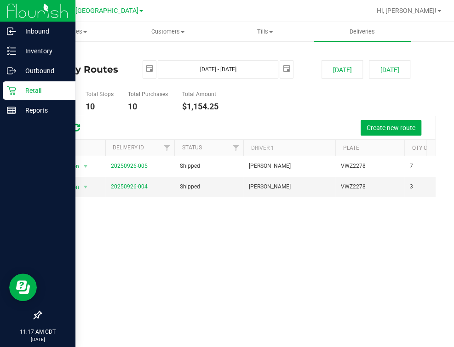
click at [12, 90] on icon at bounding box center [11, 90] width 9 height 9
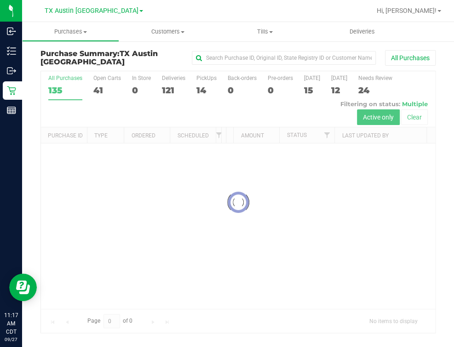
click at [205, 75] on div at bounding box center [238, 201] width 394 height 261
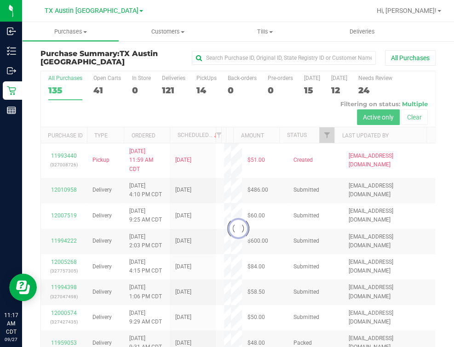
click at [206, 86] on div at bounding box center [238, 228] width 394 height 315
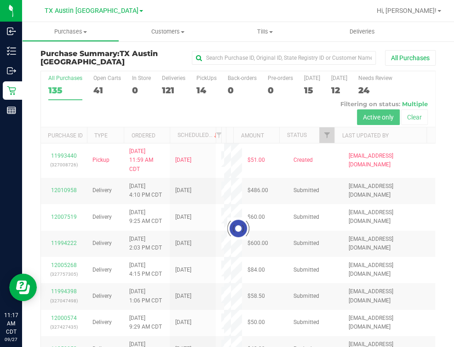
click at [197, 86] on div at bounding box center [238, 228] width 394 height 315
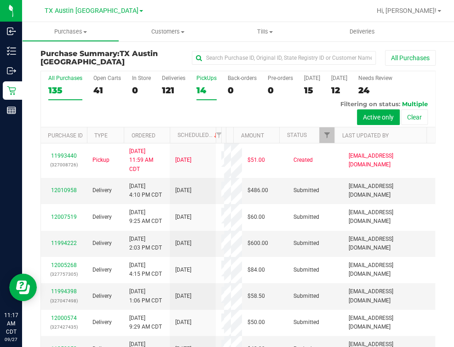
click at [197, 90] on div "14" at bounding box center [206, 90] width 20 height 11
click at [0, 0] on input "PickUps 14" at bounding box center [0, 0] width 0 height 0
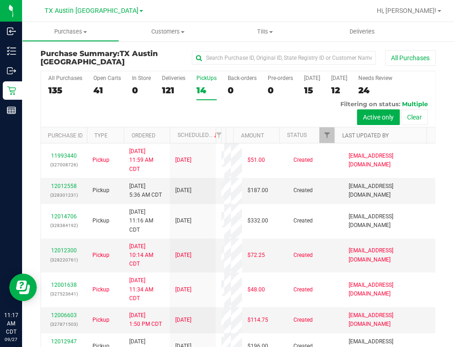
click at [357, 137] on link "Last Updated By" at bounding box center [364, 135] width 46 height 6
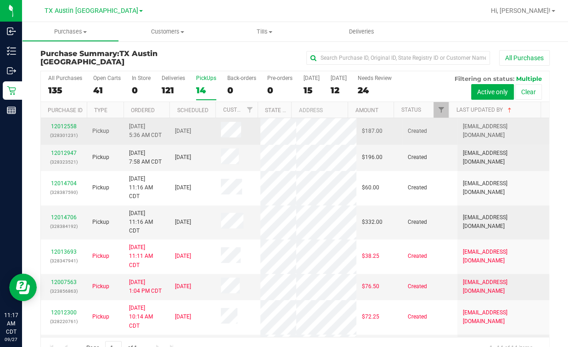
click at [64, 128] on div "12012558 (328301231)" at bounding box center [63, 130] width 35 height 17
click at [62, 123] on link "12012558" at bounding box center [64, 126] width 26 height 6
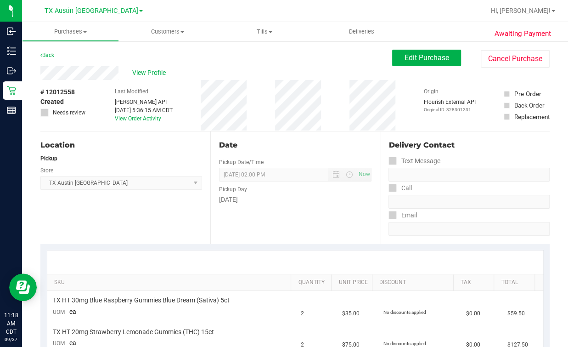
drag, startPoint x: 387, startPoint y: 133, endPoint x: 361, endPoint y: 64, distance: 74.0
click at [346, 63] on div "Back Edit Purchase Cancel Purchase" at bounding box center [295, 58] width 510 height 17
click at [397, 62] on button "Edit Purchase" at bounding box center [426, 58] width 69 height 17
click at [297, 67] on div "View Profile" at bounding box center [216, 73] width 352 height 14
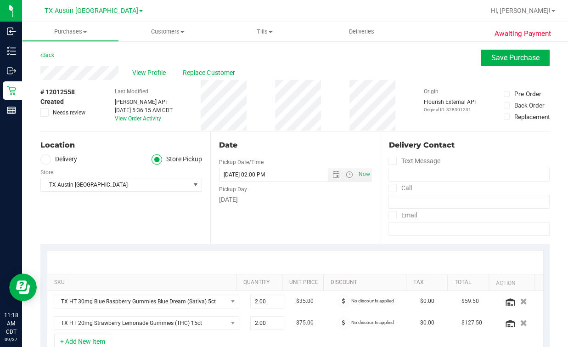
click at [120, 139] on div "Location Delivery Store Pickup Store [GEOGRAPHIC_DATA] [GEOGRAPHIC_DATA] [GEOGR…" at bounding box center [125, 187] width 170 height 113
click at [492, 60] on span "Save Purchase" at bounding box center [516, 57] width 48 height 9
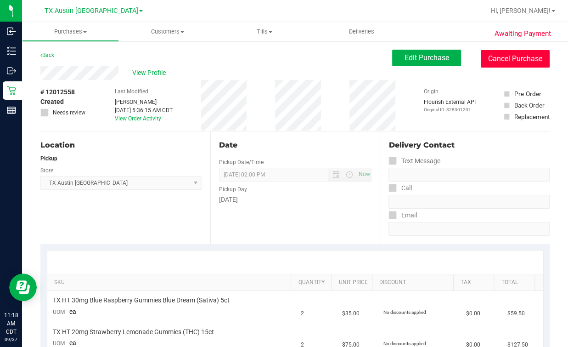
click at [491, 53] on button "Cancel Purchase" at bounding box center [515, 58] width 69 height 17
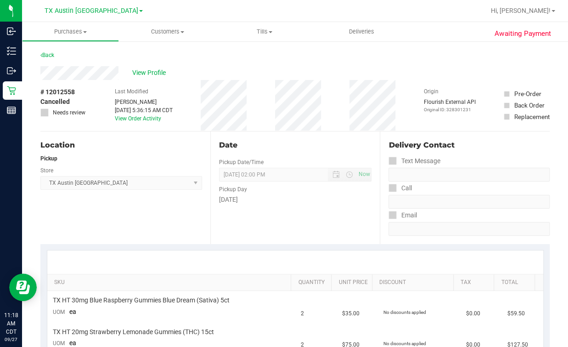
click at [235, 66] on div "View Profile" at bounding box center [295, 73] width 510 height 14
drag, startPoint x: 318, startPoint y: 75, endPoint x: 312, endPoint y: 78, distance: 5.8
click at [315, 76] on div "View Profile" at bounding box center [295, 73] width 510 height 14
click at [164, 34] on span "Customers" at bounding box center [167, 32] width 96 height 8
click at [163, 53] on span "All customers" at bounding box center [152, 55] width 66 height 8
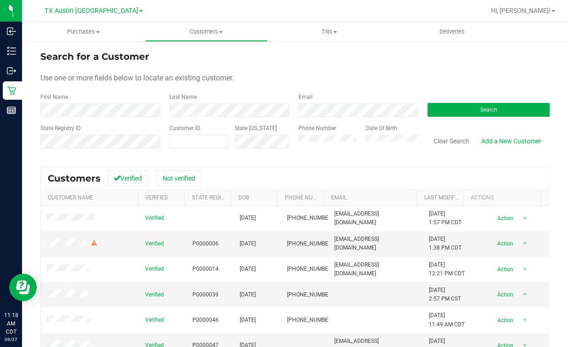
click at [499, 120] on form "Search for a Customer Use one or more fields below to locate an existing custom…" at bounding box center [295, 103] width 510 height 107
click at [502, 103] on button "Search" at bounding box center [489, 110] width 122 height 14
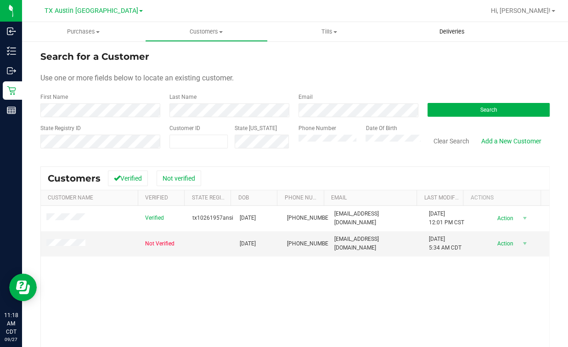
click at [460, 34] on span "Deliveries" at bounding box center [452, 32] width 50 height 8
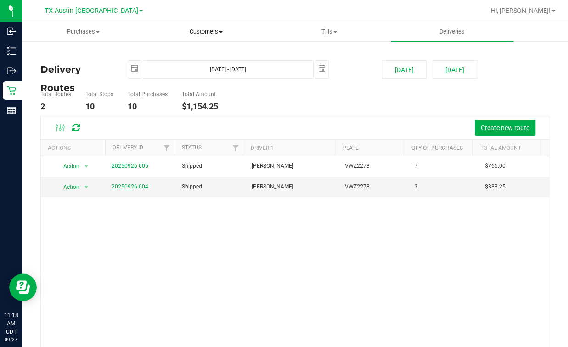
click at [196, 32] on span "Customers" at bounding box center [207, 32] width 122 height 8
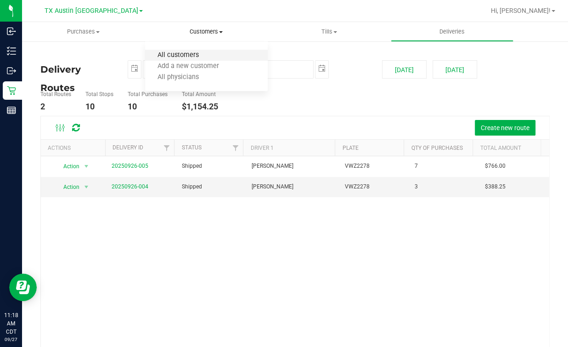
click at [199, 53] on span "All customers" at bounding box center [178, 55] width 66 height 8
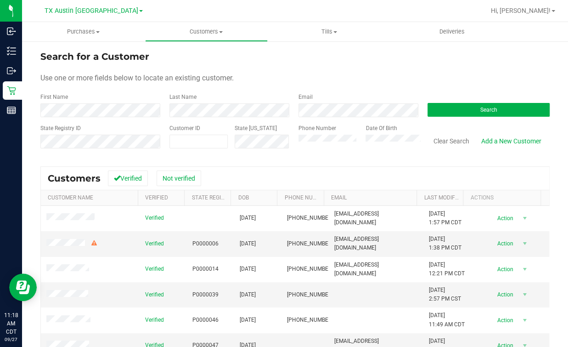
click at [133, 125] on div "State Registry ID" at bounding box center [101, 140] width 122 height 33
click at [132, 117] on form "Search for a Customer Use one or more fields below to locate an existing custom…" at bounding box center [295, 103] width 510 height 107
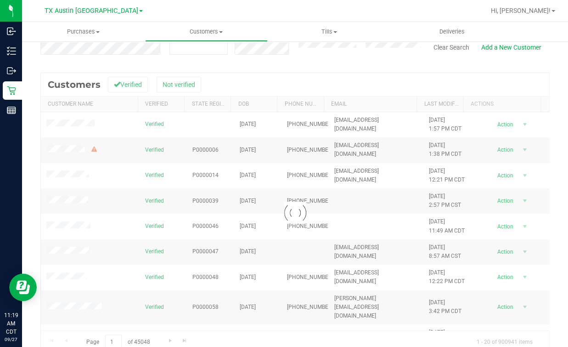
scroll to position [109, 0]
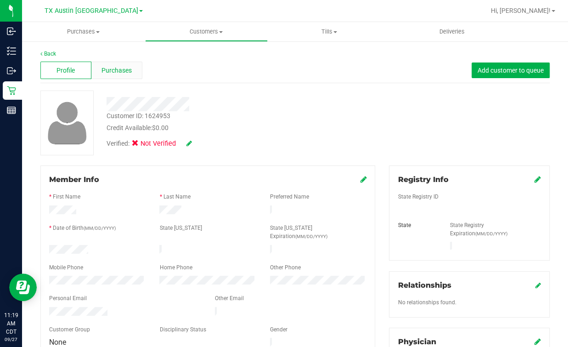
click at [130, 69] on div "Purchases" at bounding box center [116, 70] width 51 height 17
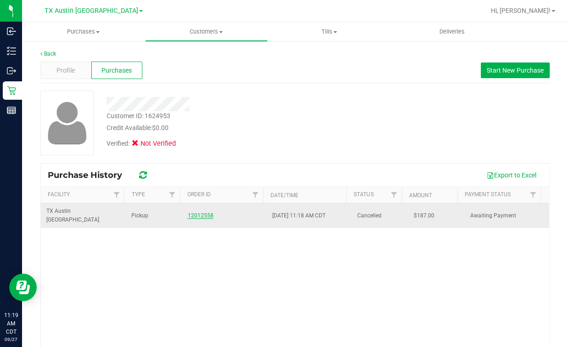
click at [190, 212] on link "12012558" at bounding box center [200, 215] width 26 height 6
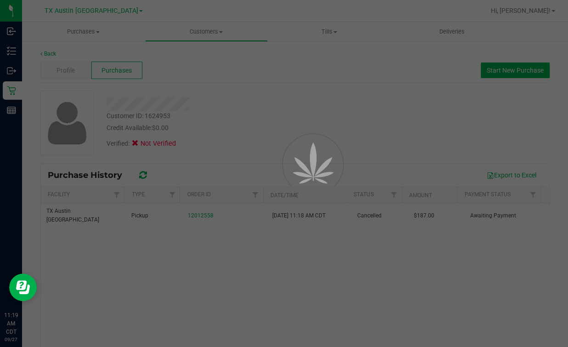
click at [312, 164] on div at bounding box center [300, 184] width 41 height 41
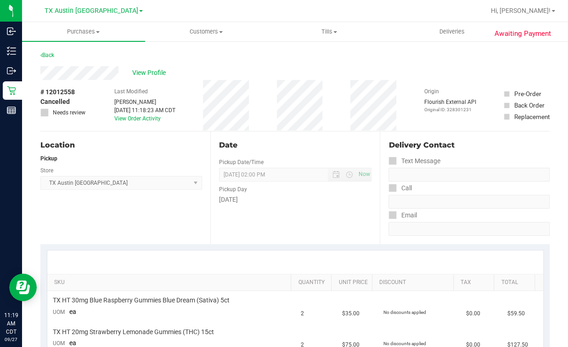
drag, startPoint x: 355, startPoint y: 142, endPoint x: 360, endPoint y: 143, distance: 4.6
click at [359, 143] on div "Date" at bounding box center [295, 145] width 153 height 11
click at [192, 35] on span "Customers" at bounding box center [207, 32] width 122 height 8
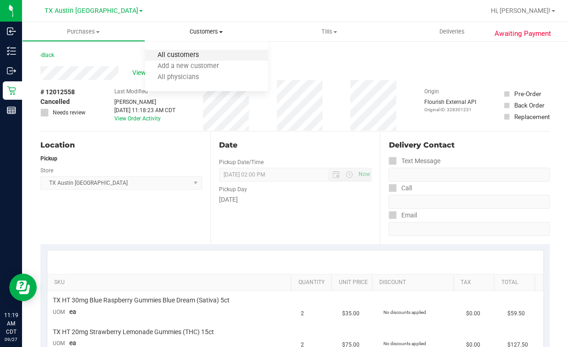
click at [185, 57] on span "All customers" at bounding box center [178, 55] width 66 height 8
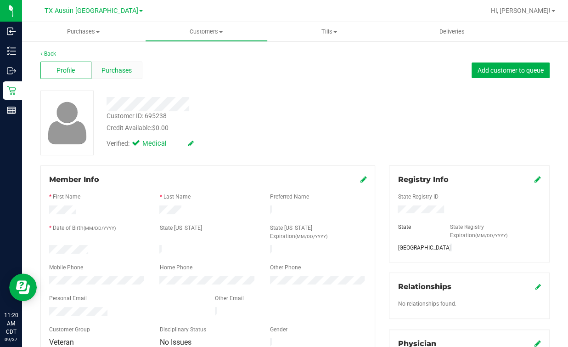
click at [115, 74] on span "Purchases" at bounding box center [117, 71] width 30 height 10
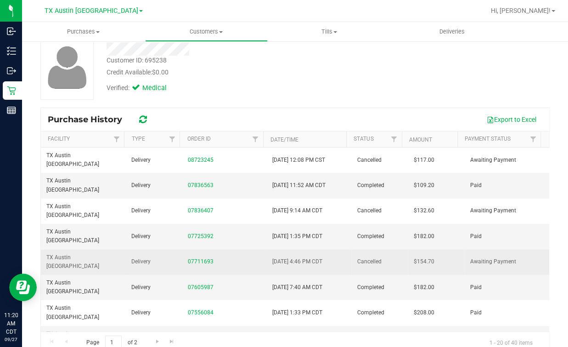
scroll to position [71, 0]
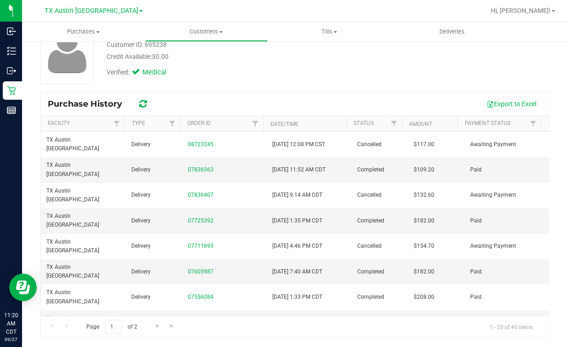
click at [362, 62] on div "Customer ID: 695238 Credit Available: $0.00 Verified: Medical" at bounding box center [295, 51] width 523 height 65
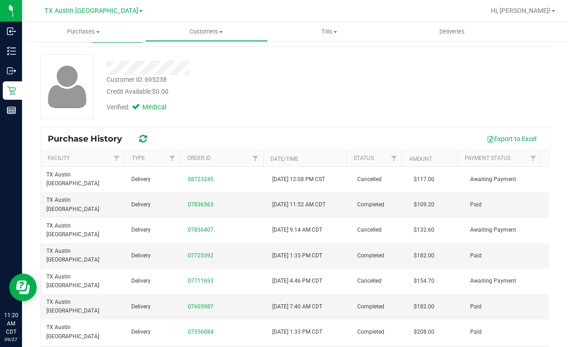
scroll to position [0, 0]
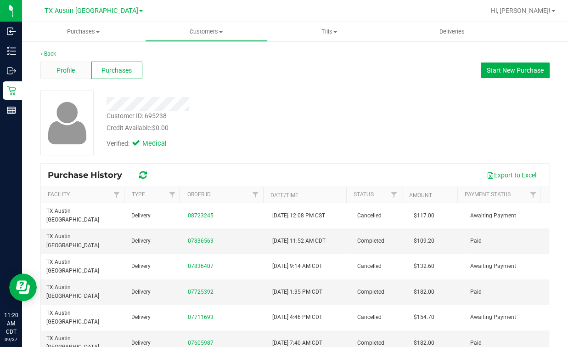
click at [58, 64] on div "Profile" at bounding box center [65, 70] width 51 height 17
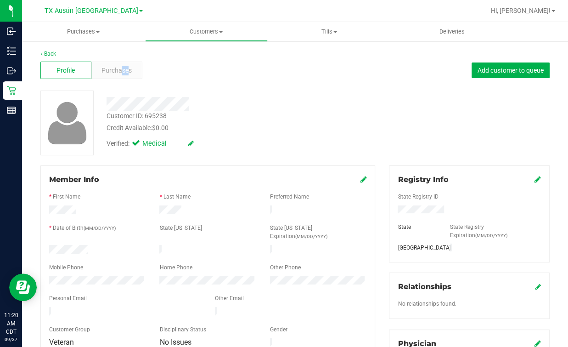
drag, startPoint x: 123, startPoint y: 75, endPoint x: 119, endPoint y: 79, distance: 6.2
click at [119, 79] on div "Profile Purchases Add customer to queue" at bounding box center [295, 70] width 510 height 25
click at [119, 67] on span "Purchases" at bounding box center [117, 71] width 30 height 10
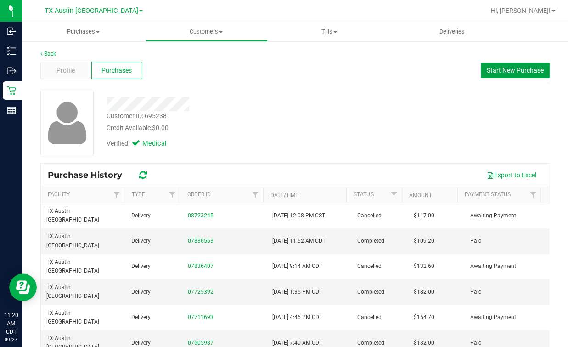
click at [508, 67] on button "Start New Purchase" at bounding box center [515, 70] width 69 height 16
click at [308, 85] on div "Back Profile Purchases Start New Purchase Customer ID: 695238 Credit Available:…" at bounding box center [295, 230] width 510 height 360
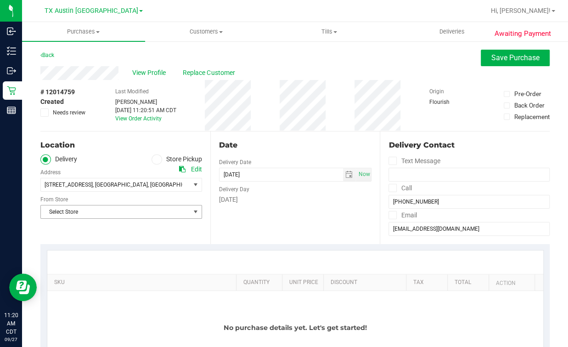
click at [65, 215] on span "Select Store" at bounding box center [115, 211] width 149 height 13
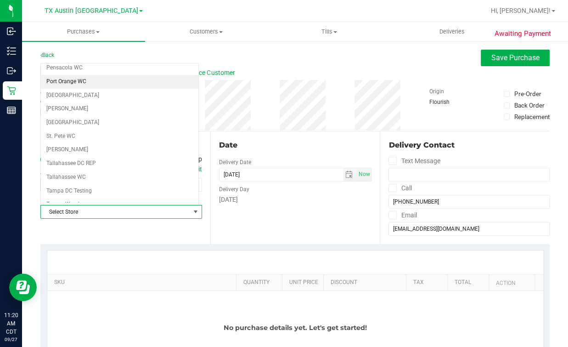
scroll to position [658, 0]
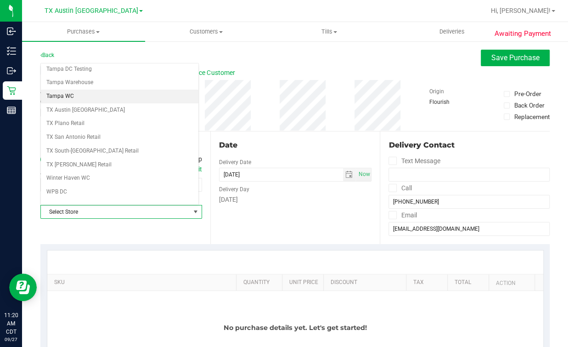
click at [71, 93] on li "Tampa WC" at bounding box center [120, 97] width 158 height 14
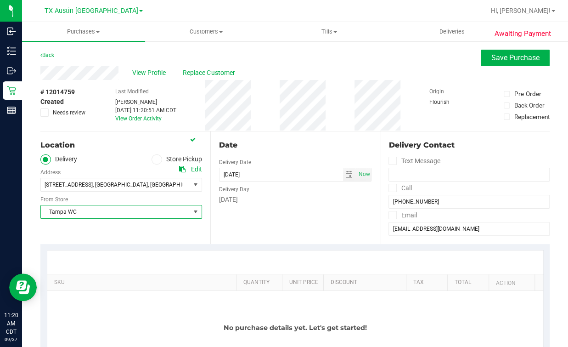
click at [73, 212] on span "Tampa WC" at bounding box center [115, 211] width 149 height 13
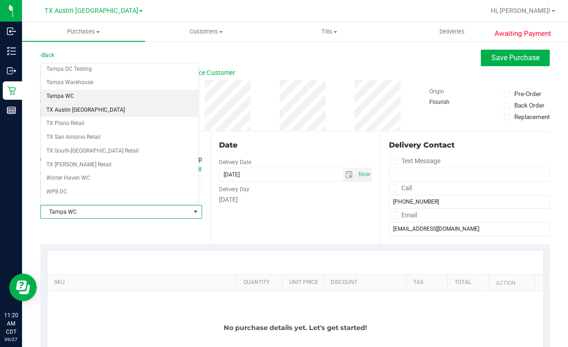
click at [77, 108] on li "TX Austin [GEOGRAPHIC_DATA]" at bounding box center [120, 110] width 158 height 14
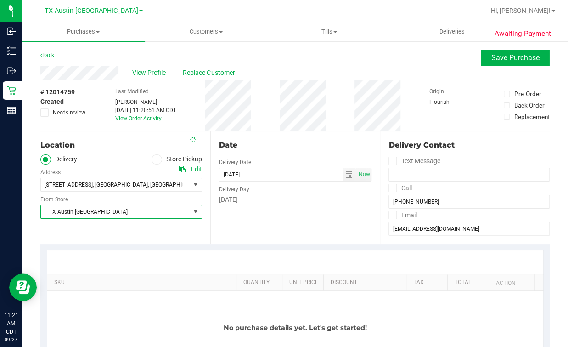
click at [87, 195] on div "[GEOGRAPHIC_DATA] [GEOGRAPHIC_DATA] [GEOGRAPHIC_DATA] Select Store [PERSON_NAME…" at bounding box center [121, 205] width 162 height 27
click at [87, 185] on span "[STREET_ADDRESS]" at bounding box center [69, 185] width 48 height 6
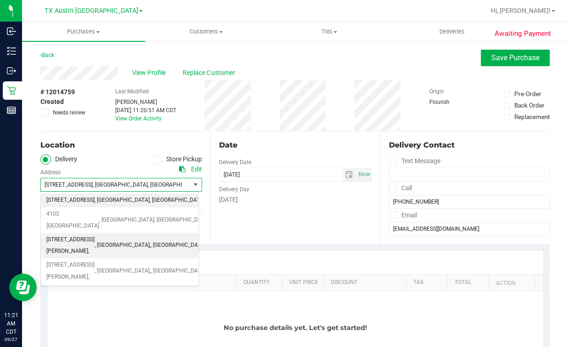
click at [100, 239] on span ", [GEOGRAPHIC_DATA]," at bounding box center [123, 245] width 56 height 12
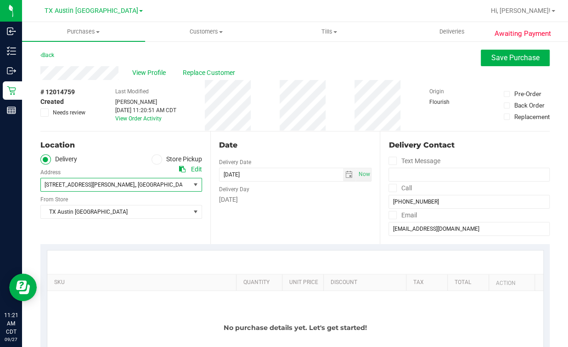
drag, startPoint x: 249, startPoint y: 221, endPoint x: 259, endPoint y: 211, distance: 13.7
click at [250, 221] on div "Date Delivery Date [DATE] Now [DATE] 11:20 AM Now Delivery Day [DATE]" at bounding box center [295, 187] width 170 height 113
click at [356, 176] on span "Now" at bounding box center [363, 174] width 15 height 13
click at [346, 172] on span "select" at bounding box center [349, 174] width 7 height 7
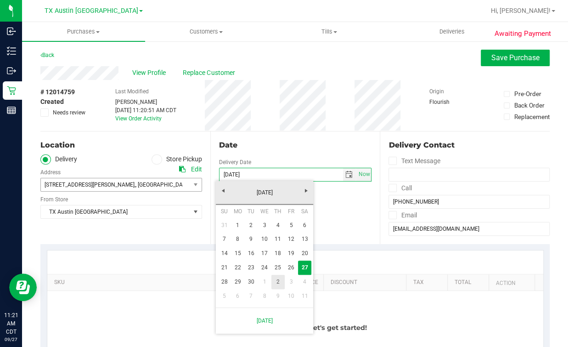
click at [278, 280] on link "2" at bounding box center [278, 282] width 13 height 14
type input "[DATE]"
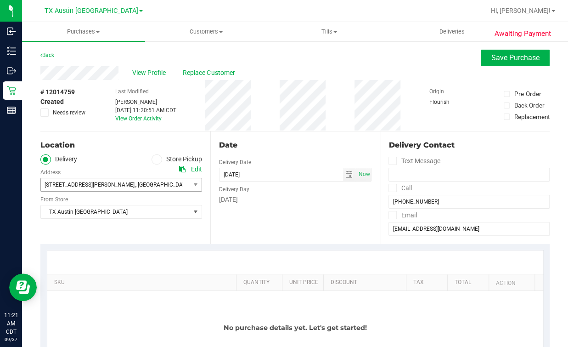
drag, startPoint x: 279, startPoint y: 143, endPoint x: 235, endPoint y: 203, distance: 73.6
click at [280, 144] on div "Date" at bounding box center [295, 145] width 153 height 11
click at [225, 244] on div "SKU Quantity Unit Price Discount Tax Total Action No purchase details yet. Let'…" at bounding box center [295, 319] width 510 height 151
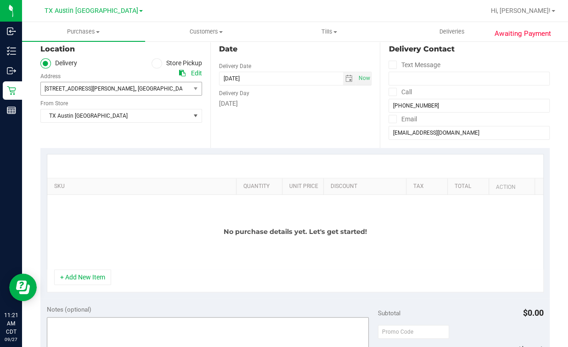
scroll to position [172, 0]
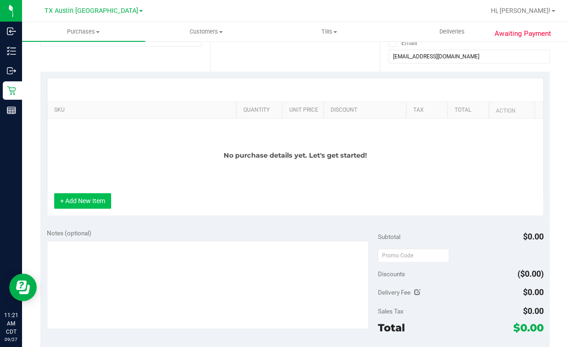
drag, startPoint x: 103, startPoint y: 200, endPoint x: 124, endPoint y: 200, distance: 20.7
click at [104, 200] on button "+ Add New Item" at bounding box center [82, 201] width 57 height 16
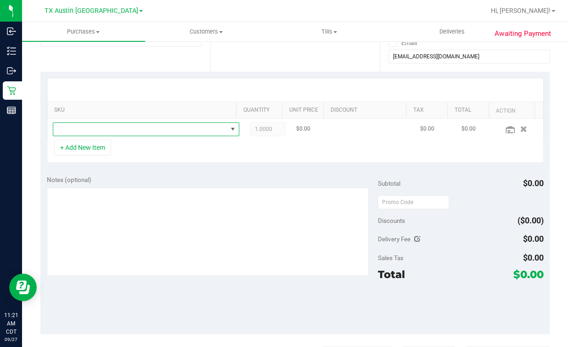
click at [175, 129] on span "NO DATA FOUND" at bounding box center [140, 129] width 174 height 13
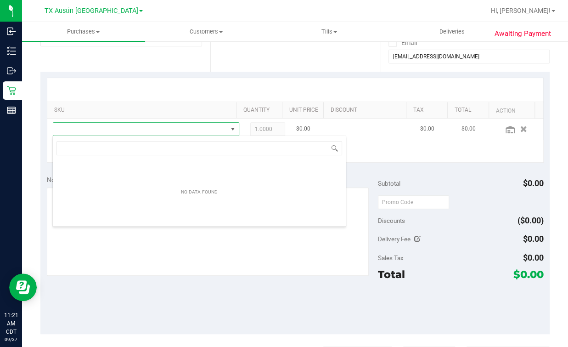
scroll to position [13, 169]
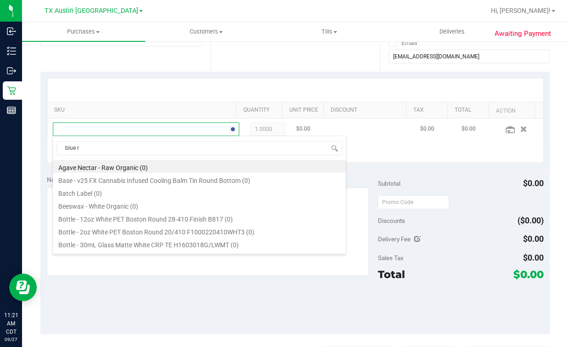
type input "blue ra"
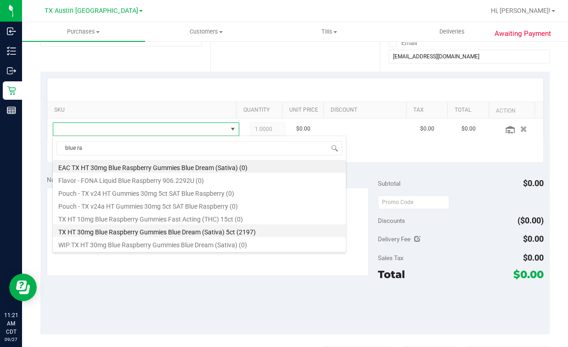
click at [194, 232] on li "TX HT 30mg Blue Raspberry Gummies Blue Dream (Sativa) 5ct (2197)" at bounding box center [199, 230] width 293 height 13
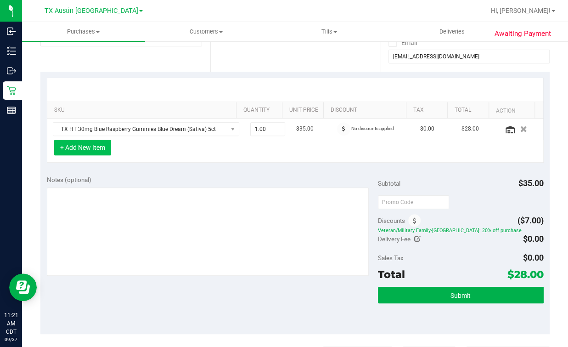
click at [79, 148] on button "+ Add New Item" at bounding box center [82, 148] width 57 height 16
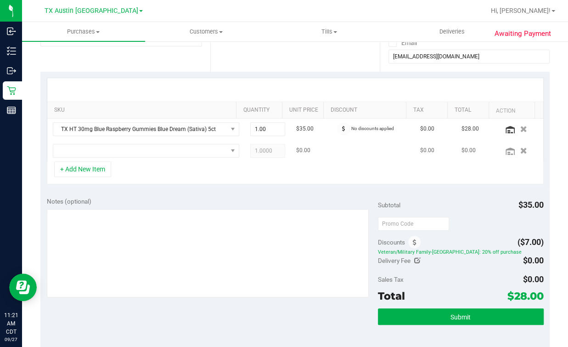
click at [79, 159] on td at bounding box center [146, 150] width 198 height 21
click at [79, 152] on span "NO DATA FOUND" at bounding box center [140, 150] width 174 height 13
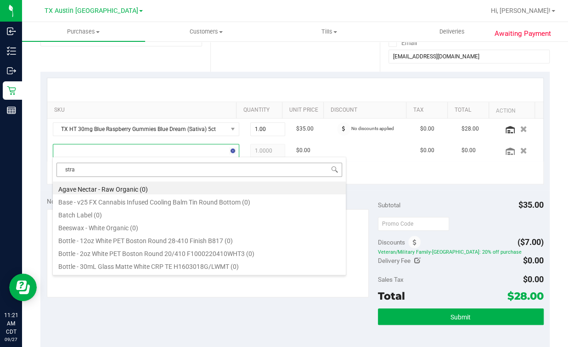
type input "straw"
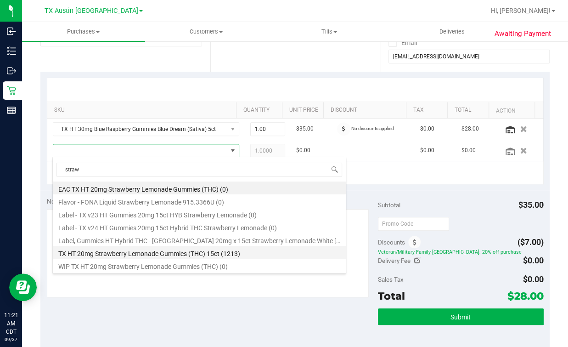
click at [164, 248] on li "TX HT 20mg Strawberry Lemonade Gummies (THC) 15ct (1213)" at bounding box center [199, 252] width 293 height 13
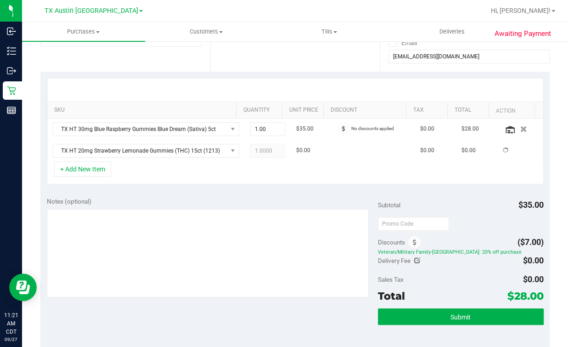
drag, startPoint x: 221, startPoint y: 173, endPoint x: 235, endPoint y: 170, distance: 14.5
click at [221, 173] on div "+ Add New Item" at bounding box center [295, 172] width 497 height 23
click at [260, 151] on span "1.00 1" at bounding box center [267, 151] width 35 height 14
type input "2"
type input "2.00"
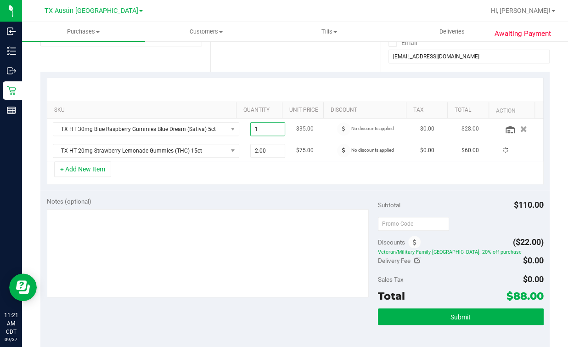
click at [258, 125] on span "1.00 1" at bounding box center [267, 129] width 35 height 14
click at [251, 130] on span "1.00 1" at bounding box center [267, 129] width 35 height 14
type input "2"
type input "2.00"
click at [255, 176] on div "+ Add New Item" at bounding box center [295, 172] width 497 height 23
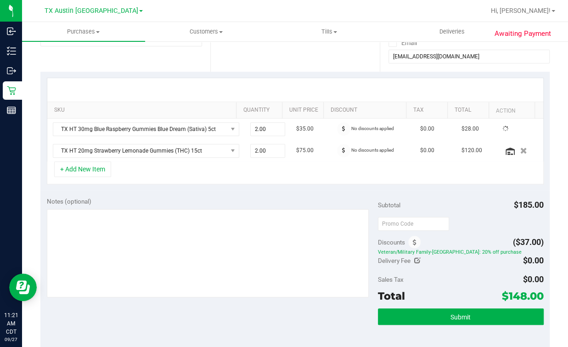
click at [242, 84] on div at bounding box center [295, 89] width 496 height 23
drag, startPoint x: 170, startPoint y: 85, endPoint x: 170, endPoint y: 91, distance: 6.9
click at [170, 91] on div at bounding box center [295, 89] width 496 height 23
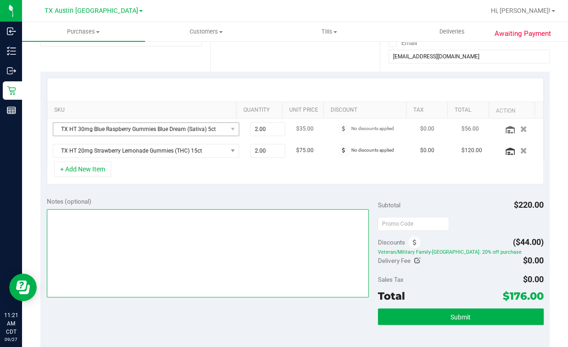
drag, startPoint x: 193, startPoint y: 221, endPoint x: 197, endPoint y: 130, distance: 91.1
click at [197, 202] on div "Notes (optional)" at bounding box center [212, 248] width 331 height 103
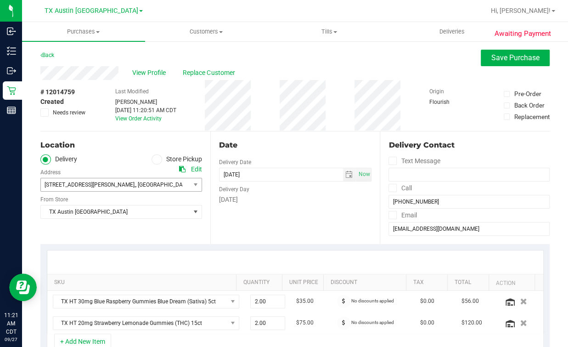
click at [282, 231] on div "Date Delivery Date [DATE] Now [DATE] 07:00 AM Now Delivery Day [DATE]" at bounding box center [295, 187] width 170 height 113
click at [297, 148] on div "Date" at bounding box center [295, 145] width 153 height 11
click at [242, 216] on div "Date Delivery Date [DATE] Now [DATE] 07:00 AM Now Delivery Day [DATE]" at bounding box center [295, 187] width 170 height 113
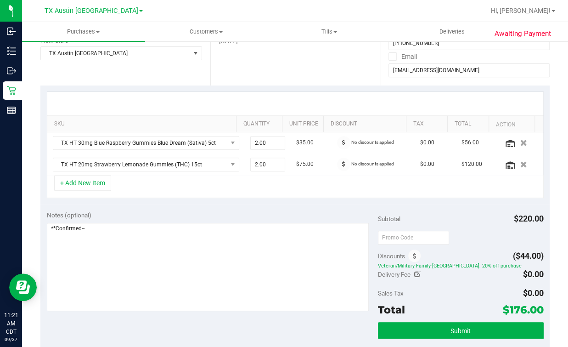
scroll to position [229, 0]
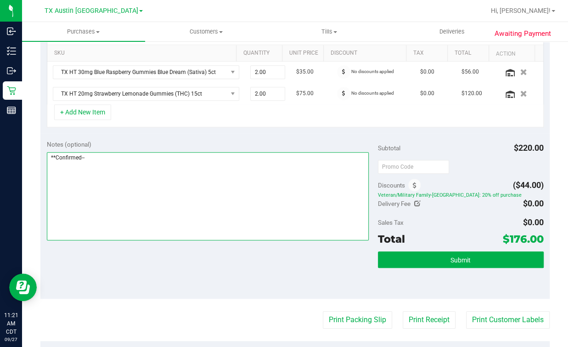
click at [271, 168] on textarea at bounding box center [208, 196] width 322 height 88
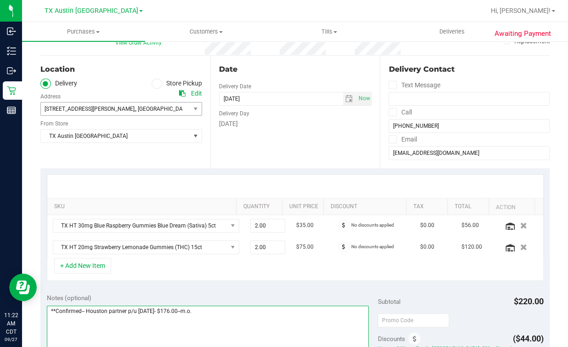
scroll to position [0, 0]
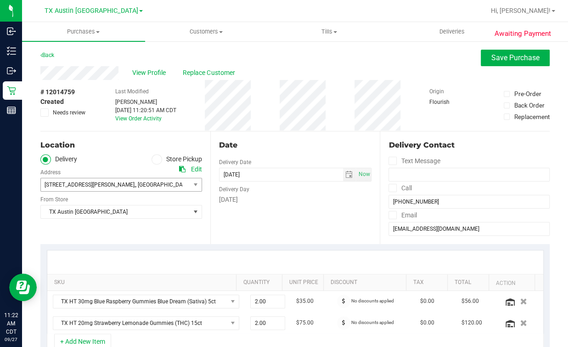
type textarea "**Confirmed-- Houston partner p/u [DATE]- $176.00--m.o."
click at [115, 231] on div "Location Delivery Store Pickup Address Edit [STREET_ADDRESS], , [GEOGRAPHIC_DAT…" at bounding box center [125, 187] width 170 height 113
click at [261, 221] on div "Date Delivery Date [DATE] Now [DATE] 07:00 AM Now Delivery Day [DATE]" at bounding box center [295, 187] width 170 height 113
click at [508, 53] on span "Save Purchase" at bounding box center [516, 57] width 48 height 9
click at [369, 73] on div "View Profile Replace Customer" at bounding box center [295, 73] width 510 height 14
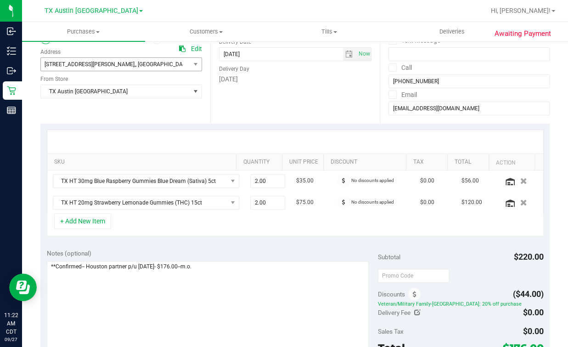
scroll to position [172, 0]
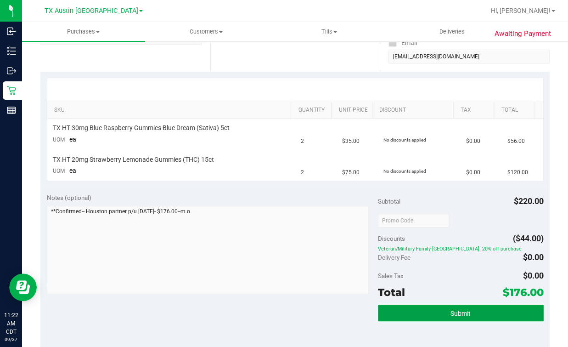
click at [461, 307] on button "Submit" at bounding box center [461, 313] width 166 height 17
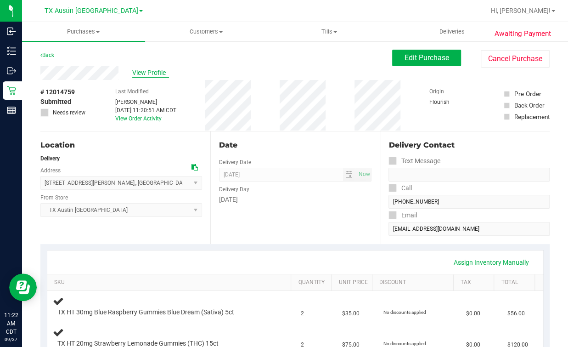
click at [157, 68] on span "View Profile" at bounding box center [150, 73] width 37 height 10
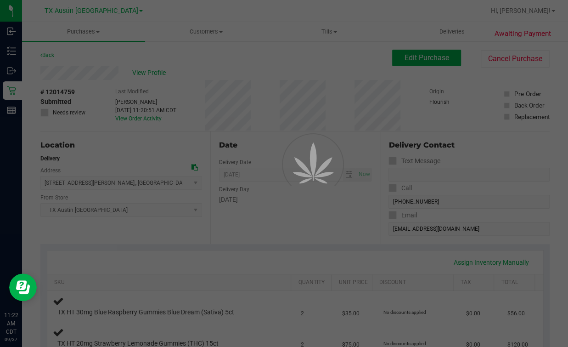
click at [250, 64] on div at bounding box center [284, 173] width 568 height 347
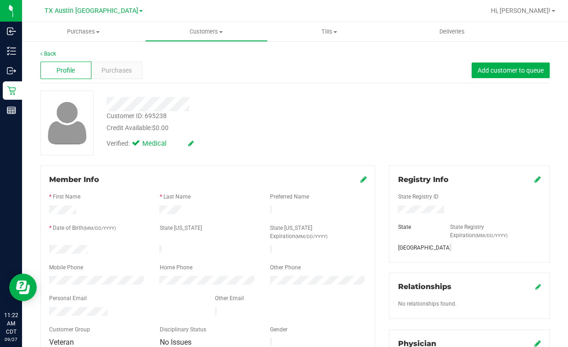
click at [49, 54] on link "Back" at bounding box center [48, 54] width 16 height 6
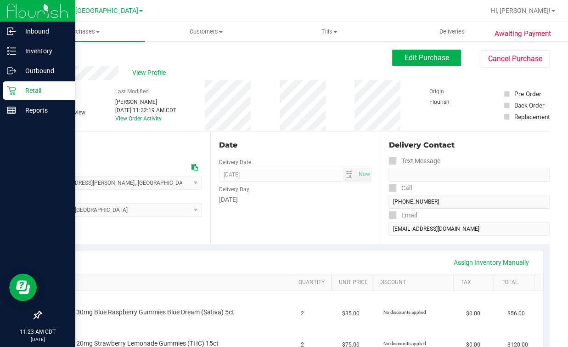
click at [15, 92] on icon at bounding box center [11, 90] width 9 height 9
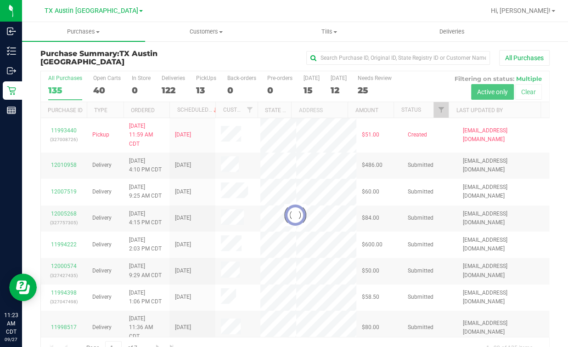
click at [207, 79] on div at bounding box center [295, 215] width 509 height 288
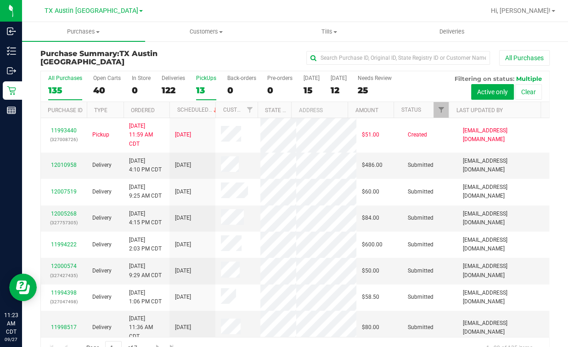
click at [201, 80] on div "PickUps" at bounding box center [206, 78] width 20 height 6
click at [0, 0] on input "PickUps 13" at bounding box center [0, 0] width 0 height 0
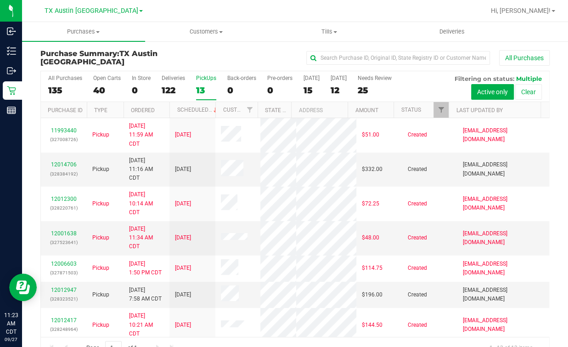
click at [95, 6] on link "TX Austin [GEOGRAPHIC_DATA]" at bounding box center [94, 10] width 98 height 9
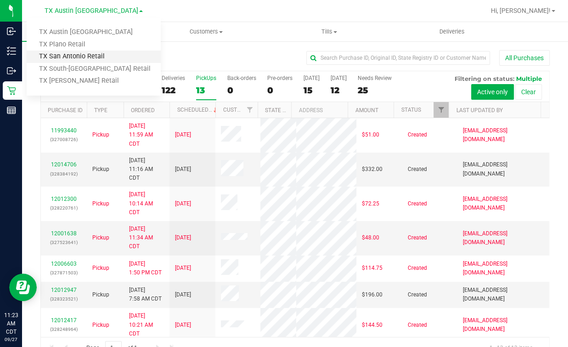
click at [79, 55] on link "TX San Antonio Retail" at bounding box center [94, 57] width 134 height 12
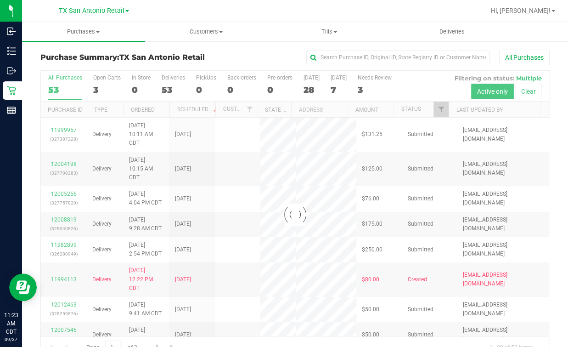
click at [105, 90] on div "3" at bounding box center [107, 90] width 28 height 11
click at [0, 0] on input "Open Carts 3" at bounding box center [0, 0] width 0 height 0
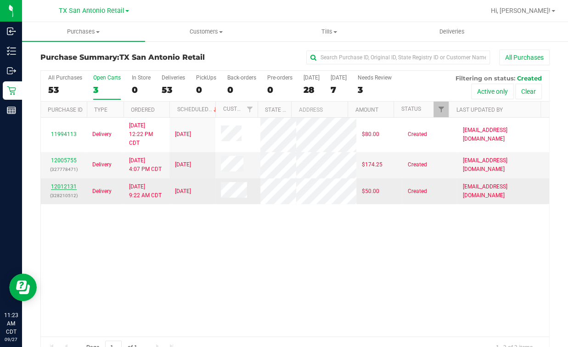
click at [70, 190] on link "12012131" at bounding box center [64, 186] width 26 height 6
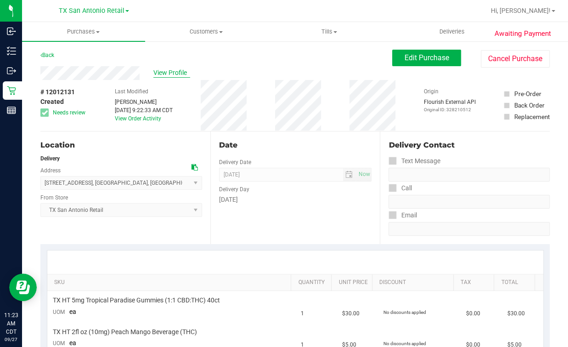
click at [172, 70] on span "View Profile" at bounding box center [171, 73] width 37 height 10
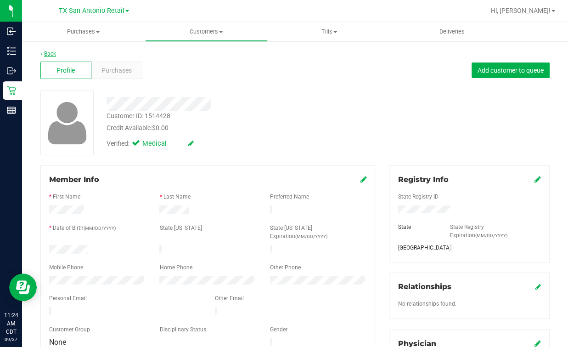
click at [53, 53] on link "Back" at bounding box center [48, 54] width 16 height 6
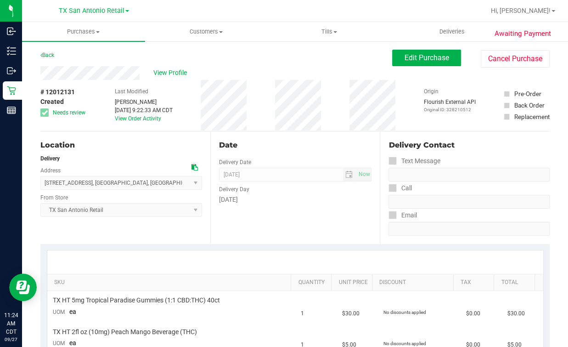
click at [330, 124] on div "# 12012131 Created Needs review Last Modified [PERSON_NAME] [DATE] 9:22:33 AM C…" at bounding box center [295, 105] width 510 height 51
click at [324, 218] on div "Date Delivery Date [DATE] Now [DATE] 07:00 AM Now Delivery Day [DATE]" at bounding box center [295, 187] width 170 height 113
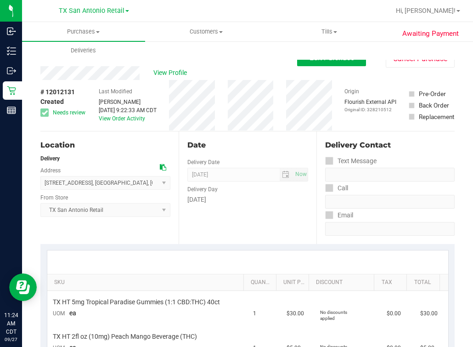
click at [183, 233] on div "Date Delivery Date [DATE] Now [DATE] 07:00 AM Now Delivery Day [DATE]" at bounding box center [248, 187] width 138 height 113
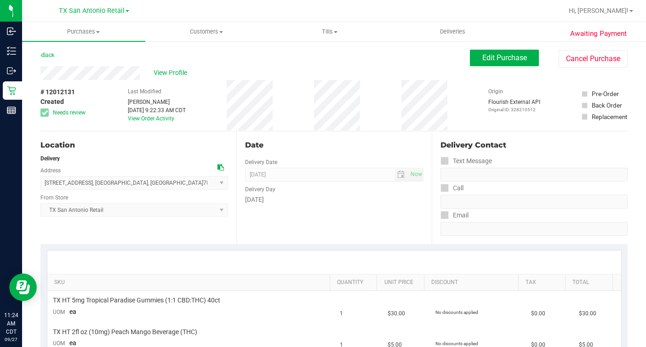
drag, startPoint x: 382, startPoint y: 65, endPoint x: 289, endPoint y: 46, distance: 94.3
click at [499, 67] on div "Edit Purchase Cancel Purchase" at bounding box center [549, 59] width 158 height 18
click at [492, 54] on span "Edit Purchase" at bounding box center [504, 57] width 45 height 9
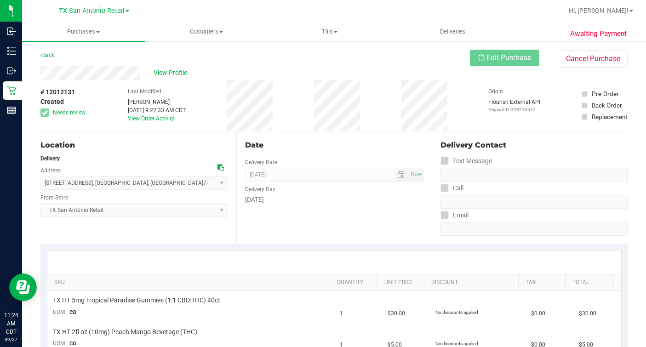
click at [347, 62] on div "Back Edit Purchase Cancel Purchase" at bounding box center [333, 58] width 587 height 17
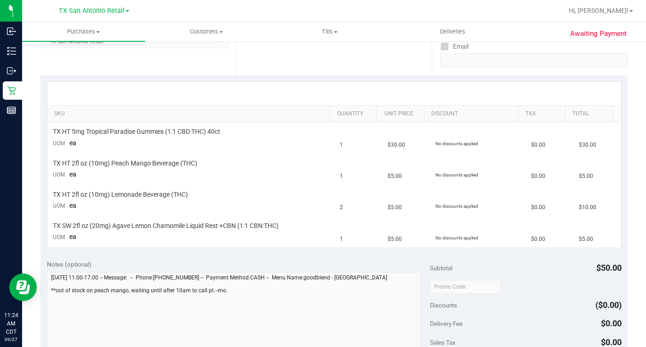
scroll to position [229, 0]
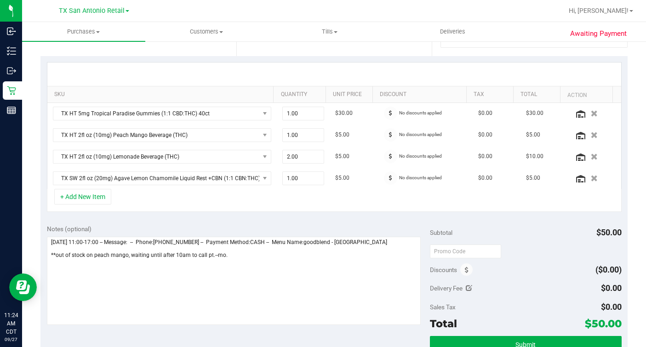
scroll to position [172, 0]
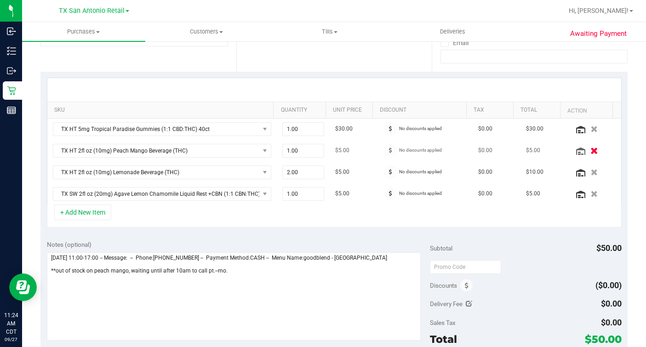
click at [508, 150] on icon "button" at bounding box center [594, 150] width 8 height 7
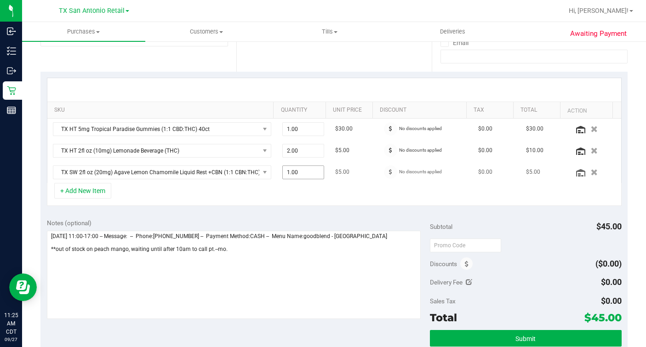
click at [292, 169] on span "1.00 1" at bounding box center [303, 172] width 42 height 14
click at [276, 194] on div "+ Add New Item" at bounding box center [334, 194] width 574 height 23
click at [199, 81] on div at bounding box center [333, 89] width 573 height 23
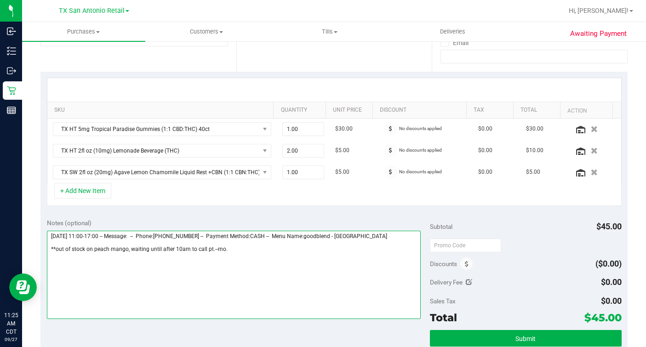
click at [292, 247] on textarea at bounding box center [234, 275] width 374 height 88
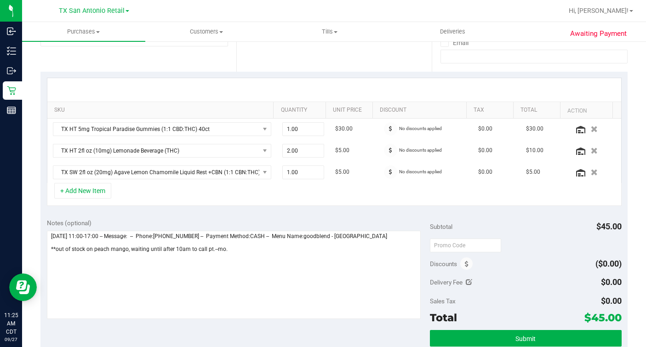
click at [183, 200] on div "+ Add New Item" at bounding box center [334, 194] width 574 height 23
click at [81, 188] on button "+ Add New Item" at bounding box center [82, 191] width 57 height 16
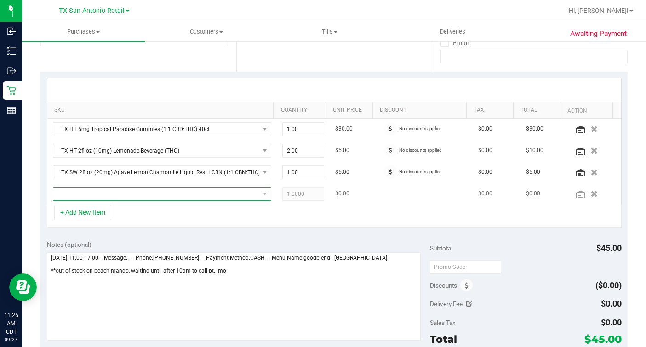
click at [165, 188] on span "NO DATA FOUND" at bounding box center [156, 193] width 206 height 13
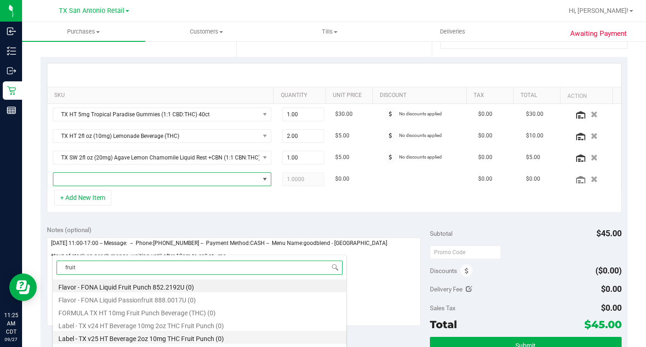
scroll to position [229, 0]
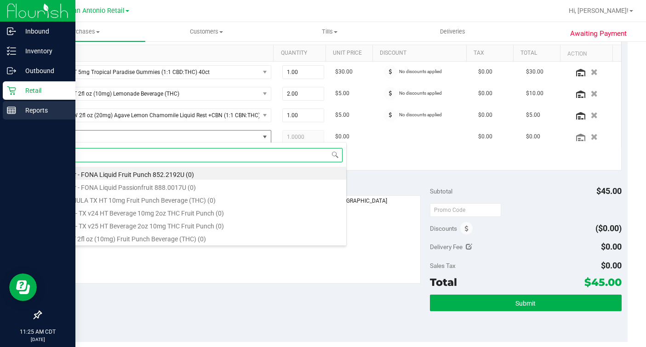
type input "frui"
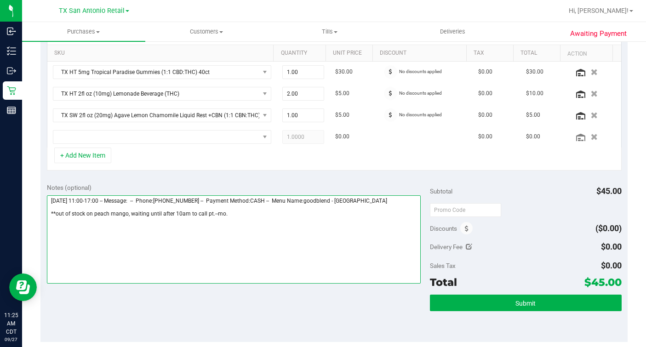
click at [224, 221] on textarea at bounding box center [234, 239] width 374 height 88
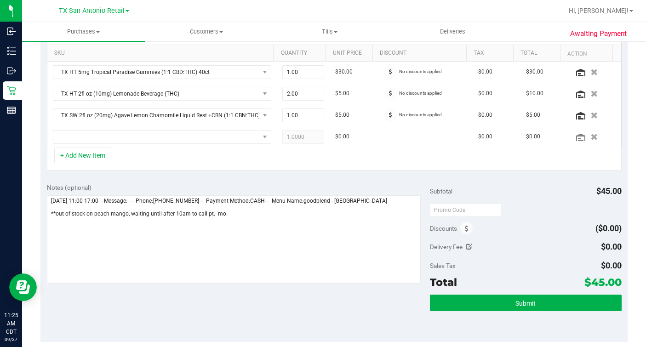
drag, startPoint x: 160, startPoint y: 168, endPoint x: 170, endPoint y: 161, distance: 11.6
click at [160, 168] on div "+ Add New Item" at bounding box center [334, 158] width 574 height 23
click at [178, 134] on span "NO DATA FOUND" at bounding box center [156, 136] width 206 height 13
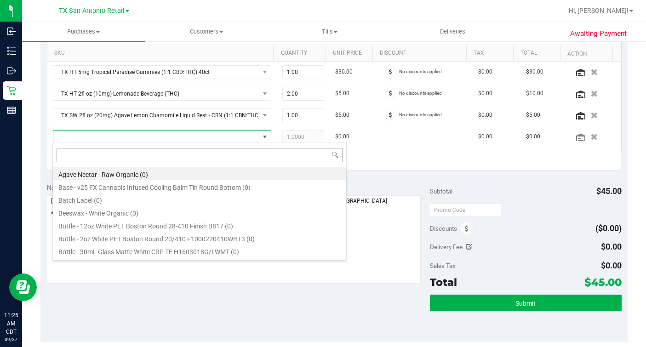
scroll to position [13, 211]
click at [388, 153] on div "+ Add New Item" at bounding box center [334, 158] width 574 height 23
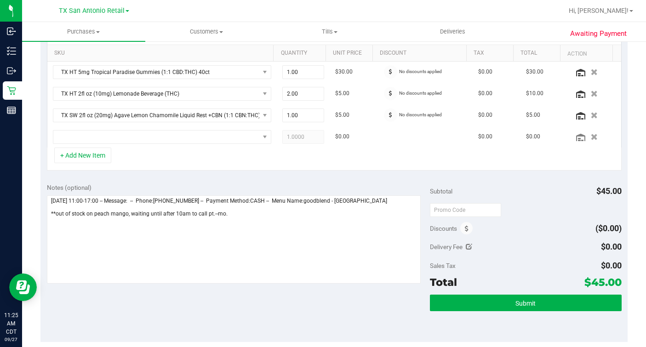
click at [249, 161] on div "+ Add New Item" at bounding box center [334, 158] width 574 height 23
click at [187, 172] on div "SKU Quantity Unit Price Discount Tax Total Action TX HT 5mg Tropical Paradise G…" at bounding box center [333, 96] width 587 height 162
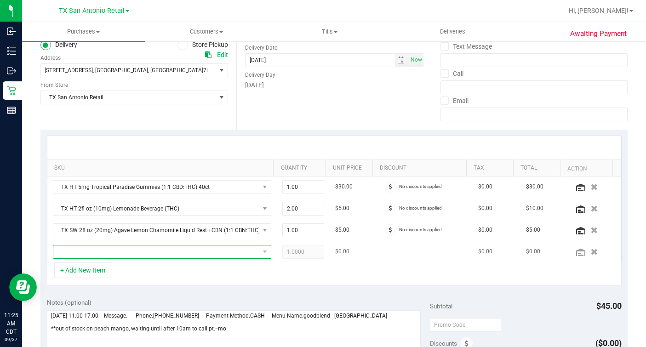
click at [194, 248] on span "NO DATA FOUND" at bounding box center [156, 251] width 206 height 13
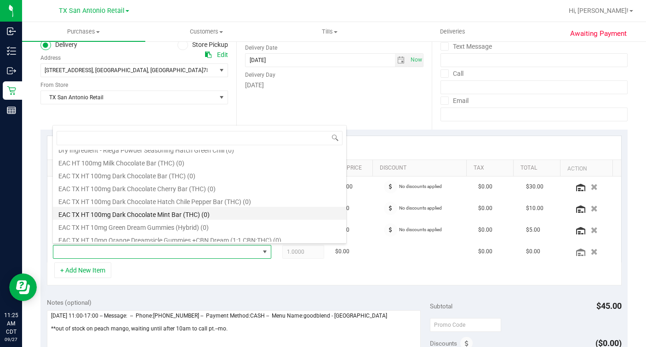
scroll to position [551, 0]
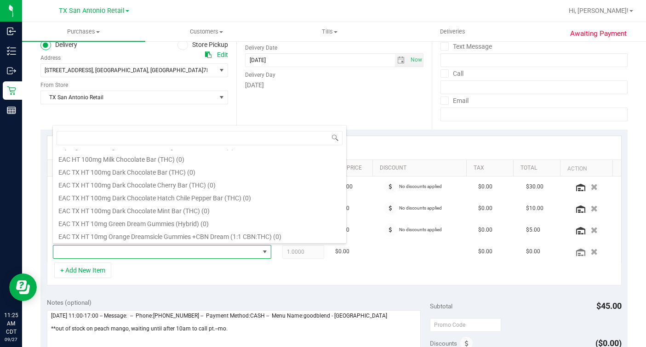
click at [230, 271] on div "+ Add New Item" at bounding box center [334, 273] width 574 height 23
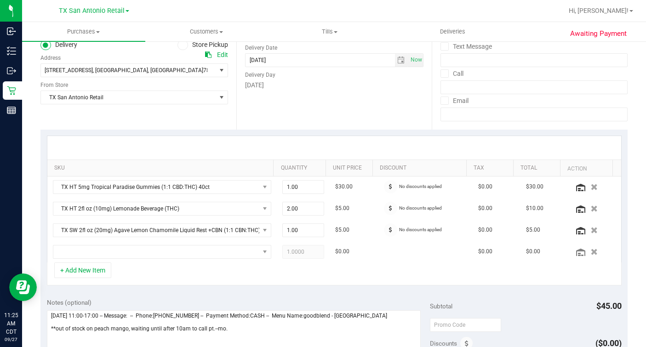
click at [508, 249] on icon "button" at bounding box center [593, 252] width 7 height 6
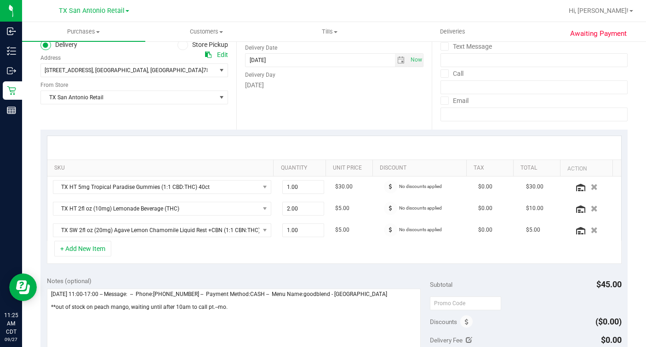
click at [411, 258] on div "+ Add New Item" at bounding box center [334, 252] width 574 height 23
click at [343, 252] on div "+ Add New Item" at bounding box center [334, 252] width 574 height 23
click at [295, 223] on span "1.00 1" at bounding box center [303, 230] width 42 height 14
type input "2"
type input "2.00"
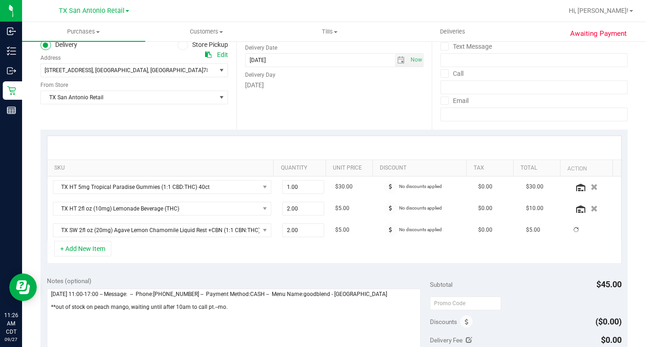
click at [303, 258] on div "+ Add New Item" at bounding box center [334, 252] width 574 height 23
drag, startPoint x: 344, startPoint y: 115, endPoint x: 348, endPoint y: 123, distance: 8.6
click at [345, 115] on div "Date Delivery Date [DATE] Now [DATE] 07:00 AM Now Delivery Day [DATE]" at bounding box center [334, 73] width 196 height 113
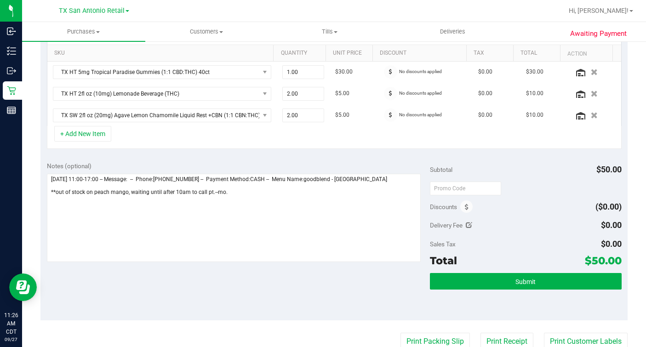
scroll to position [0, 0]
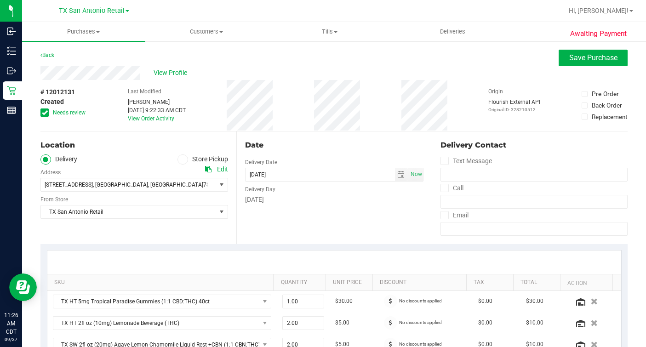
click at [363, 228] on div "Date Delivery Date [DATE] Now [DATE] 07:00 AM Now Delivery Day [DATE]" at bounding box center [334, 187] width 196 height 113
click at [322, 136] on div "Date Delivery Date [DATE] Now [DATE] 07:00 AM Now Delivery Day [DATE]" at bounding box center [334, 187] width 196 height 113
click at [49, 112] on label "Needs review" at bounding box center [63, 112] width 46 height 8
click at [0, 0] on input "Needs review" at bounding box center [0, 0] width 0 height 0
click at [305, 138] on div "Date Delivery Date [DATE] Now [DATE] 07:00 AM Now Delivery Day [DATE]" at bounding box center [334, 187] width 196 height 113
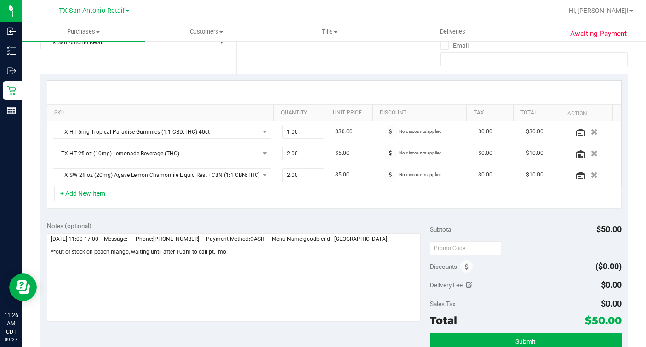
scroll to position [287, 0]
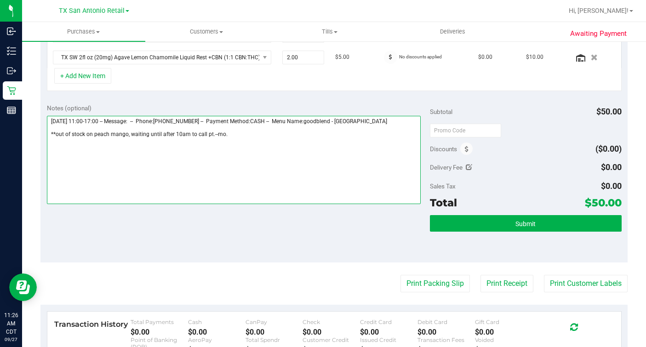
click at [274, 152] on textarea at bounding box center [234, 160] width 374 height 88
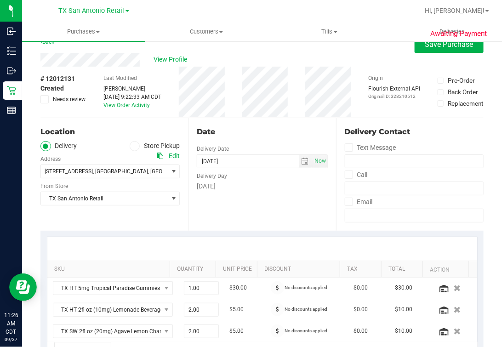
scroll to position [0, 0]
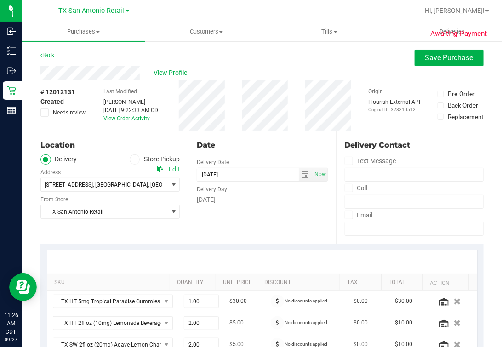
click at [252, 216] on div "Date Delivery Date [DATE] Now [DATE] 07:00 AM Now Delivery Day [DATE]" at bounding box center [261, 187] width 147 height 113
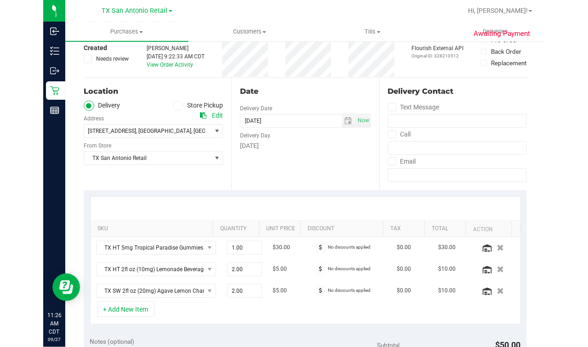
scroll to position [229, 0]
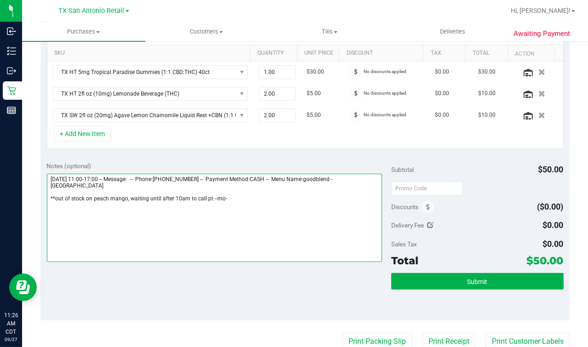
click at [292, 226] on textarea at bounding box center [214, 218] width 335 height 88
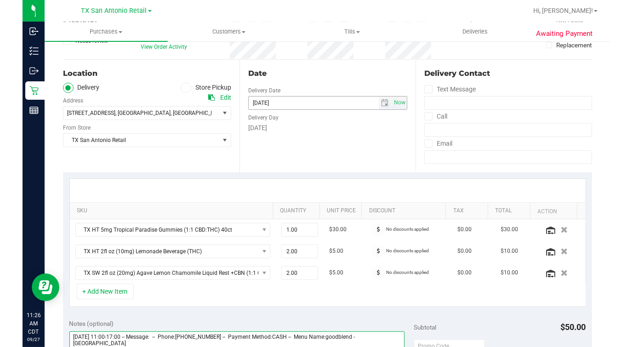
scroll to position [0, 0]
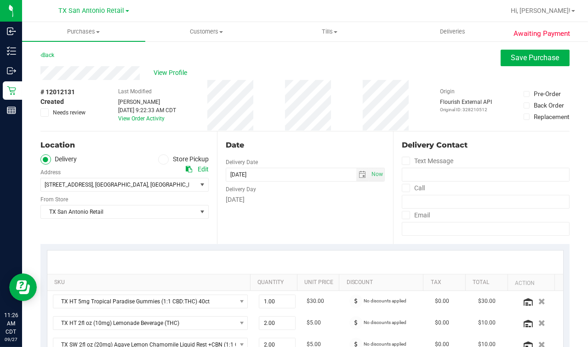
type textarea "[DATE] 11:00-17:00 -- Message: -- Phone:[PHONE_NUMBER] -- Payment Method:CASH -…"
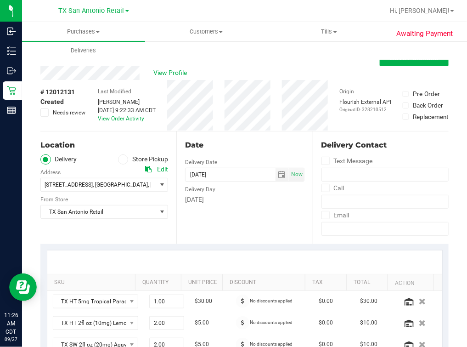
click at [119, 145] on div "Location" at bounding box center [104, 145] width 128 height 11
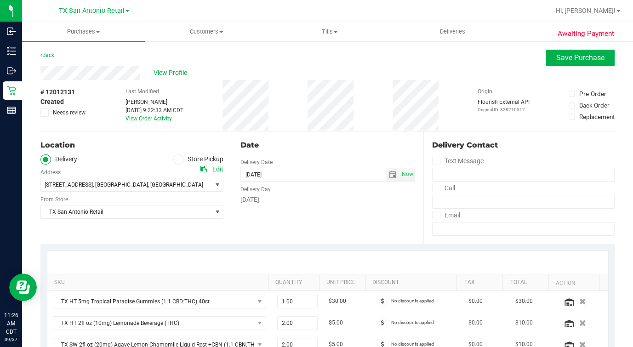
click at [320, 137] on div "Date Delivery Date [DATE] Now [DATE] 07:00 AM Now Delivery Day [DATE]" at bounding box center [327, 187] width 191 height 113
click at [508, 60] on span "Save Purchase" at bounding box center [580, 57] width 48 height 9
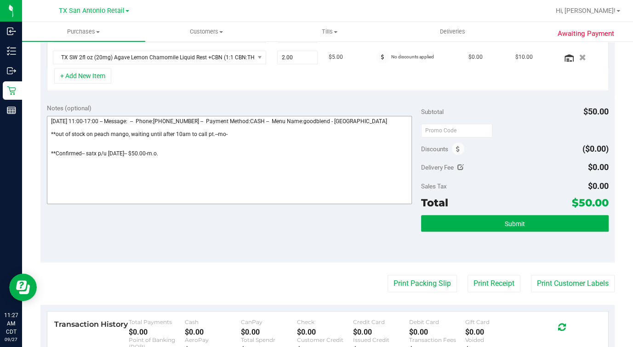
scroll to position [272, 0]
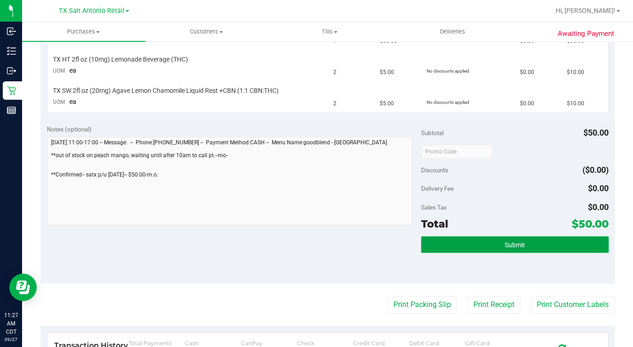
click at [508, 236] on button "Submit" at bounding box center [514, 244] width 187 height 17
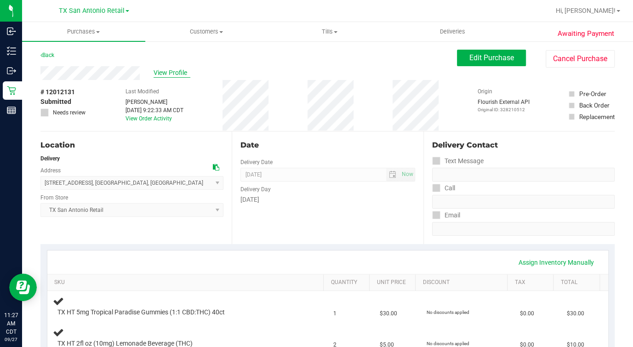
click at [173, 70] on span "View Profile" at bounding box center [171, 73] width 37 height 10
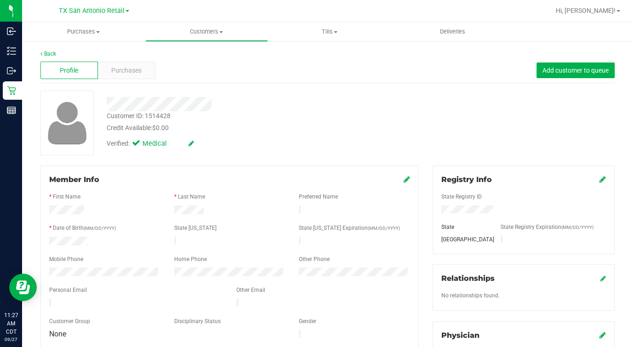
click at [121, 310] on div at bounding box center [229, 313] width 361 height 7
click at [120, 310] on div at bounding box center [229, 313] width 361 height 7
click at [118, 302] on div at bounding box center [135, 304] width 187 height 11
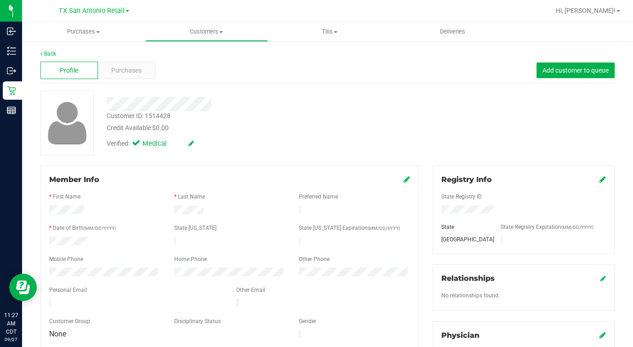
click at [118, 302] on div at bounding box center [135, 304] width 187 height 11
click at [243, 138] on div "Verified: Medical" at bounding box center [247, 143] width 294 height 20
click at [47, 52] on link "Back" at bounding box center [48, 54] width 16 height 6
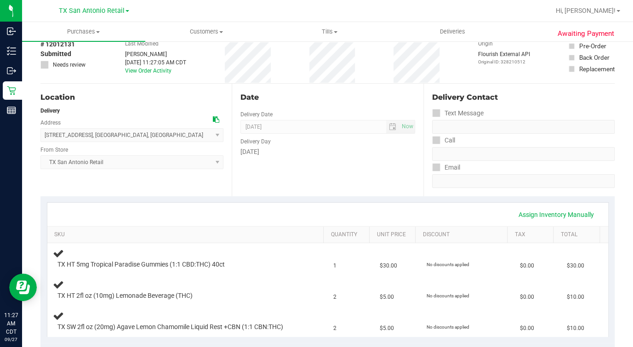
scroll to position [172, 0]
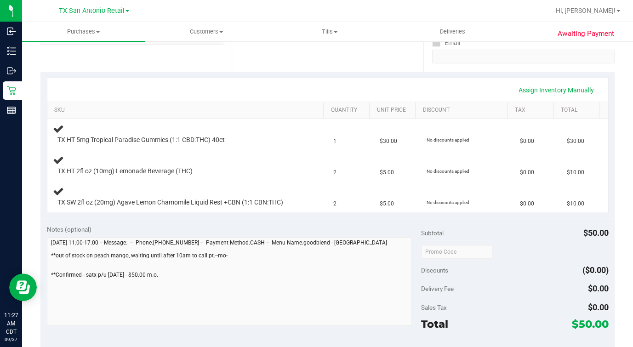
click at [40, 285] on div "Awaiting Payment Back Edit Purchase Cancel Purchase View Profile # 12012131 Sub…" at bounding box center [327, 245] width 611 height 755
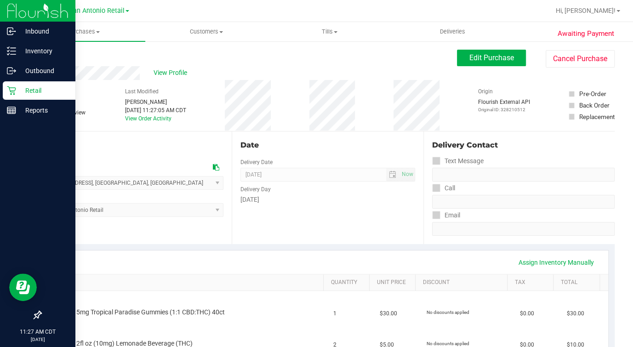
drag, startPoint x: 16, startPoint y: 88, endPoint x: 48, endPoint y: 94, distance: 33.3
click at [16, 87] on p "Retail" at bounding box center [43, 90] width 55 height 11
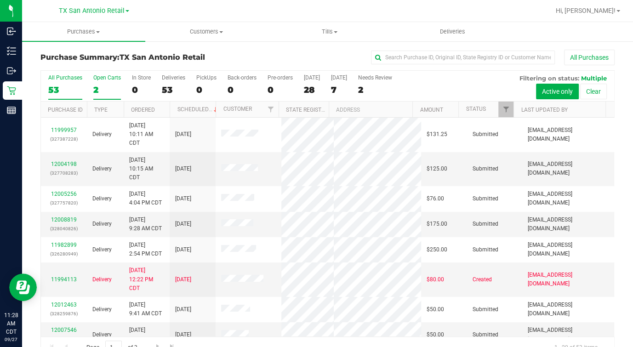
click at [95, 80] on div "Open Carts" at bounding box center [107, 77] width 28 height 6
click at [0, 0] on input "Open Carts 2" at bounding box center [0, 0] width 0 height 0
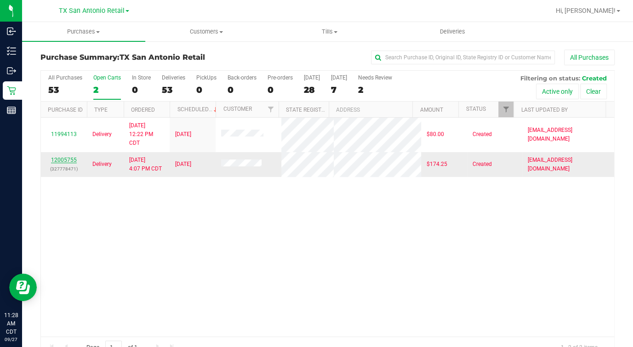
click at [75, 159] on link "12005755" at bounding box center [64, 160] width 26 height 6
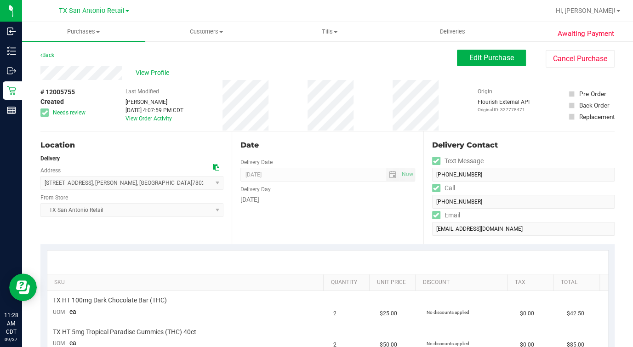
click at [150, 62] on div "Back Edit Purchase Cancel Purchase" at bounding box center [327, 58] width 574 height 17
click at [150, 73] on span "View Profile" at bounding box center [154, 73] width 37 height 10
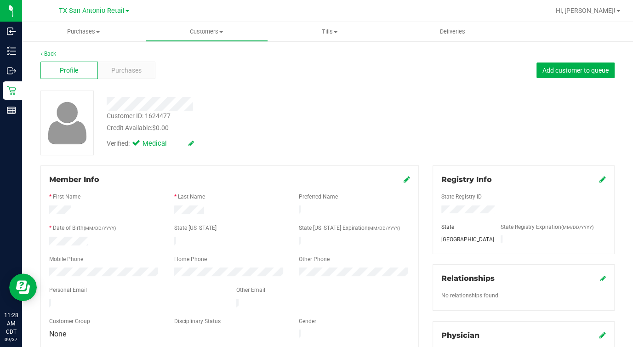
drag, startPoint x: 294, startPoint y: 126, endPoint x: 266, endPoint y: 130, distance: 28.4
click at [294, 123] on div "Credit Available: $0.00" at bounding box center [247, 128] width 280 height 10
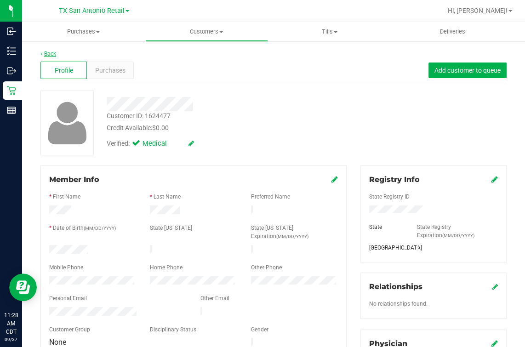
click at [51, 55] on link "Back" at bounding box center [48, 54] width 16 height 6
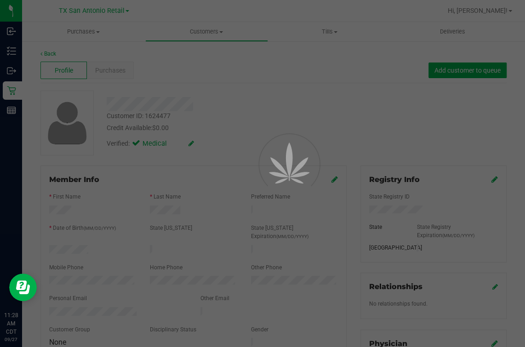
click at [316, 115] on div at bounding box center [262, 173] width 525 height 347
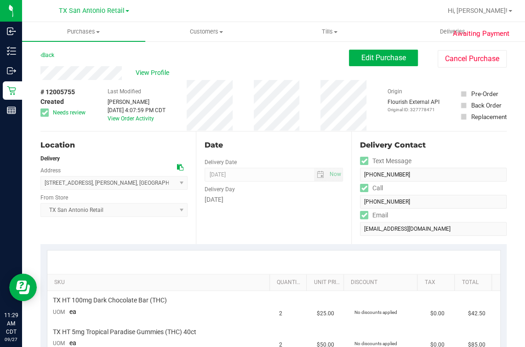
click at [274, 149] on div "Date" at bounding box center [273, 145] width 138 height 11
drag, startPoint x: 385, startPoint y: 63, endPoint x: 296, endPoint y: 62, distance: 88.7
click at [384, 62] on button "Edit Purchase" at bounding box center [383, 58] width 69 height 17
click at [284, 62] on div "Back Edit Purchase Cancel Purchase" at bounding box center [273, 58] width 466 height 17
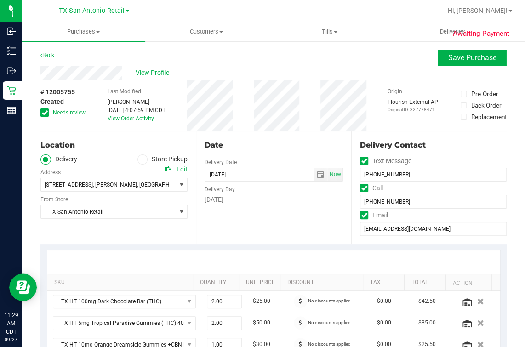
click at [304, 148] on div "Date" at bounding box center [273, 145] width 138 height 11
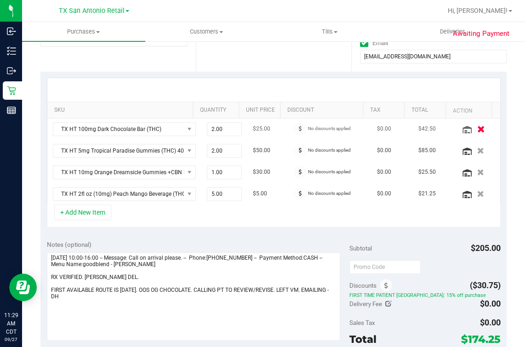
click at [476, 129] on icon "button" at bounding box center [480, 128] width 8 height 7
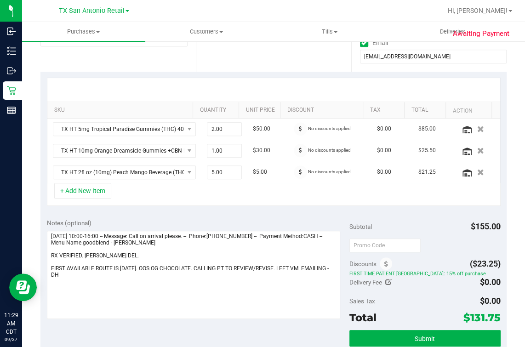
click at [414, 200] on div "+ Add New Item" at bounding box center [274, 194] width 454 height 23
click at [265, 186] on div "+ Add New Item" at bounding box center [274, 194] width 454 height 23
click at [386, 275] on span "FIRST TIME PATIENT [GEOGRAPHIC_DATA]: 15% off purchase" at bounding box center [424, 274] width 151 height 6
click at [386, 277] on div "Delivery Fee $0.00" at bounding box center [424, 282] width 151 height 17
click at [385, 280] on icon at bounding box center [388, 282] width 6 height 6
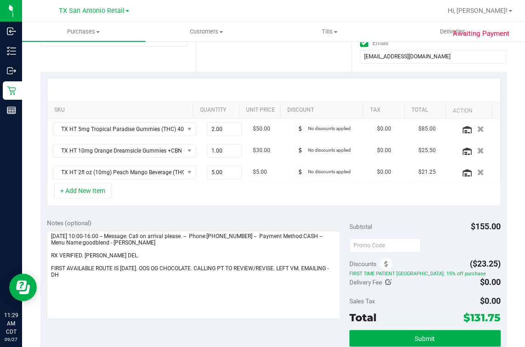
type input "$0.00"
type input "0"
click at [440, 285] on span at bounding box center [466, 284] width 68 height 16
type input "25.00"
type input "$25.00"
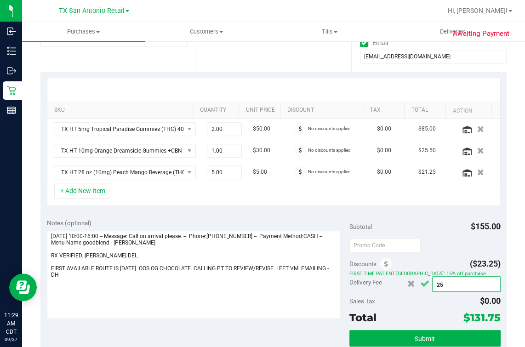
click at [420, 285] on icon "Cancel button" at bounding box center [424, 283] width 9 height 7
click at [398, 306] on div "Sales Tax $0.00" at bounding box center [424, 301] width 151 height 17
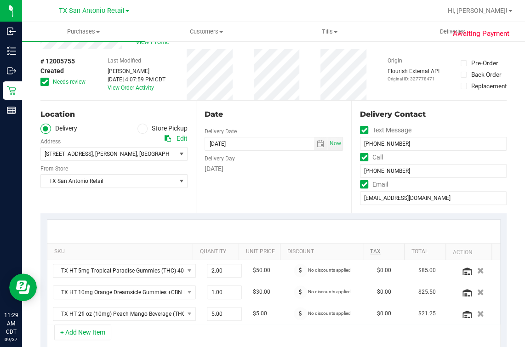
scroll to position [0, 0]
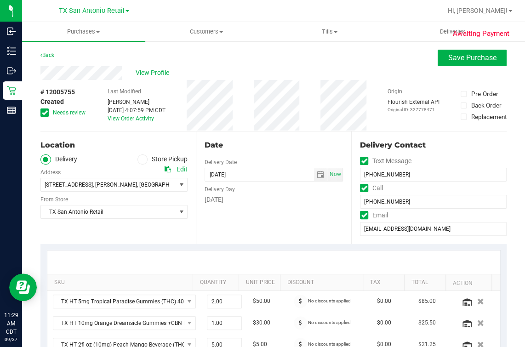
click at [294, 191] on div "Delivery Day" at bounding box center [273, 188] width 138 height 13
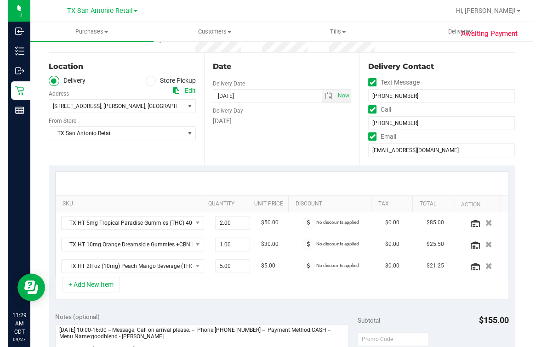
scroll to position [114, 0]
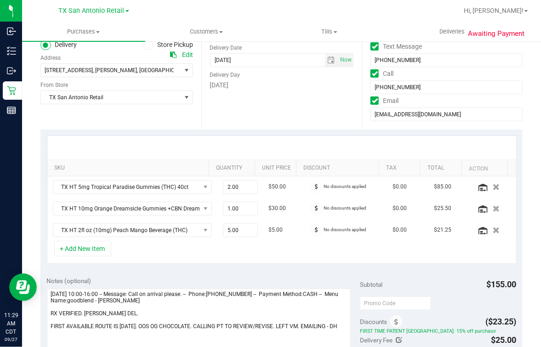
click at [250, 115] on div "Date Delivery Date [DATE] Now [DATE] 07:00 AM Now Delivery Day [DATE]" at bounding box center [281, 73] width 161 height 113
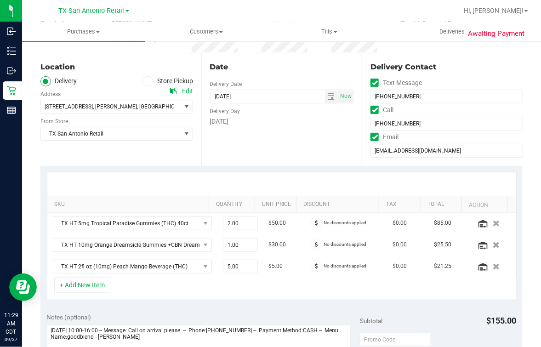
scroll to position [0, 0]
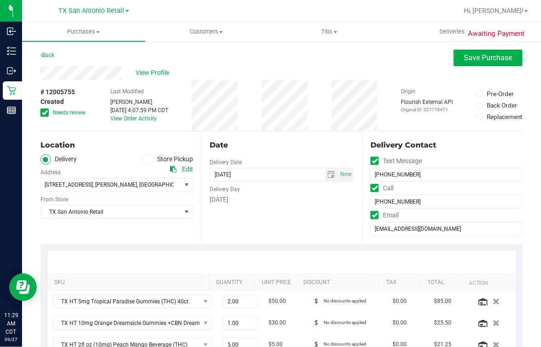
click at [278, 142] on div "Date" at bounding box center [282, 145] width 144 height 11
drag, startPoint x: 45, startPoint y: 115, endPoint x: 143, endPoint y: 114, distance: 97.9
click at [45, 113] on icon at bounding box center [45, 113] width 6 height 0
click at [0, 0] on input "Needs review" at bounding box center [0, 0] width 0 height 0
click at [246, 117] on div "# 12005755 Created Needs review Last Modified [PERSON_NAME] [DATE] 4:07:59 PM C…" at bounding box center [281, 105] width 482 height 51
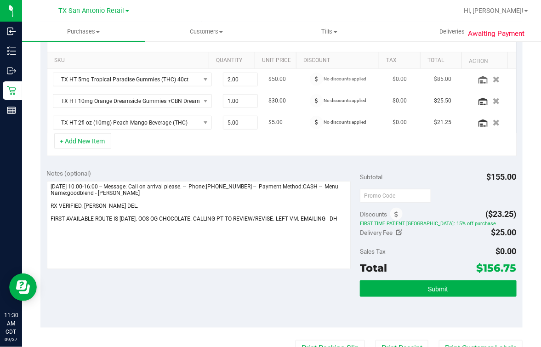
scroll to position [345, 0]
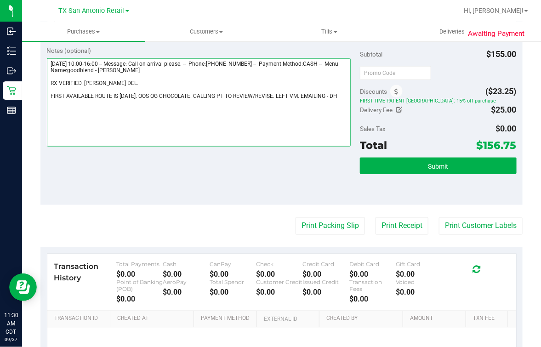
click at [173, 122] on textarea at bounding box center [199, 102] width 304 height 88
click at [279, 119] on textarea at bounding box center [199, 102] width 304 height 88
click at [336, 119] on textarea at bounding box center [199, 102] width 304 height 88
click at [338, 117] on textarea at bounding box center [199, 102] width 304 height 88
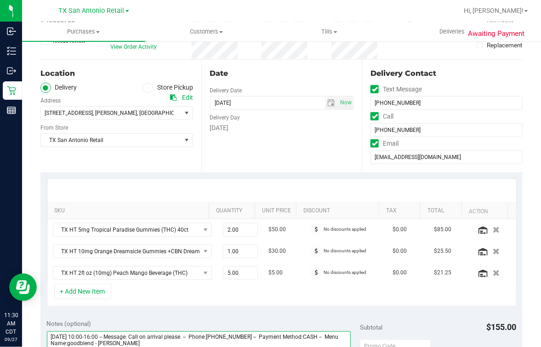
scroll to position [0, 0]
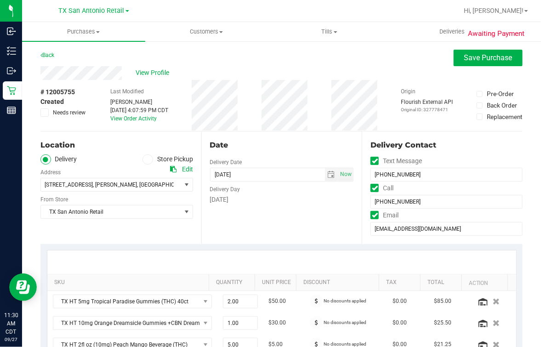
click at [114, 169] on div "[STREET_ADDRESS] , [GEOGRAPHIC_DATA] , [GEOGRAPHIC_DATA] 78025 Select address […" at bounding box center [116, 177] width 153 height 27
click at [171, 169] on icon at bounding box center [173, 169] width 6 height 6
click at [111, 154] on div "Location Delivery Store Pickup Address Edit [STREET_ADDRESS] , [GEOGRAPHIC_DATA…" at bounding box center [120, 187] width 161 height 113
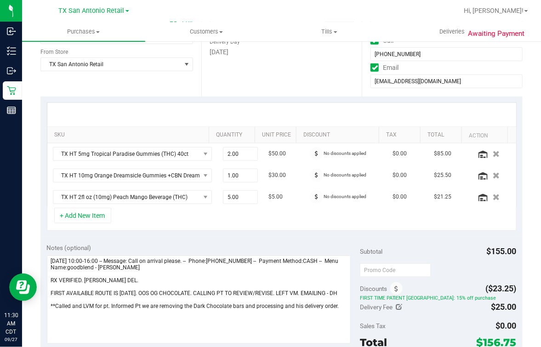
scroll to position [172, 0]
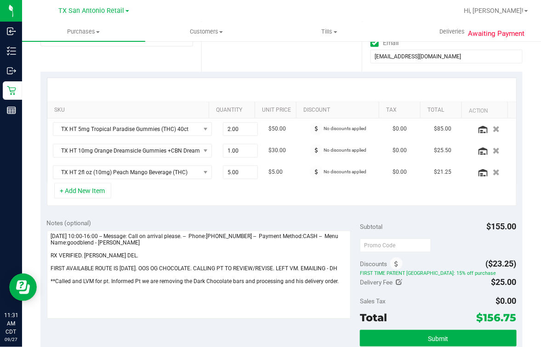
click at [396, 284] on icon at bounding box center [399, 282] width 6 height 6
click at [461, 285] on span "$25.00 25" at bounding box center [482, 284] width 68 height 16
click at [463, 285] on input "25" at bounding box center [482, 284] width 68 height 13
click at [420, 285] on button "Cancel button" at bounding box center [426, 284] width 13 height 16
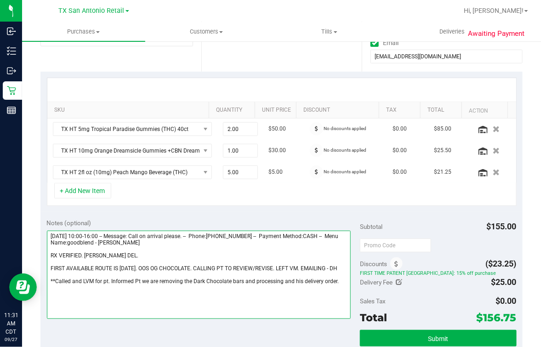
drag, startPoint x: 271, startPoint y: 286, endPoint x: 345, endPoint y: 292, distance: 74.3
click at [272, 286] on textarea at bounding box center [199, 275] width 304 height 88
click at [341, 292] on textarea at bounding box center [199, 275] width 304 height 88
click at [150, 301] on textarea at bounding box center [199, 275] width 304 height 88
click at [142, 298] on textarea at bounding box center [199, 275] width 304 height 88
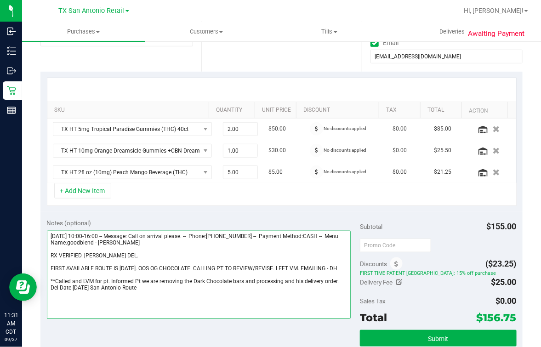
click at [185, 289] on textarea at bounding box center [199, 275] width 304 height 88
click at [192, 305] on textarea at bounding box center [199, 275] width 304 height 88
click at [251, 308] on textarea at bounding box center [199, 275] width 304 height 88
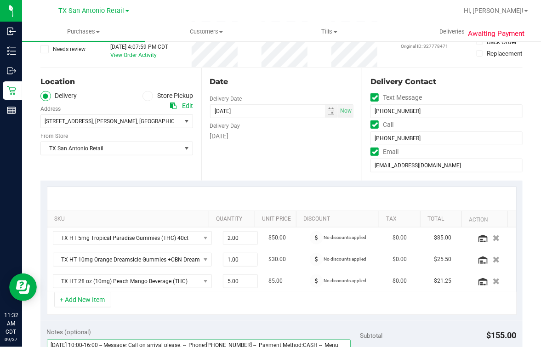
scroll to position [0, 0]
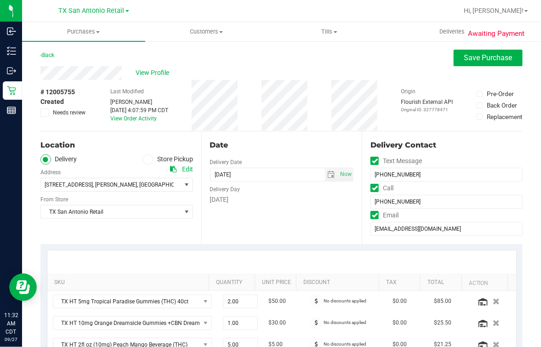
click at [298, 224] on div "Date Delivery Date [DATE] Now [DATE] 07:00 AM Now Delivery Day [DATE]" at bounding box center [281, 187] width 161 height 113
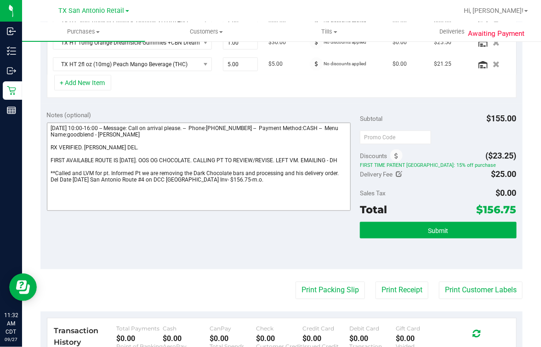
scroll to position [287, 0]
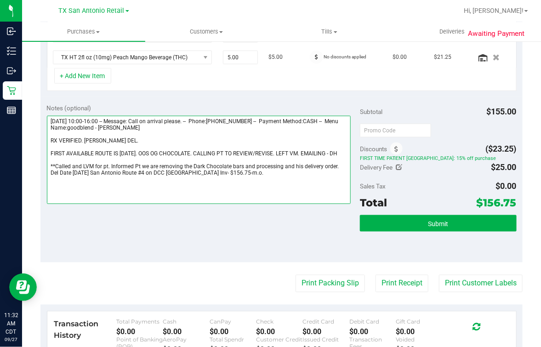
click at [150, 180] on textarea at bounding box center [199, 160] width 304 height 88
click at [227, 170] on textarea at bounding box center [199, 160] width 304 height 88
click at [239, 180] on textarea at bounding box center [199, 160] width 304 height 88
click at [259, 180] on textarea at bounding box center [199, 160] width 304 height 88
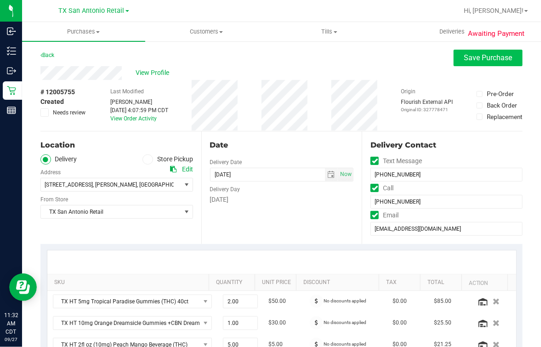
type textarea "[DATE] 10:00-16:00 -- Message: Call on arrival please. -- Phone:[PHONE_NUMBER] …"
click at [472, 65] on button "Save Purchase" at bounding box center [488, 58] width 69 height 17
click at [396, 63] on div "Back Save Purchase" at bounding box center [281, 58] width 482 height 17
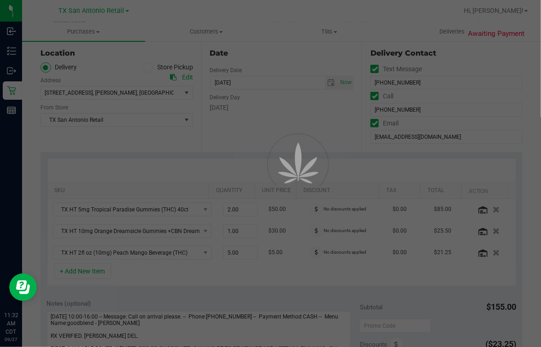
scroll to position [229, 0]
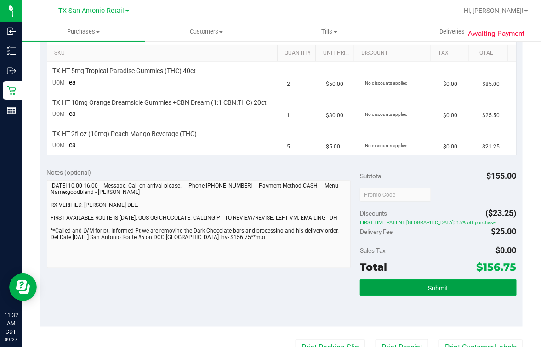
click at [408, 295] on button "Submit" at bounding box center [438, 287] width 157 height 17
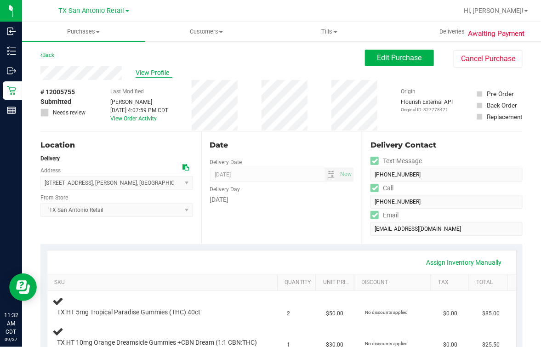
click at [148, 76] on span "View Profile" at bounding box center [154, 73] width 37 height 10
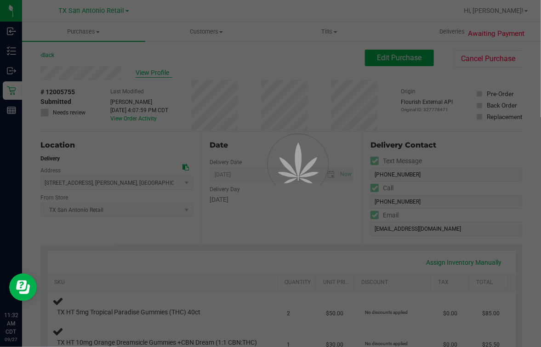
click at [221, 79] on div at bounding box center [270, 173] width 541 height 347
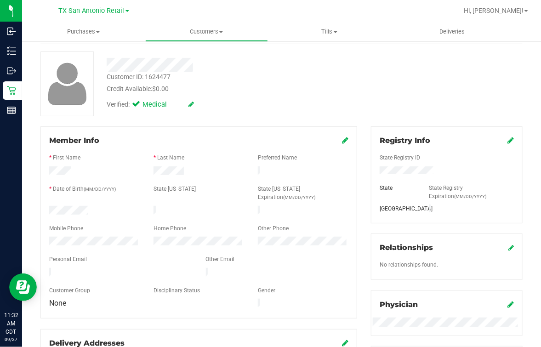
scroll to position [57, 0]
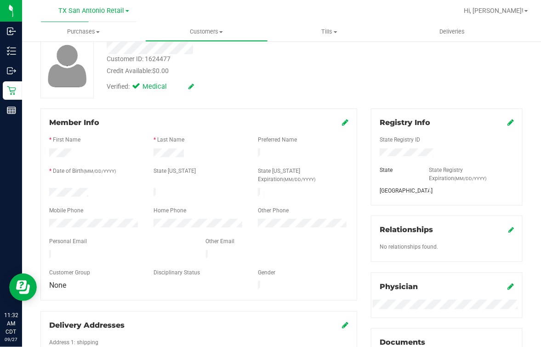
click at [238, 92] on div "Verified: Medical" at bounding box center [224, 86] width 248 height 20
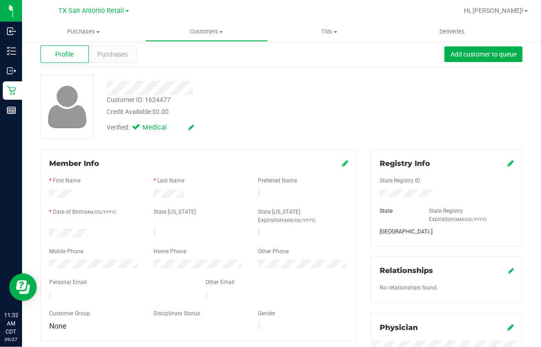
scroll to position [0, 0]
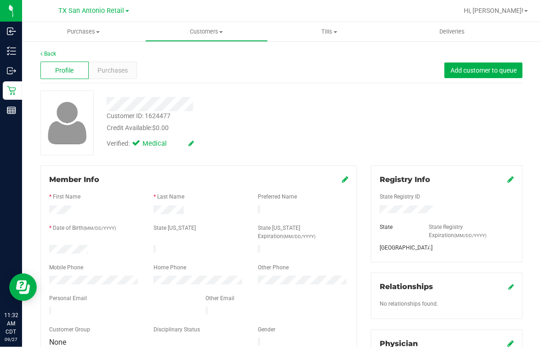
click at [57, 54] on div "Back" at bounding box center [281, 54] width 482 height 8
click at [54, 54] on link "Back" at bounding box center [48, 54] width 16 height 6
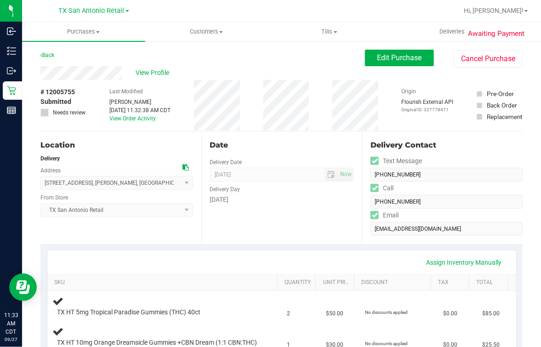
click at [259, 147] on div "Date" at bounding box center [282, 145] width 144 height 11
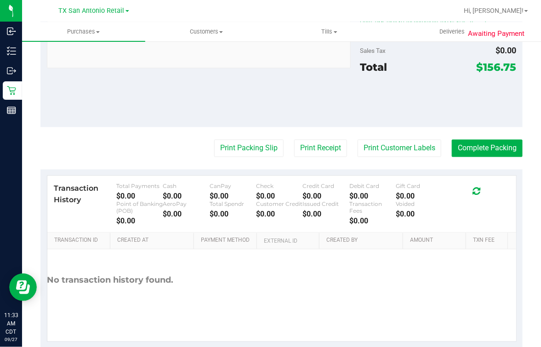
scroll to position [454, 0]
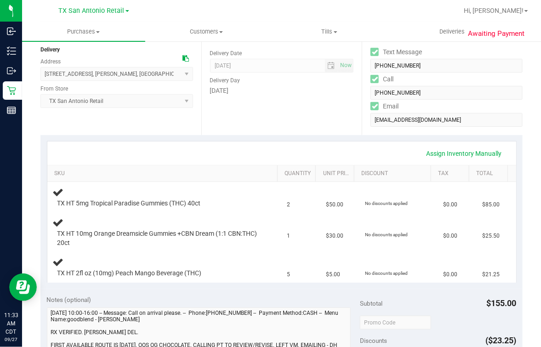
click at [232, 147] on div "Assign Inventory Manually" at bounding box center [282, 154] width 452 height 16
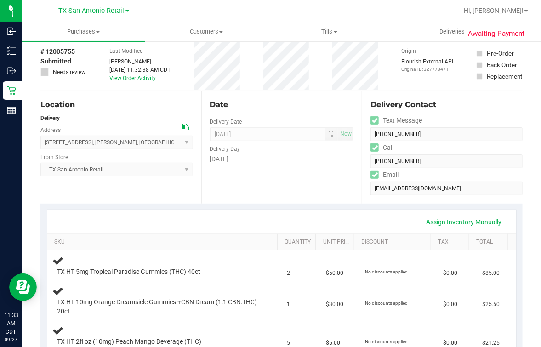
scroll to position [0, 0]
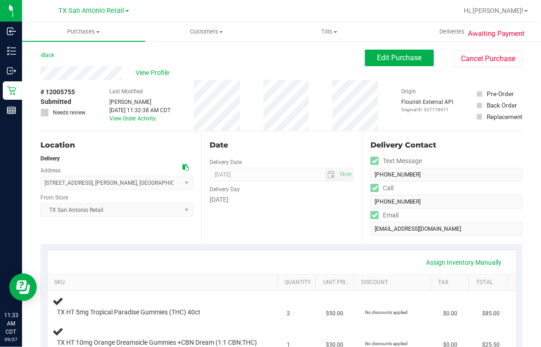
click at [238, 135] on div "Date Delivery Date [DATE] Now [DATE] 07:00 AM Now Delivery Day [DATE]" at bounding box center [281, 187] width 161 height 113
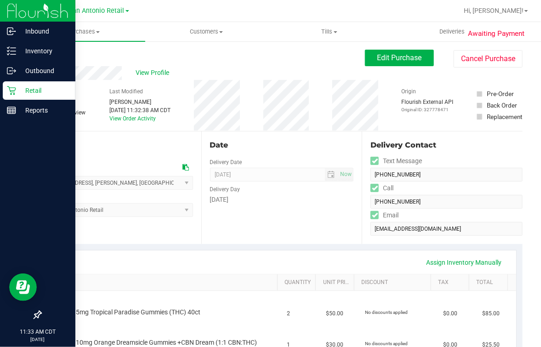
click at [7, 91] on icon at bounding box center [11, 90] width 9 height 9
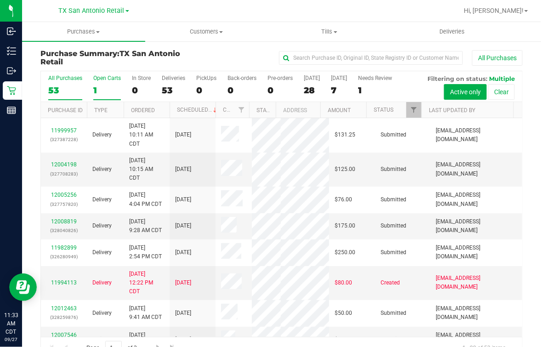
click at [106, 87] on div "1" at bounding box center [107, 90] width 28 height 11
click at [0, 0] on input "Open Carts 1" at bounding box center [0, 0] width 0 height 0
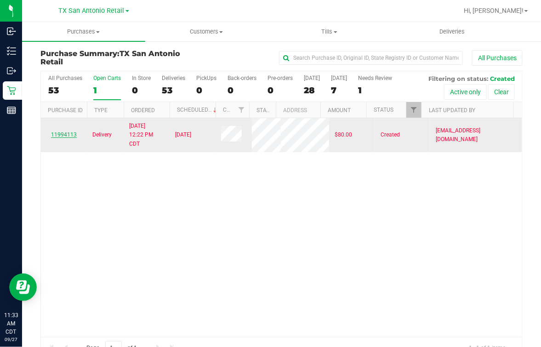
click at [66, 138] on link "11994113" at bounding box center [64, 134] width 26 height 6
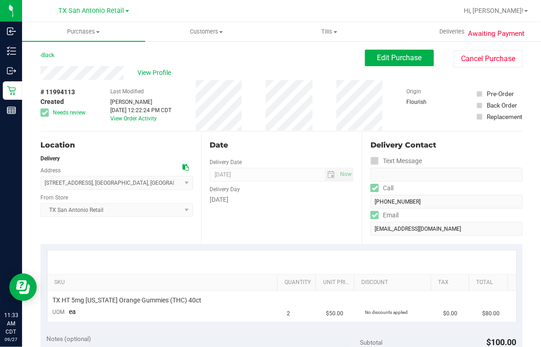
click at [276, 142] on div "Date Delivery Date [DATE] Now [DATE] 07:00 AM Now Delivery Day [DATE]" at bounding box center [281, 187] width 161 height 113
click at [244, 241] on div "Date Delivery Date [DATE] Now [DATE] 07:00 AM Now Delivery Day [DATE]" at bounding box center [281, 187] width 161 height 113
click at [275, 214] on div "Date Delivery Date [DATE] Now [DATE] 07:00 AM Now Delivery Day [DATE]" at bounding box center [281, 187] width 161 height 113
click at [267, 142] on div "Date" at bounding box center [282, 145] width 144 height 11
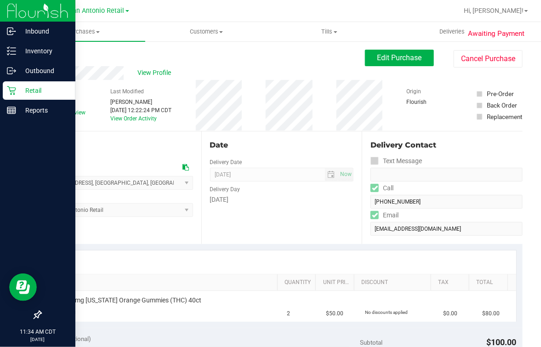
click at [15, 88] on icon at bounding box center [11, 90] width 9 height 9
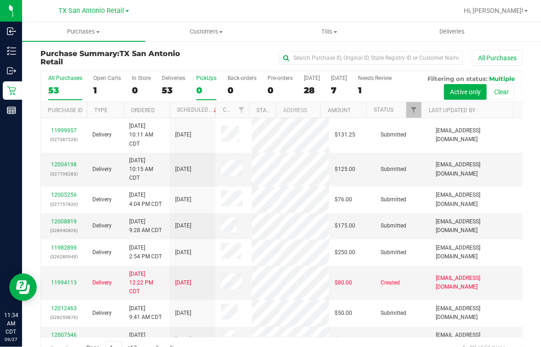
click at [204, 87] on div "0" at bounding box center [206, 90] width 20 height 11
click at [0, 0] on input "PickUps 0" at bounding box center [0, 0] width 0 height 0
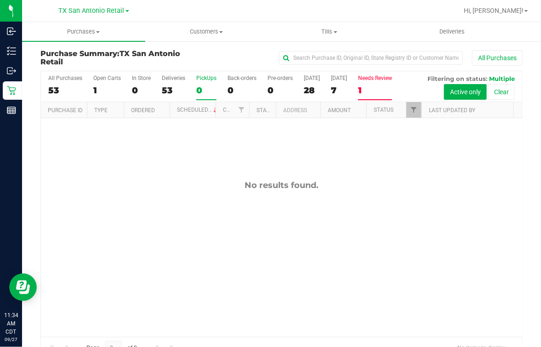
click at [377, 83] on label "Needs Review 1" at bounding box center [375, 87] width 34 height 25
click at [0, 0] on input "Needs Review 1" at bounding box center [0, 0] width 0 height 0
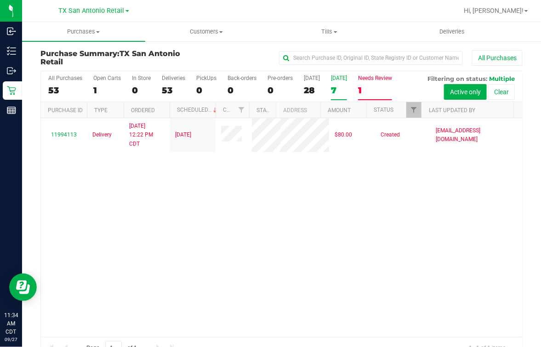
click at [331, 87] on div "7" at bounding box center [339, 90] width 16 height 11
click at [0, 0] on input "[DATE] 7" at bounding box center [0, 0] width 0 height 0
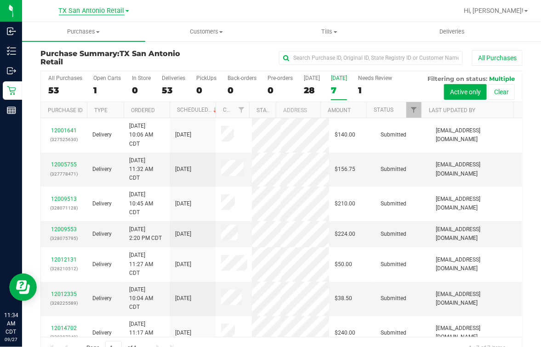
click at [76, 7] on span "TX San Antonio Retail" at bounding box center [92, 11] width 66 height 8
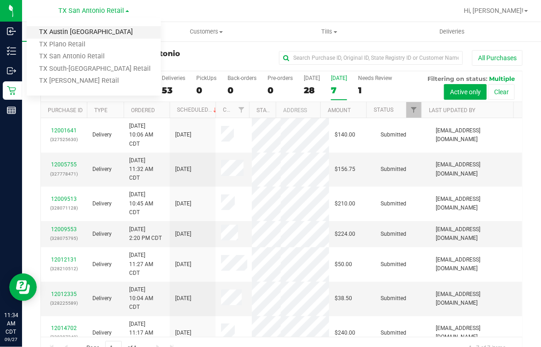
click at [65, 30] on link "TX Austin [GEOGRAPHIC_DATA]" at bounding box center [94, 32] width 134 height 12
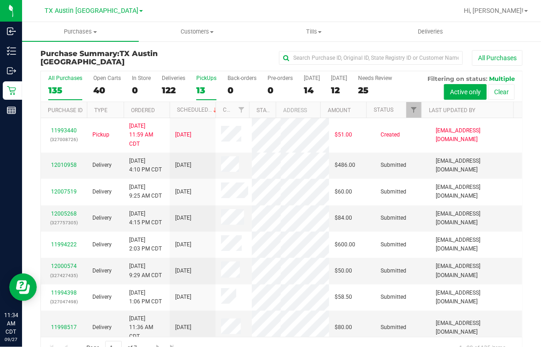
click at [203, 83] on label "PickUps 13" at bounding box center [206, 87] width 20 height 25
click at [0, 0] on input "PickUps 13" at bounding box center [0, 0] width 0 height 0
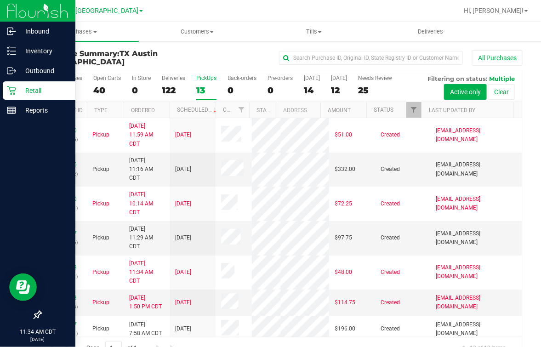
click at [14, 91] on icon at bounding box center [11, 90] width 9 height 9
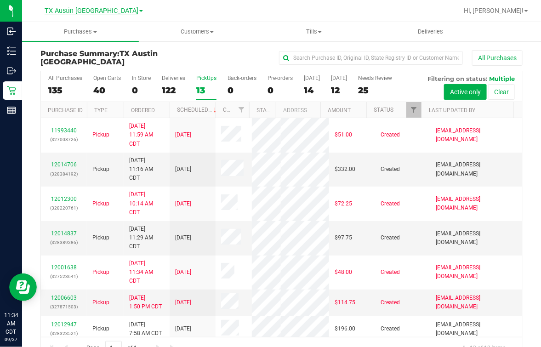
click at [111, 9] on span "TX Austin [GEOGRAPHIC_DATA]" at bounding box center [92, 11] width 94 height 8
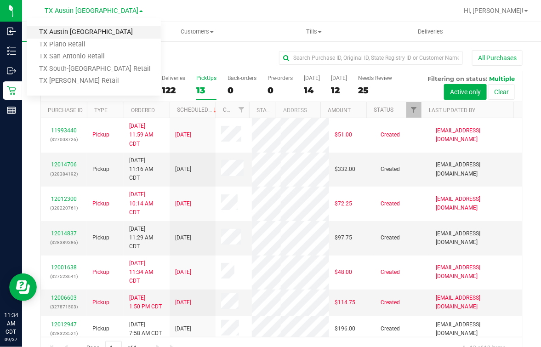
click at [79, 29] on link "TX Austin [GEOGRAPHIC_DATA]" at bounding box center [94, 32] width 134 height 12
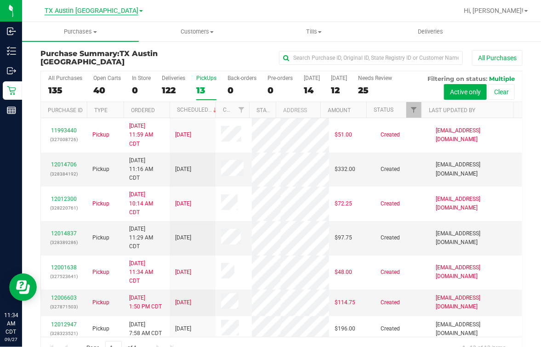
click at [111, 11] on span "TX Austin [GEOGRAPHIC_DATA]" at bounding box center [92, 11] width 94 height 8
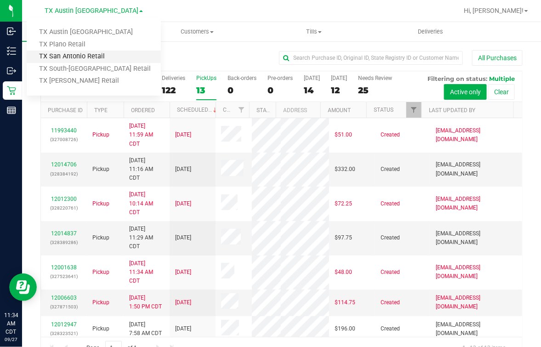
click at [74, 55] on link "TX San Antonio Retail" at bounding box center [94, 57] width 134 height 12
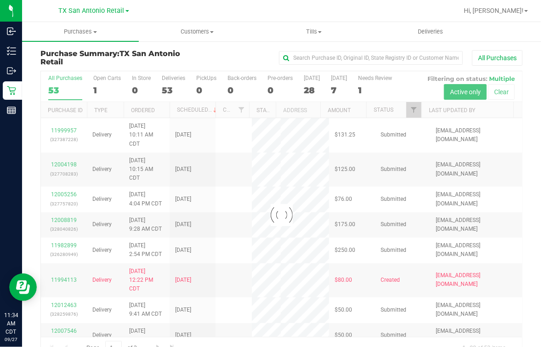
click at [313, 95] on div at bounding box center [281, 215] width 481 height 288
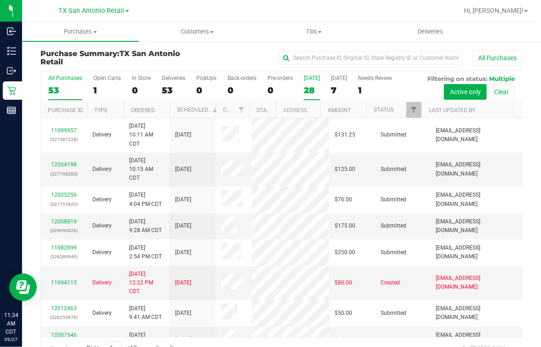
click at [313, 92] on div "28" at bounding box center [312, 90] width 16 height 11
click at [0, 0] on input "[DATE] 28" at bounding box center [0, 0] width 0 height 0
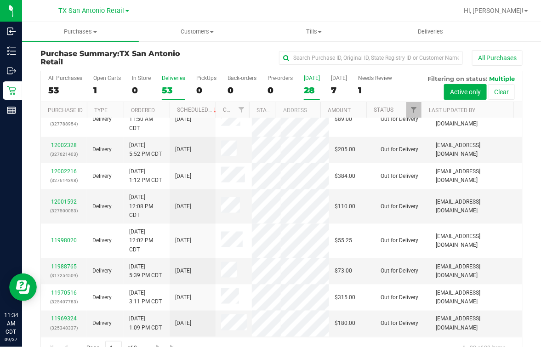
scroll to position [21, 0]
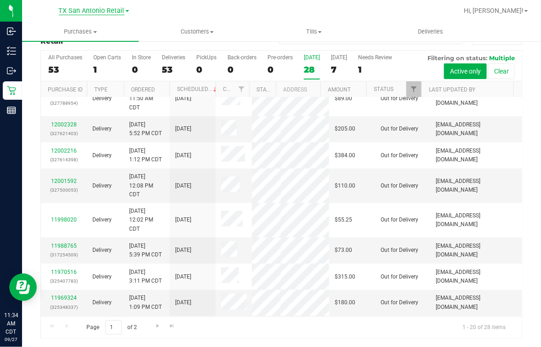
click at [97, 9] on span "TX San Antonio Retail" at bounding box center [92, 11] width 66 height 8
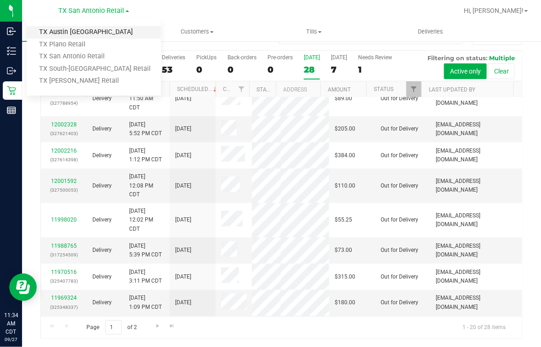
click at [63, 30] on link "TX Austin [GEOGRAPHIC_DATA]" at bounding box center [94, 32] width 134 height 12
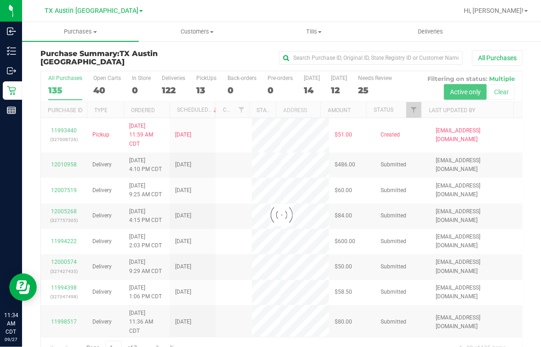
click at [201, 86] on div at bounding box center [281, 215] width 481 height 288
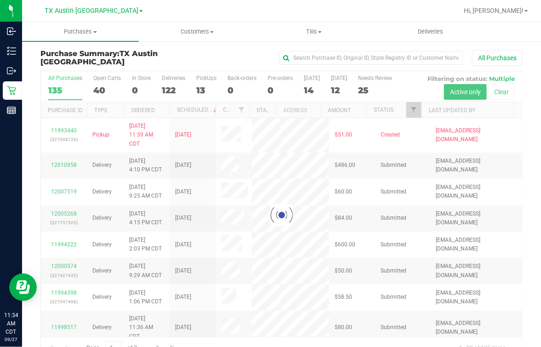
click at [202, 92] on div at bounding box center [281, 215] width 481 height 288
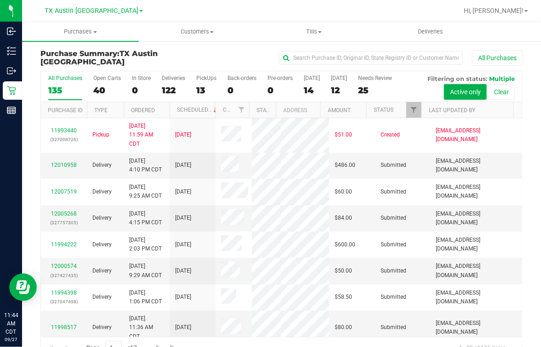
click at [148, 17] on div "[GEOGRAPHIC_DATA] [GEOGRAPHIC_DATA] [GEOGRAPHIC_DATA] [GEOGRAPHIC_DATA] [GEOGRA…" at bounding box center [94, 11] width 134 height 14
click at [189, 35] on span "Customers" at bounding box center [197, 32] width 116 height 8
click at [185, 48] on ul "All customers Add a new customer All physicians" at bounding box center [197, 67] width 117 height 50
click at [194, 26] on uib-tab-heading "Customers All customers Add a new customer All physicians" at bounding box center [197, 31] width 117 height 19
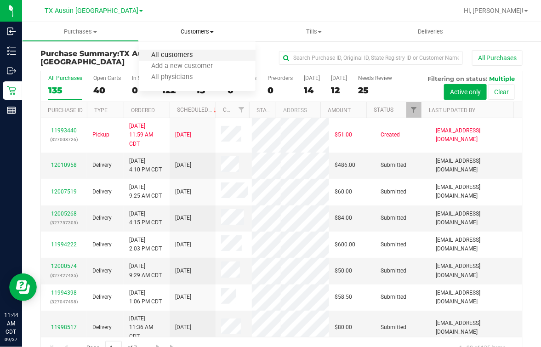
click at [164, 56] on span "All customers" at bounding box center [172, 55] width 66 height 8
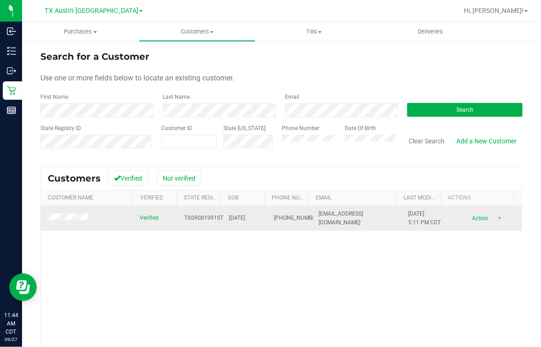
click at [61, 229] on td at bounding box center [87, 218] width 93 height 25
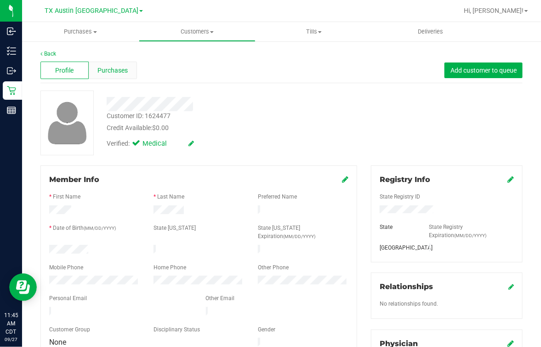
click at [119, 70] on span "Purchases" at bounding box center [112, 71] width 30 height 10
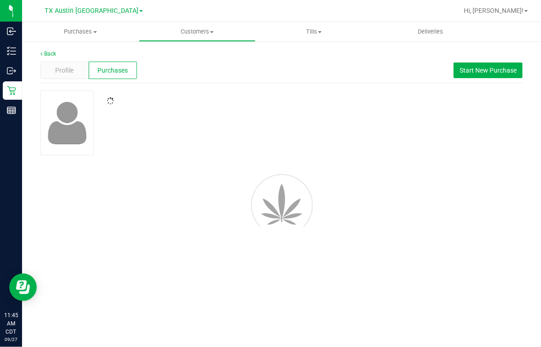
click at [230, 84] on div "Back Profile Purchases Start New Purchase" at bounding box center [281, 148] width 482 height 196
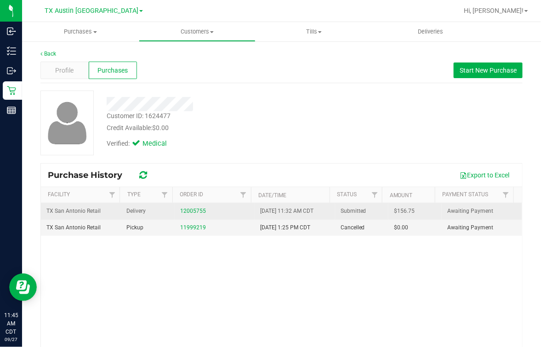
click at [201, 210] on div "12005755" at bounding box center [214, 211] width 69 height 9
click at [196, 209] on link "12005755" at bounding box center [193, 211] width 26 height 6
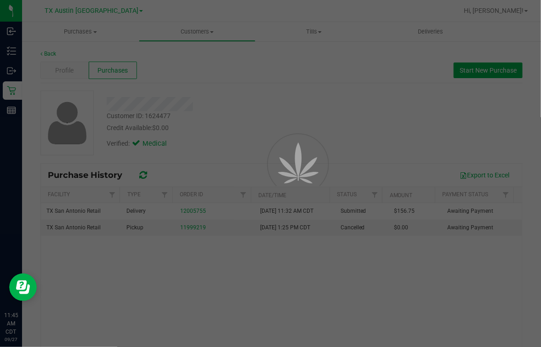
click at [293, 164] on div at bounding box center [285, 184] width 41 height 41
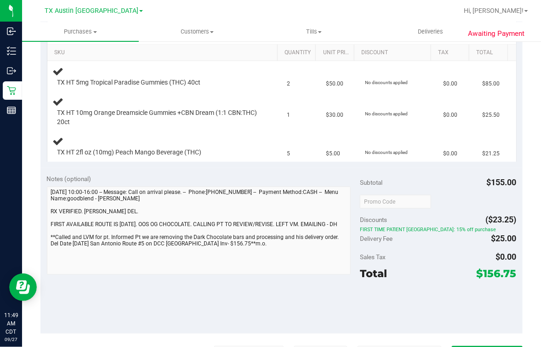
scroll to position [287, 0]
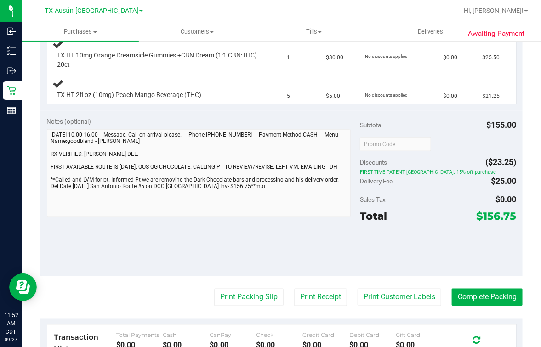
click at [180, 255] on div "Notes (optional) Subtotal $155.00 Discounts ($23.25) FIRST TIME PATIENT TX: 15%…" at bounding box center [281, 193] width 482 height 165
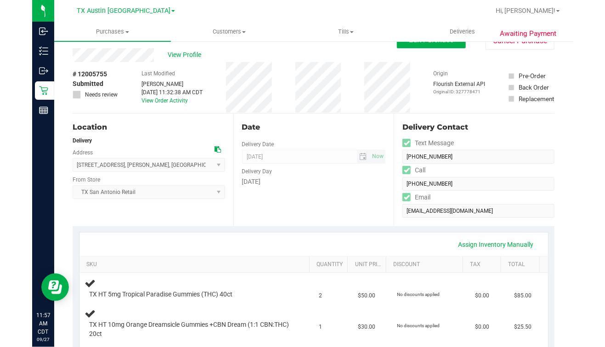
scroll to position [0, 0]
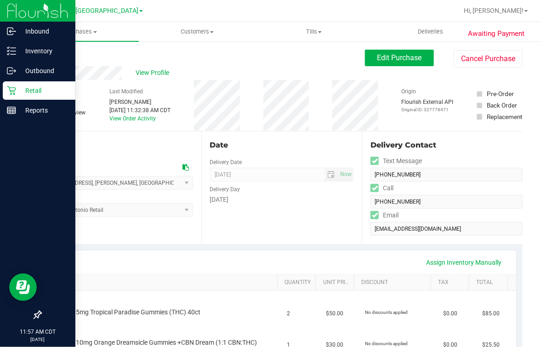
click at [19, 92] on p "Retail" at bounding box center [43, 90] width 55 height 11
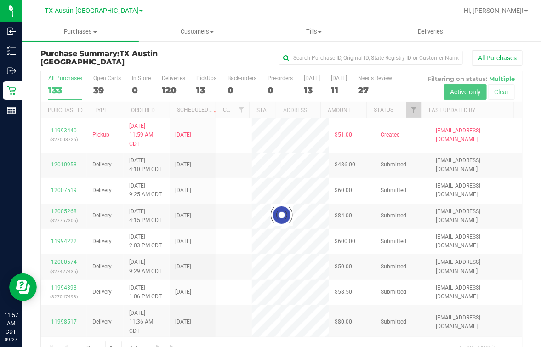
click at [202, 83] on div at bounding box center [281, 215] width 481 height 288
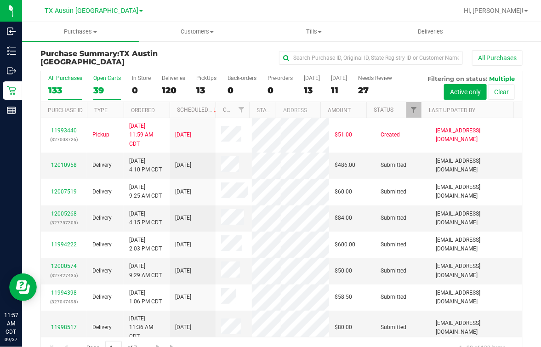
click at [108, 79] on div "Open Carts" at bounding box center [107, 78] width 28 height 6
click at [0, 0] on input "Open Carts 39" at bounding box center [0, 0] width 0 height 0
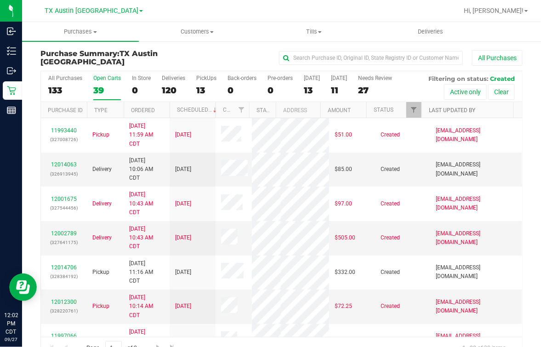
click at [459, 108] on link "Last Updated By" at bounding box center [452, 110] width 46 height 6
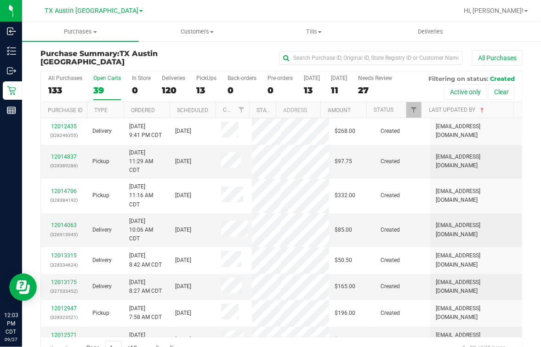
click at [220, 52] on div "All Purchases" at bounding box center [361, 58] width 321 height 16
click at [417, 31] on span "Deliveries" at bounding box center [431, 32] width 50 height 8
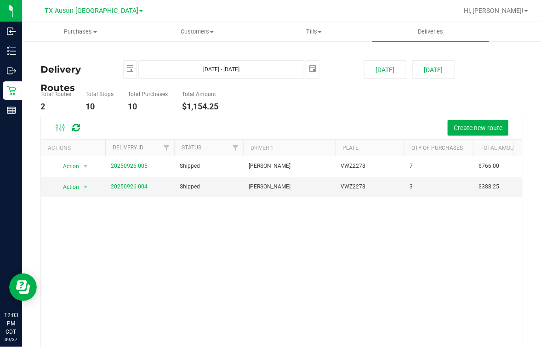
click at [97, 14] on link "TX Austin [GEOGRAPHIC_DATA]" at bounding box center [94, 10] width 98 height 9
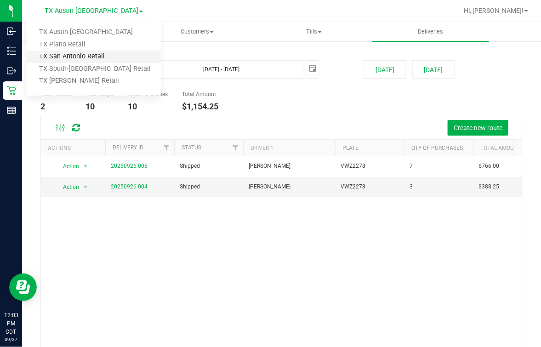
click at [72, 55] on link "TX San Antonio Retail" at bounding box center [94, 57] width 134 height 12
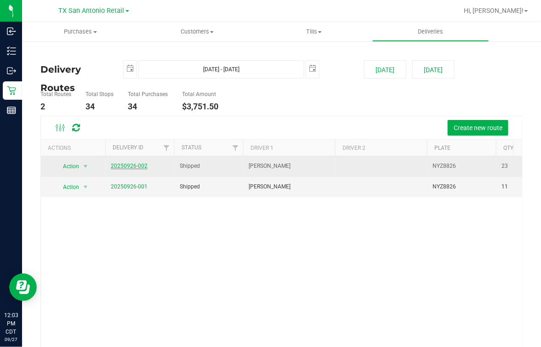
click at [128, 164] on link "20250926-002" at bounding box center [129, 166] width 37 height 6
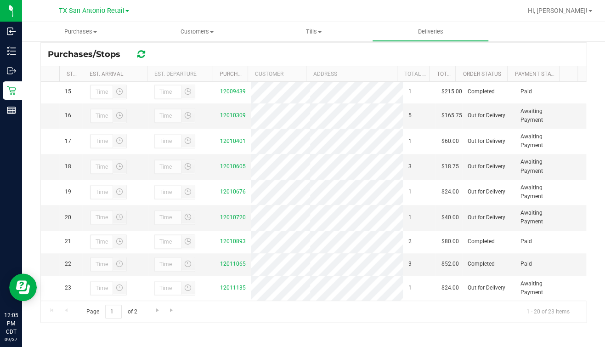
scroll to position [402, 0]
click at [229, 166] on div "12010605" at bounding box center [232, 166] width 25 height 9
click at [224, 165] on link "12010605" at bounding box center [233, 166] width 26 height 6
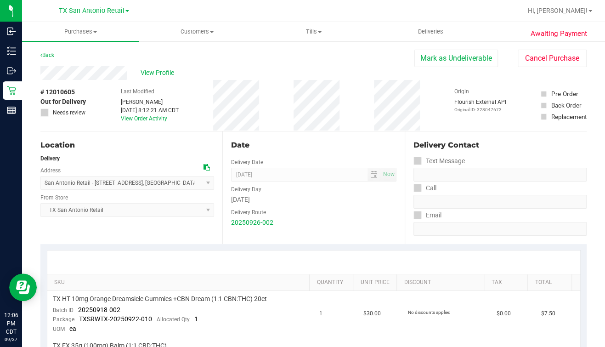
click at [157, 151] on div "Location Delivery Address San Antonio Retail - [STREET_ADDRESS] , [GEOGRAPHIC_D…" at bounding box center [131, 187] width 182 height 113
click at [228, 72] on div "View Profile" at bounding box center [227, 73] width 374 height 14
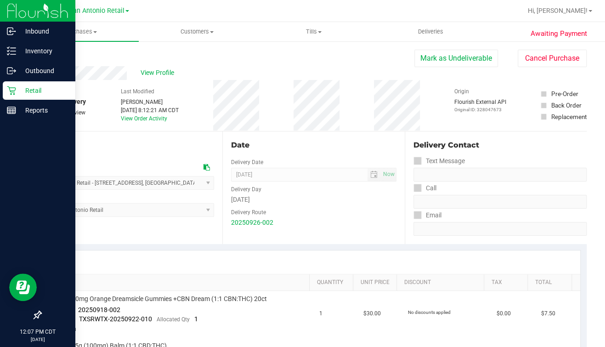
click at [11, 91] on icon at bounding box center [11, 90] width 9 height 9
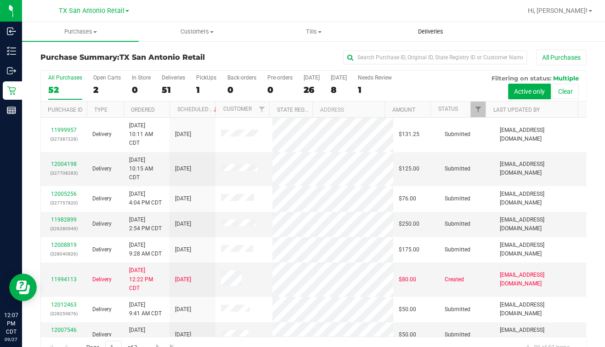
click at [425, 31] on span "Deliveries" at bounding box center [431, 32] width 50 height 8
